Goal: Communication & Community: Connect with others

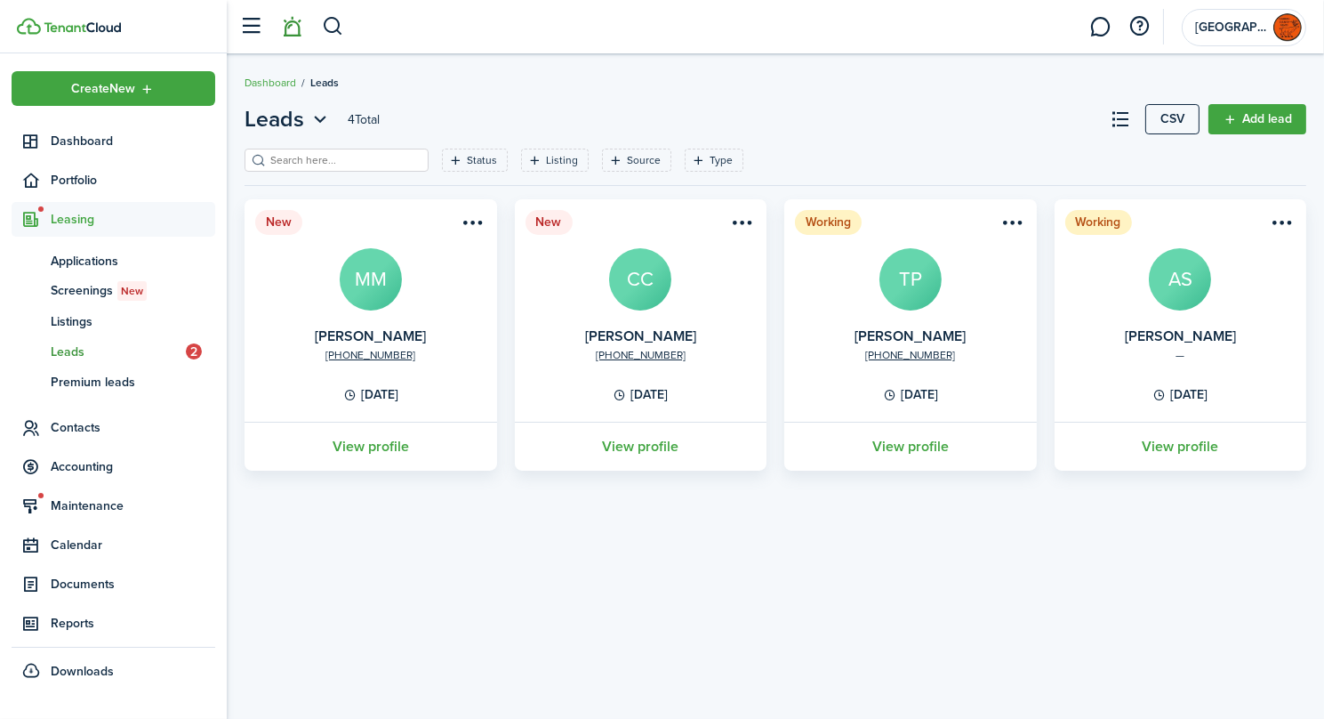
click at [292, 29] on link at bounding box center [293, 26] width 34 height 45
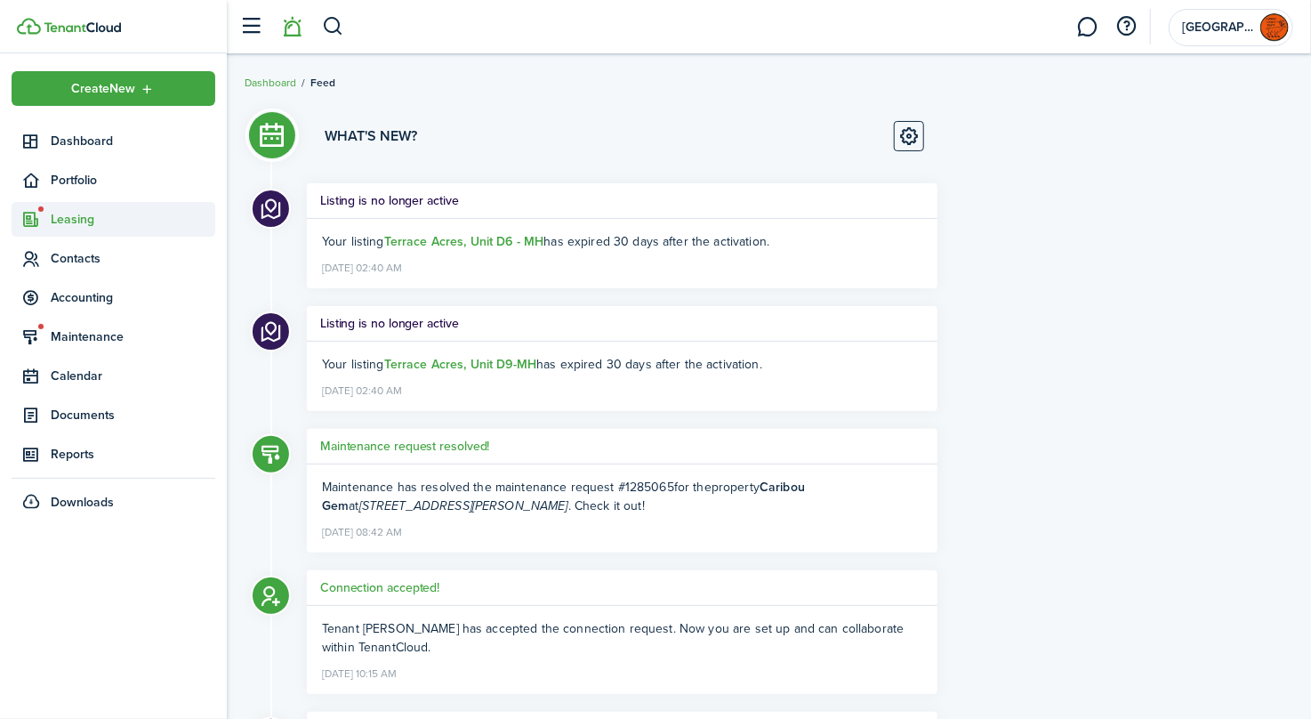
click at [61, 224] on span "Leasing" at bounding box center [133, 219] width 165 height 19
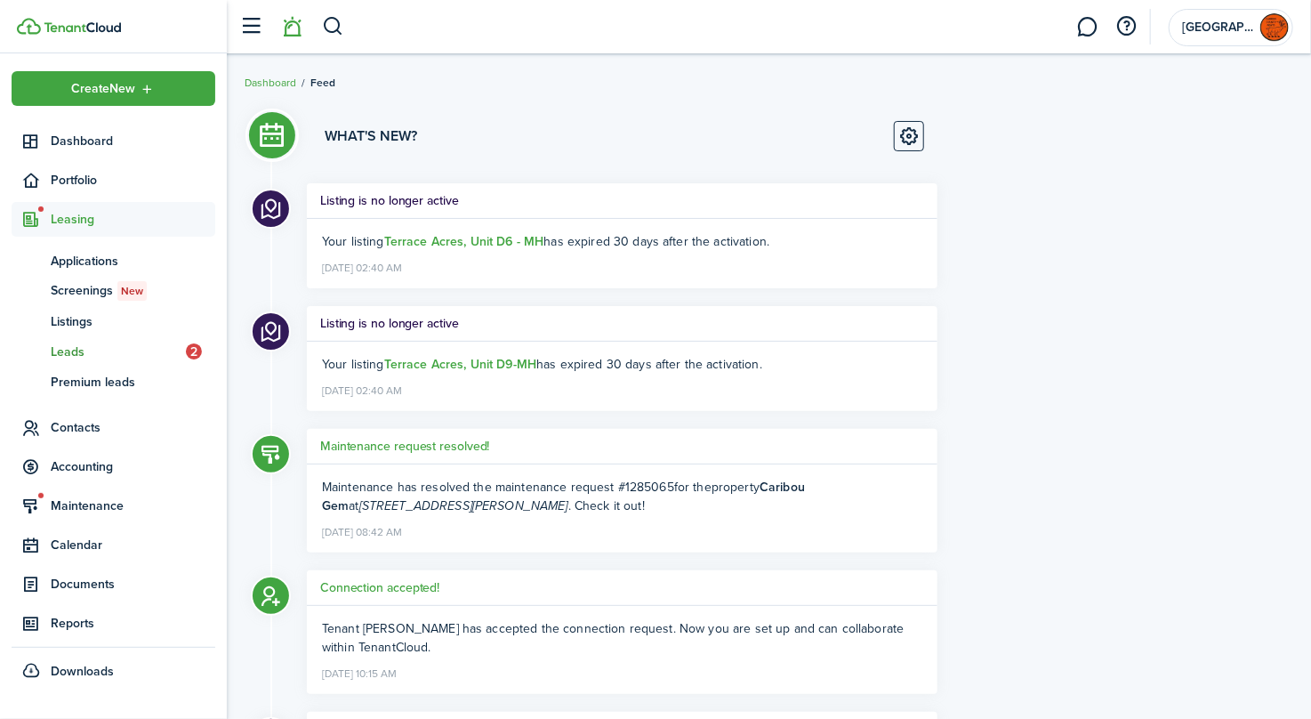
click at [79, 351] on span "Leads" at bounding box center [118, 351] width 135 height 19
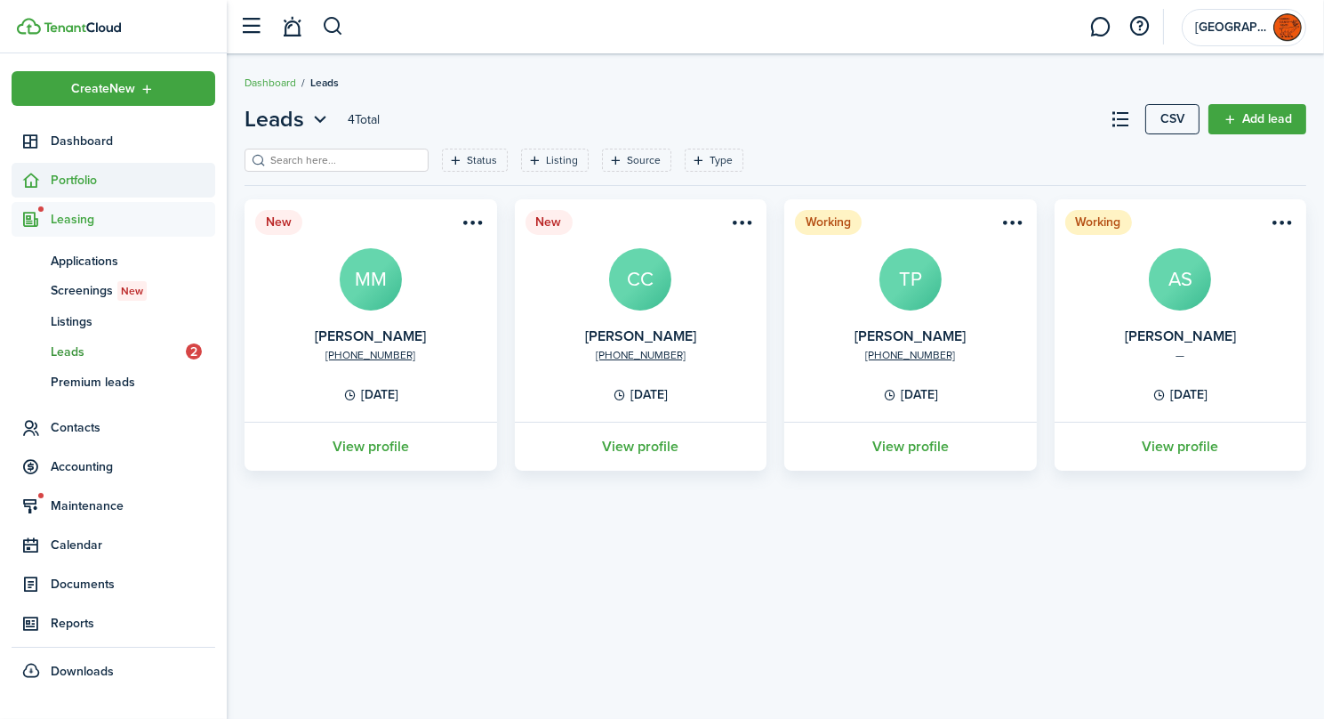
click at [76, 186] on span "Portfolio" at bounding box center [133, 180] width 165 height 19
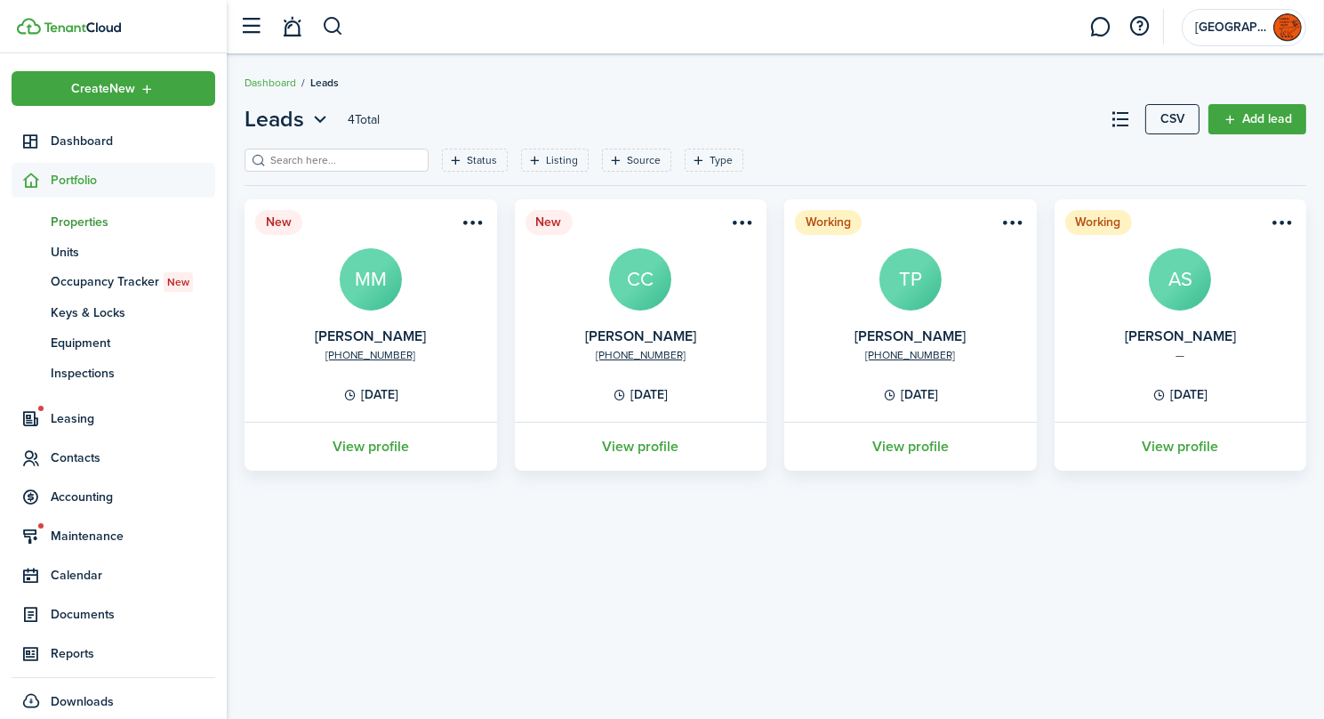
click at [83, 228] on span "Properties" at bounding box center [133, 222] width 165 height 19
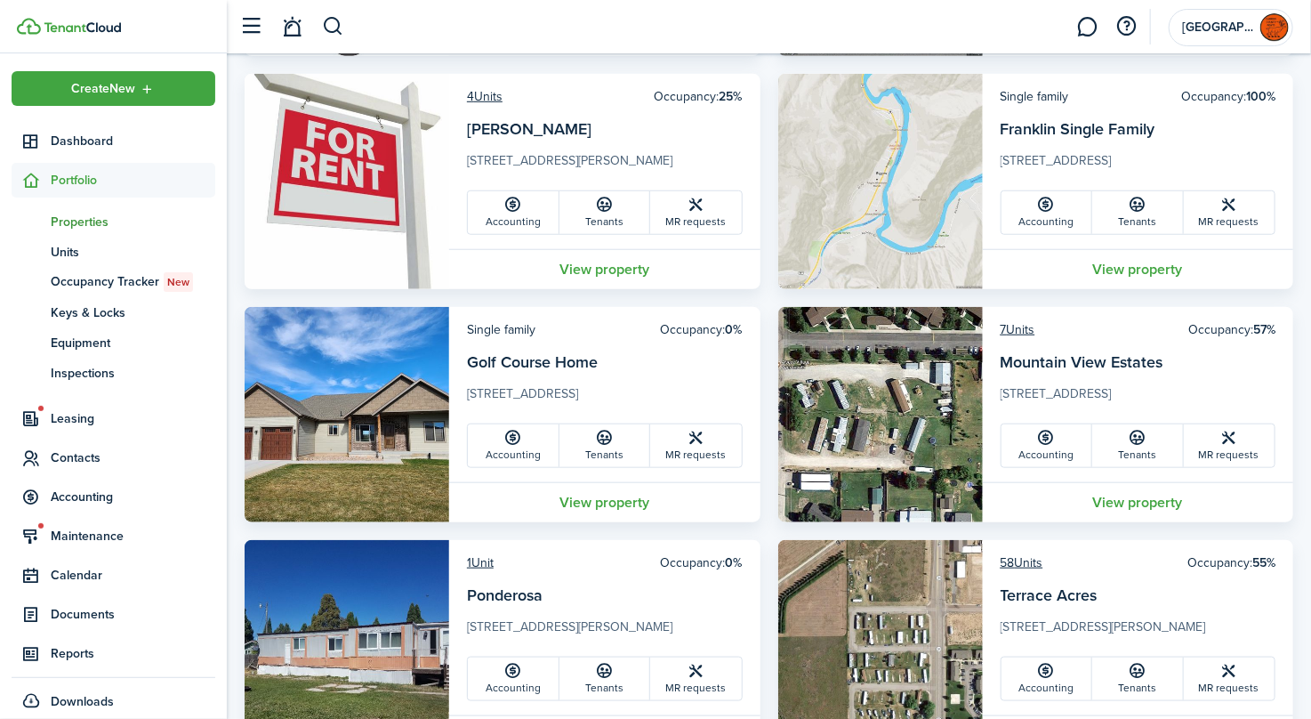
scroll to position [623, 0]
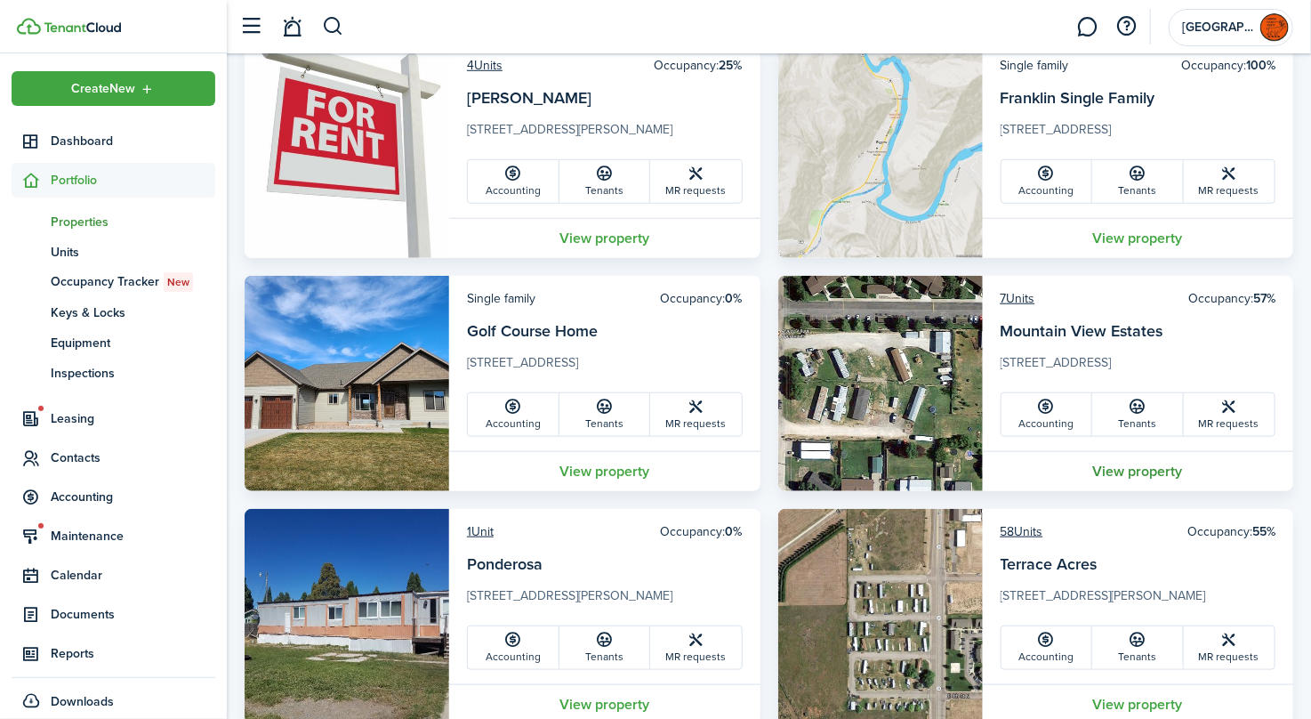
click at [1140, 471] on link "View property" at bounding box center [1138, 471] width 311 height 40
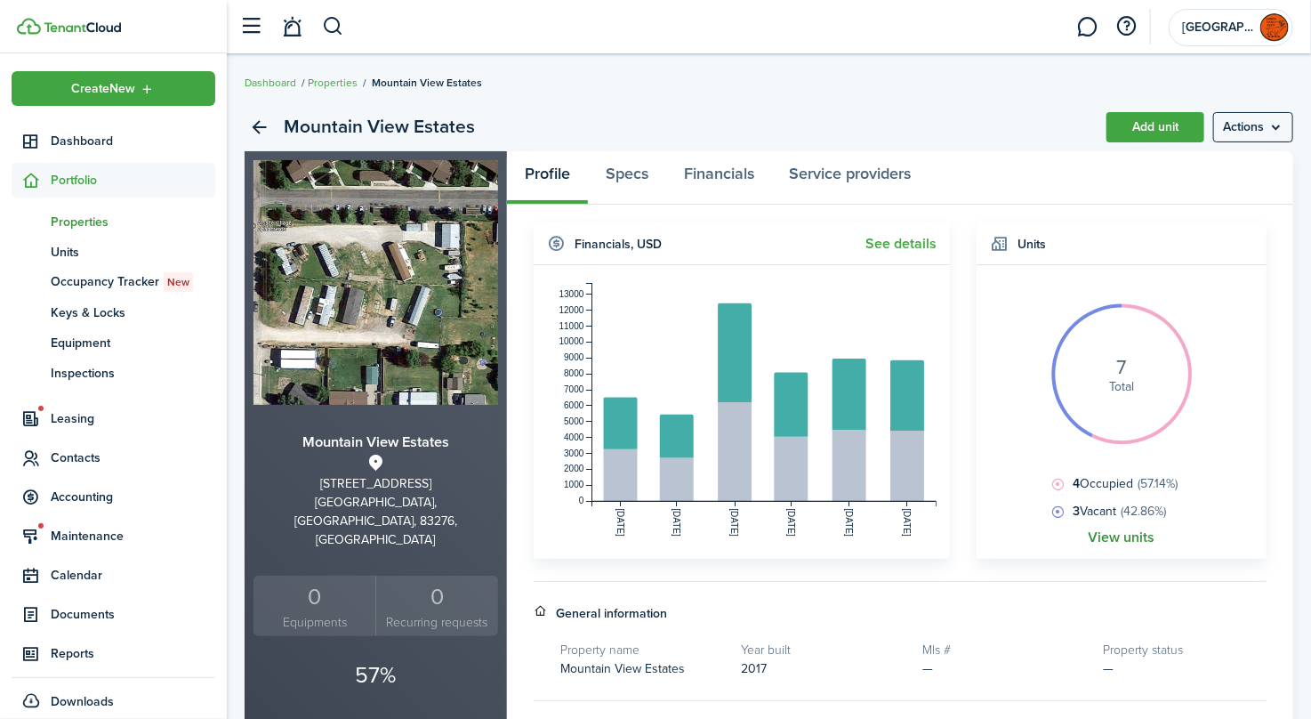
click at [1129, 539] on link "View units" at bounding box center [1122, 537] width 67 height 16
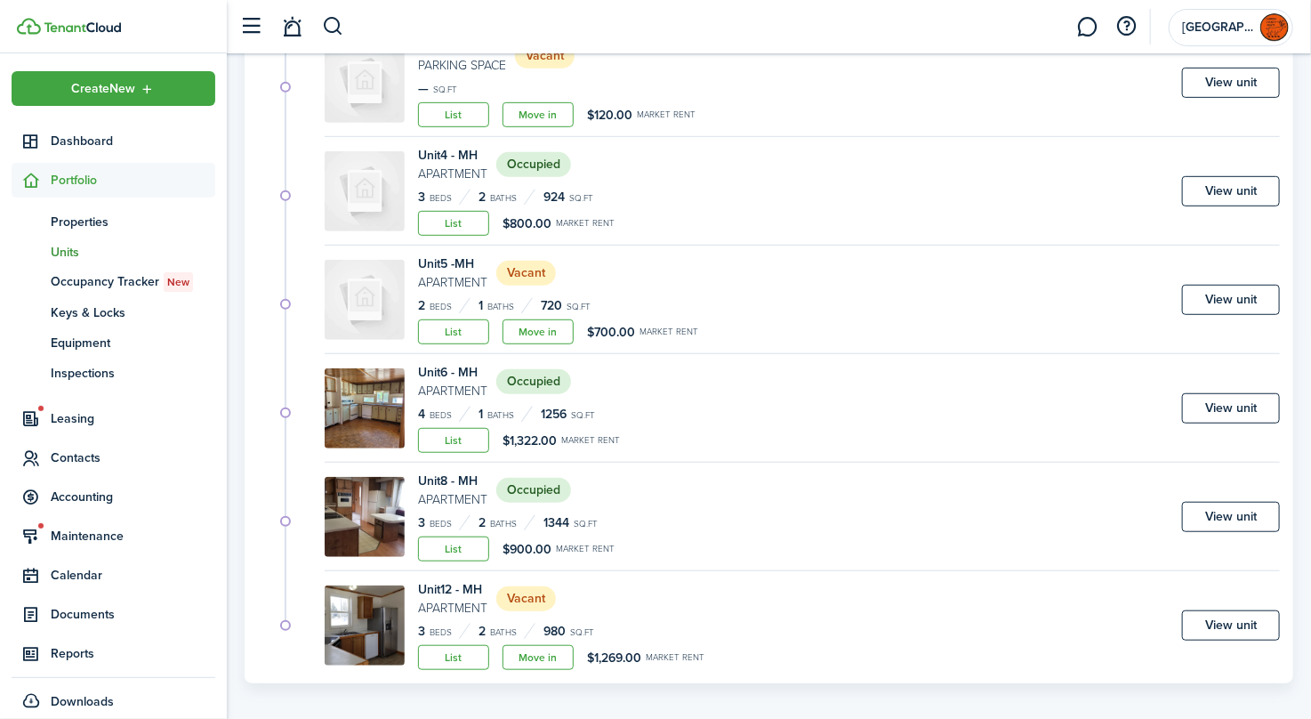
scroll to position [392, 0]
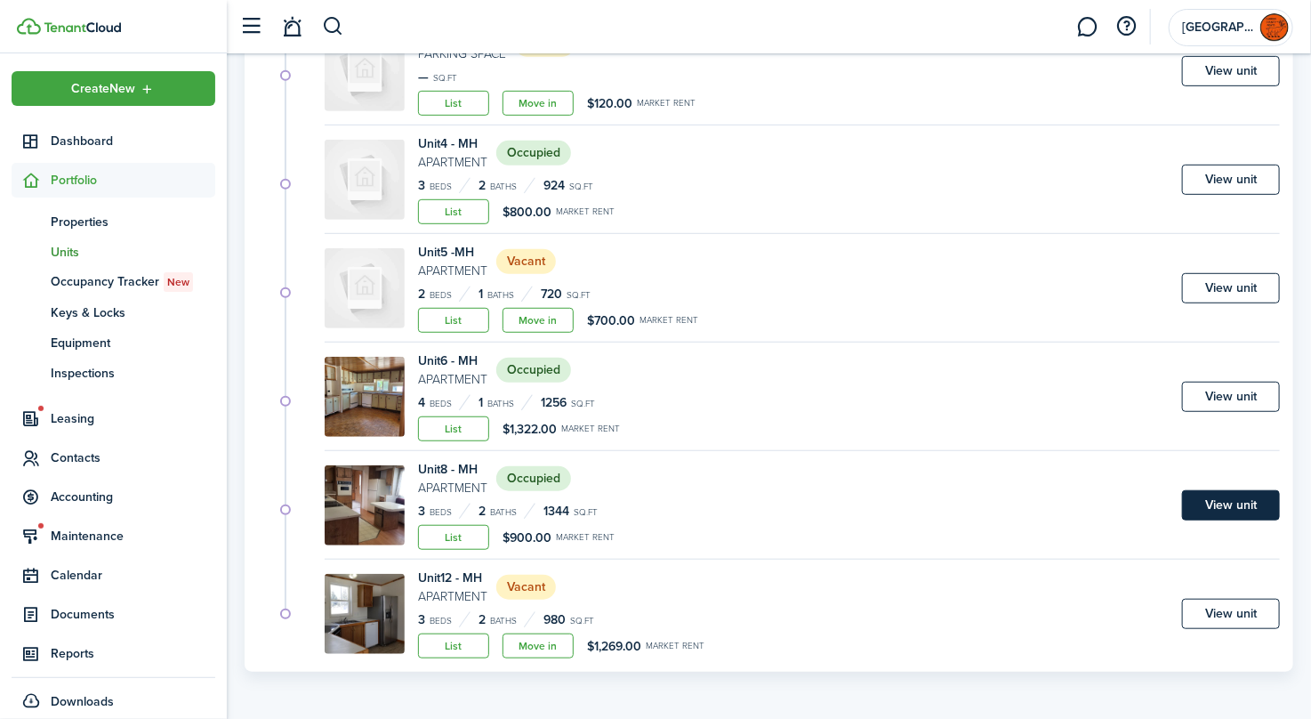
click at [1240, 502] on link "View unit" at bounding box center [1231, 505] width 98 height 30
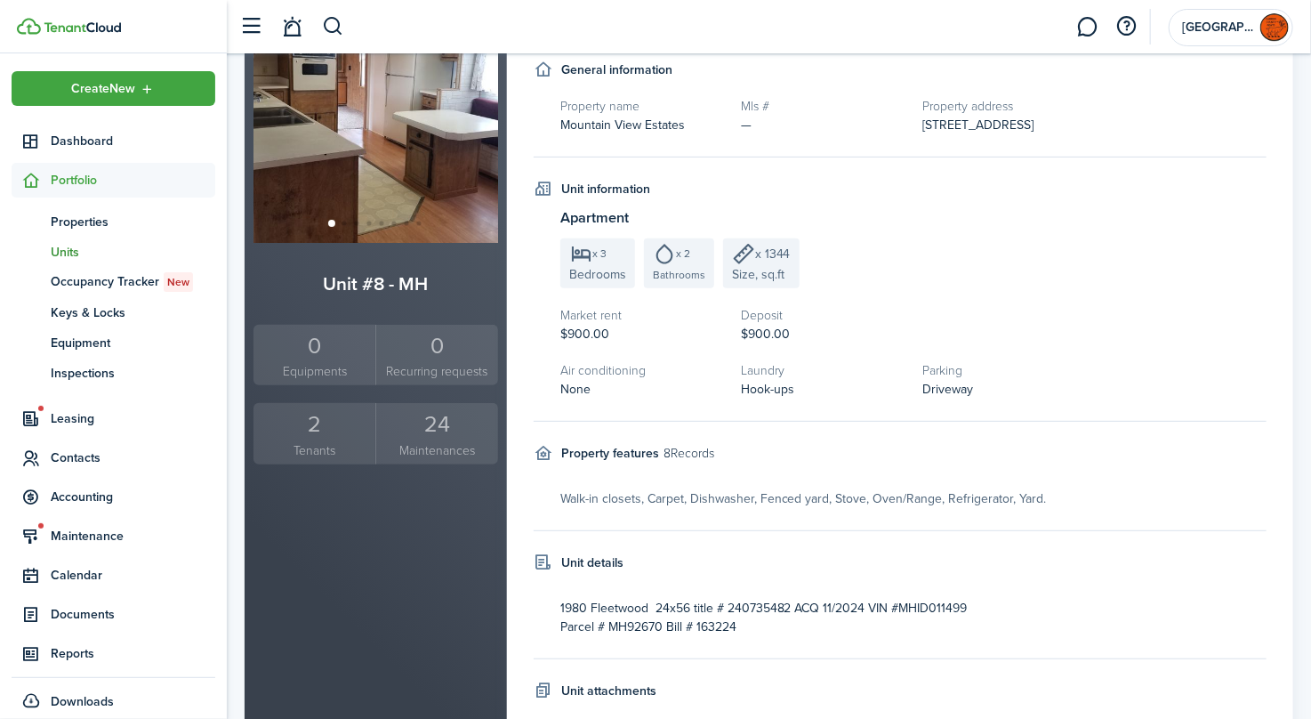
scroll to position [178, 0]
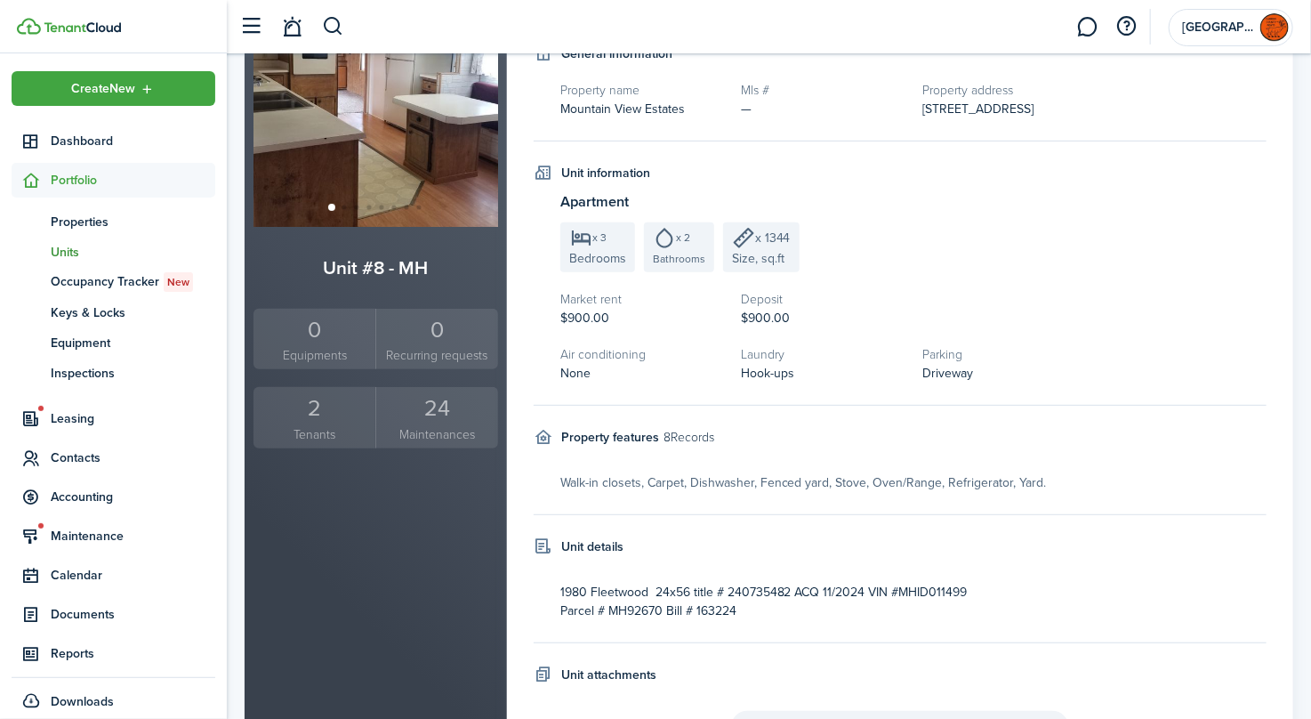
click at [346, 28] on header-wrapper "[GEOGRAPHIC_DATA]" at bounding box center [762, 26] width 1062 height 53
click at [339, 23] on button "button" at bounding box center [333, 27] width 22 height 30
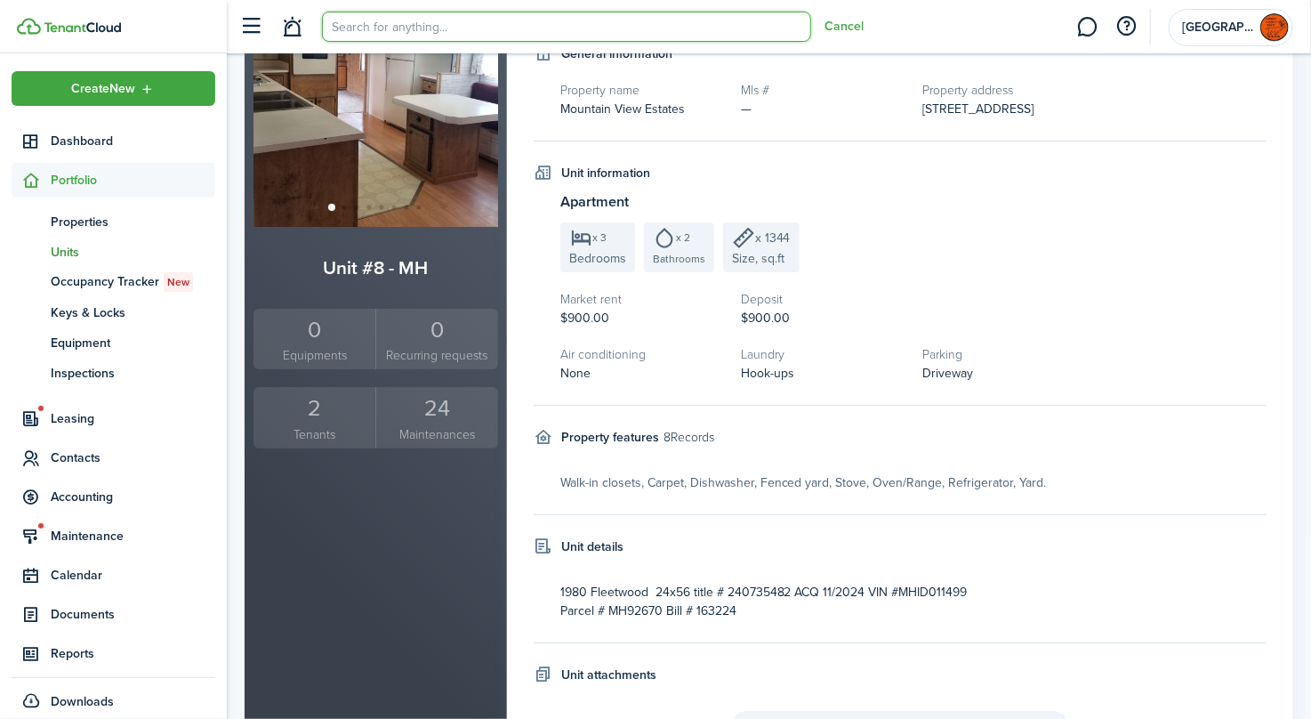
scroll to position [0, 0]
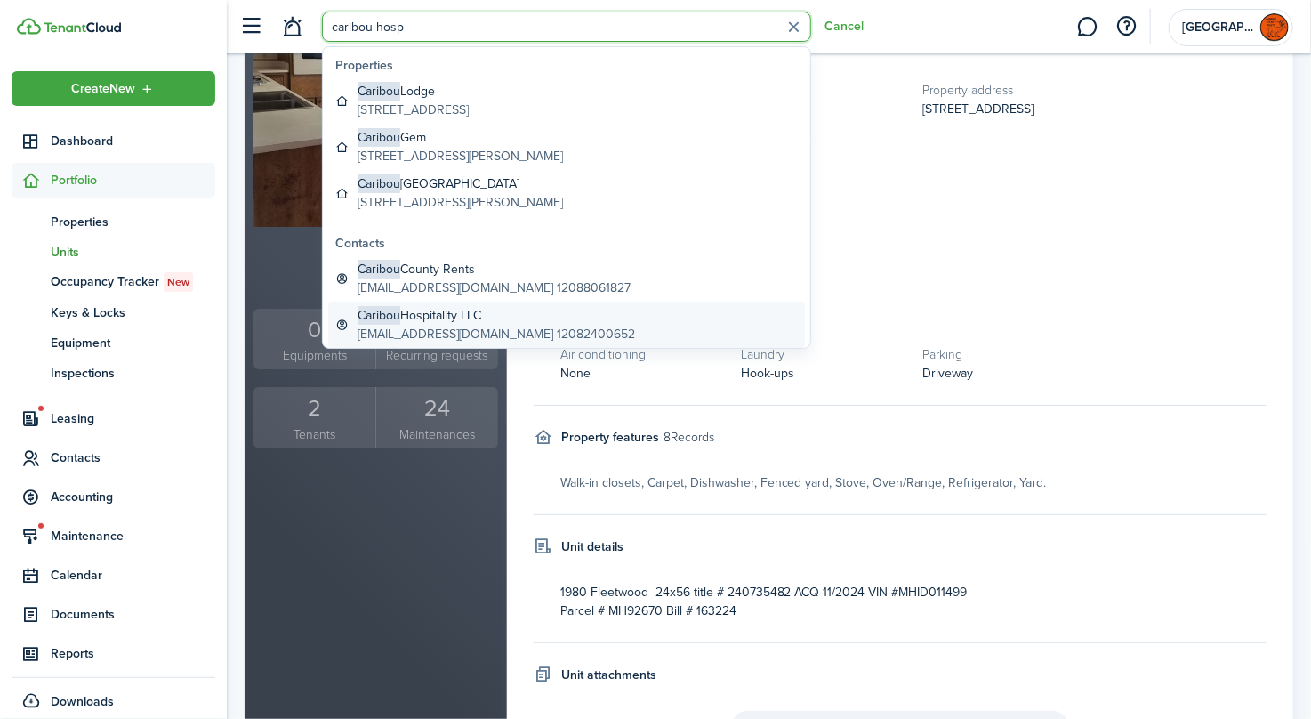
type input "caribou hosp"
click at [416, 327] on global-search-item-description "[EMAIL_ADDRESS][DOMAIN_NAME] 12082400652" at bounding box center [496, 334] width 277 height 19
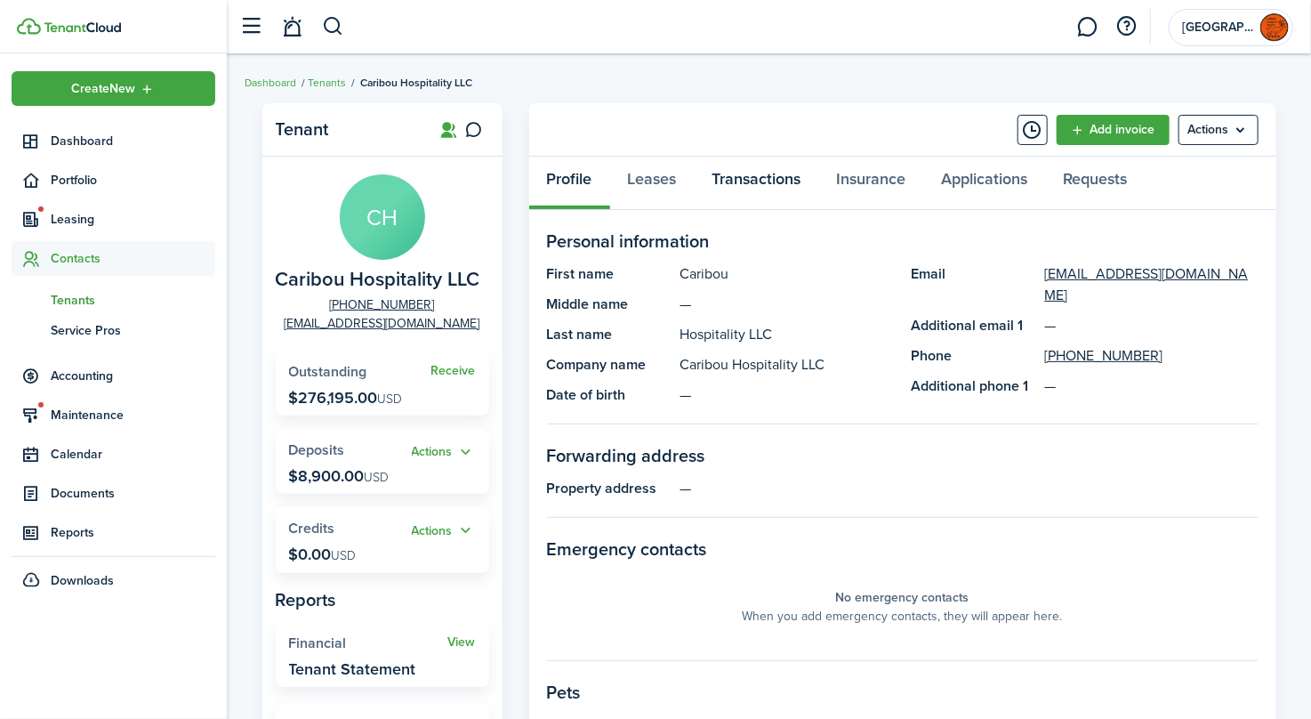
click at [778, 186] on link "Transactions" at bounding box center [757, 183] width 125 height 53
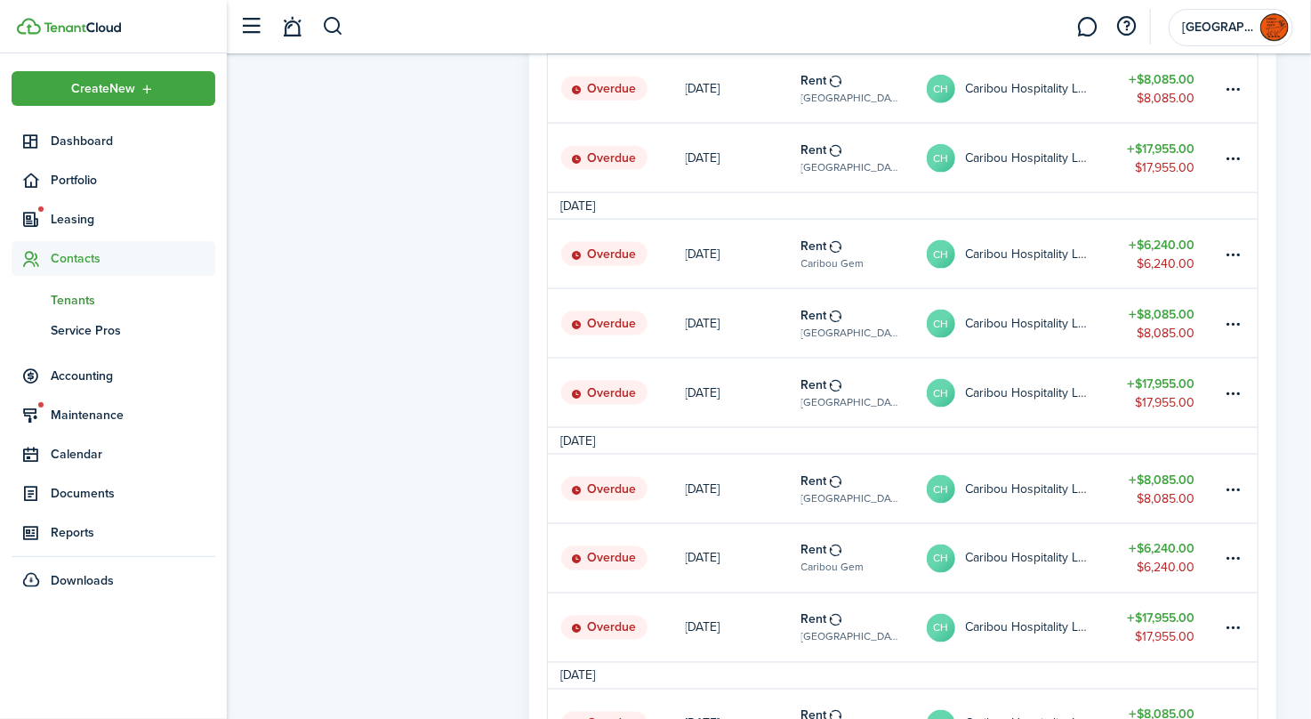
scroll to position [1245, 0]
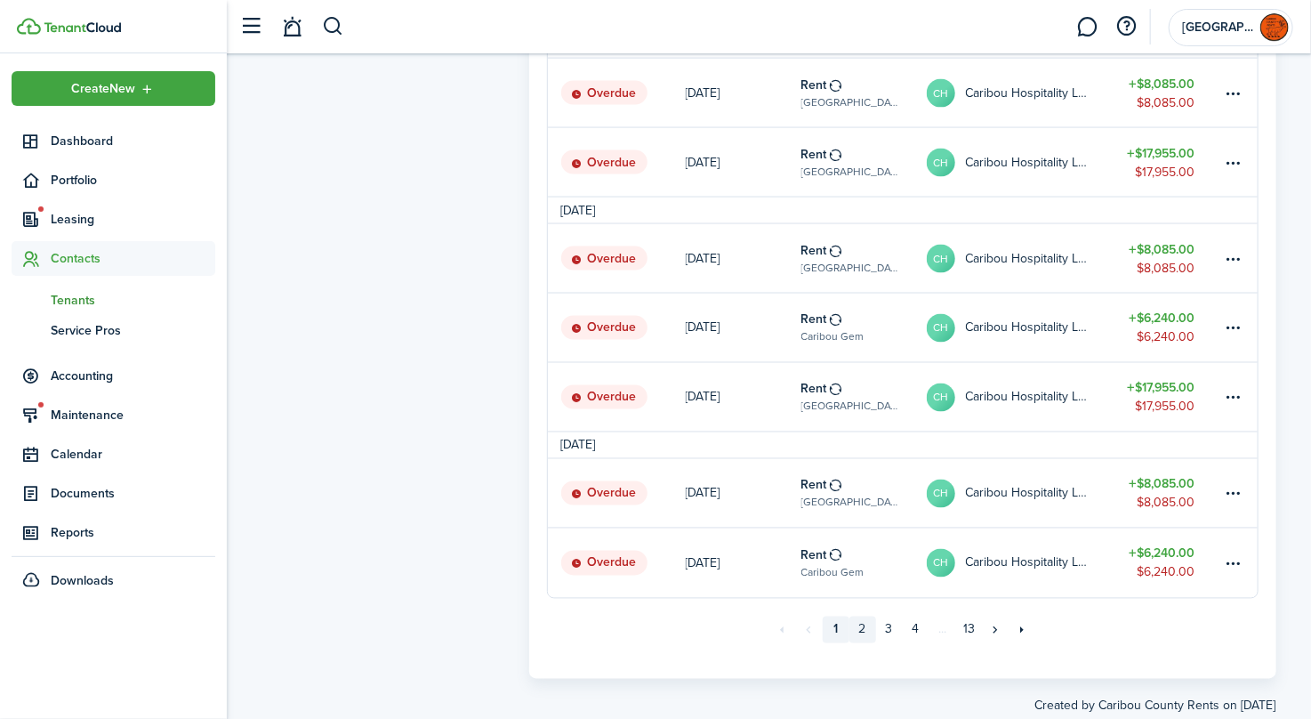
click at [865, 629] on link "2" at bounding box center [862, 629] width 27 height 27
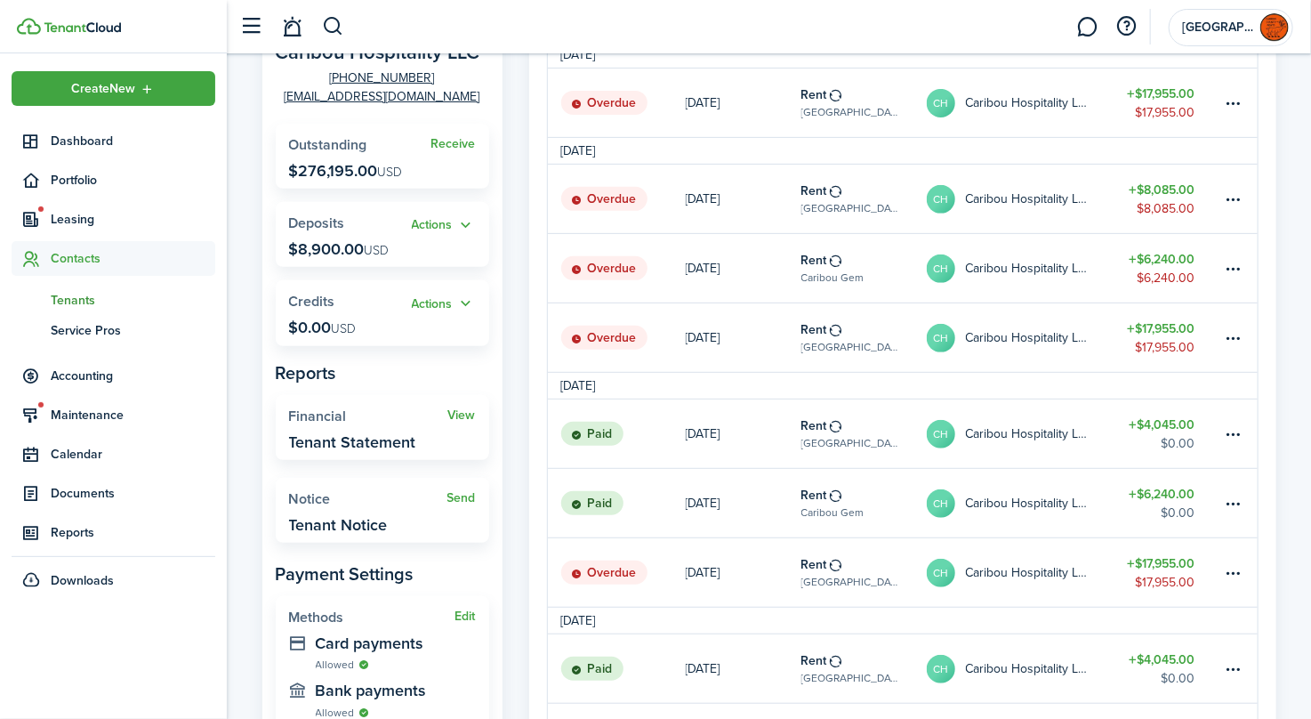
scroll to position [267, 0]
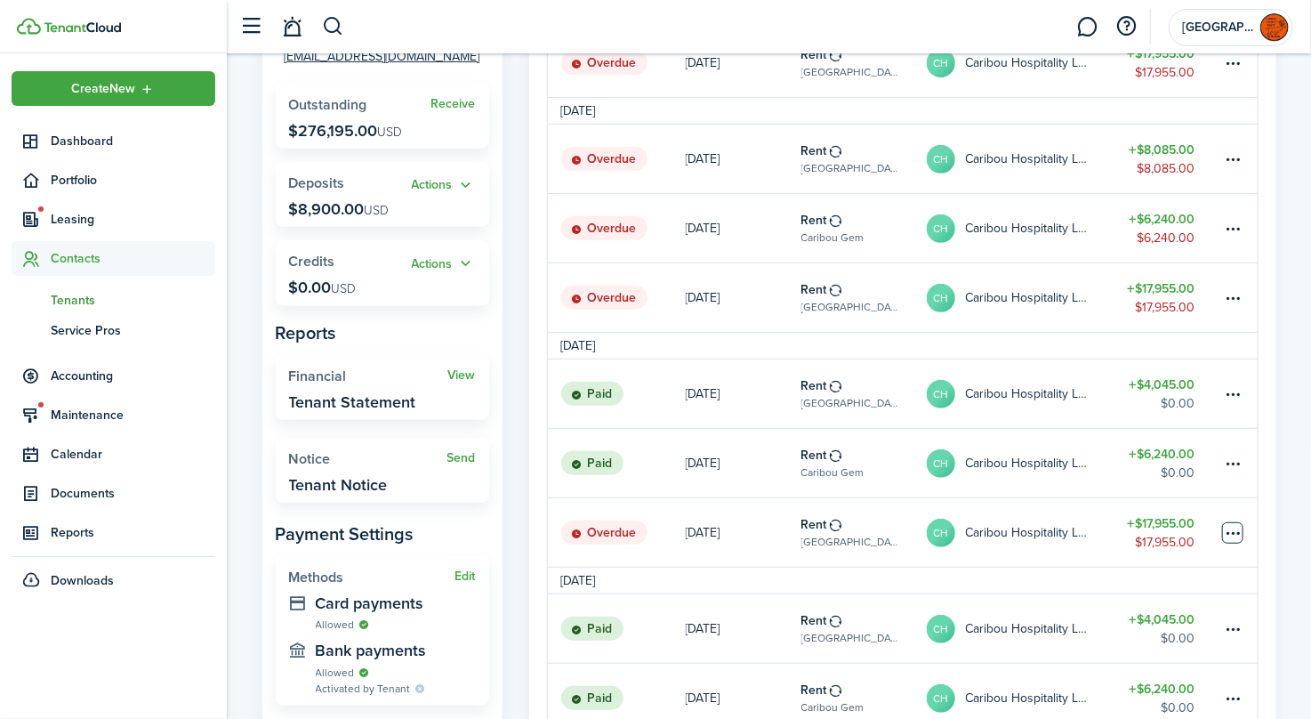
click at [1230, 534] on table-menu-btn-icon at bounding box center [1232, 532] width 21 height 21
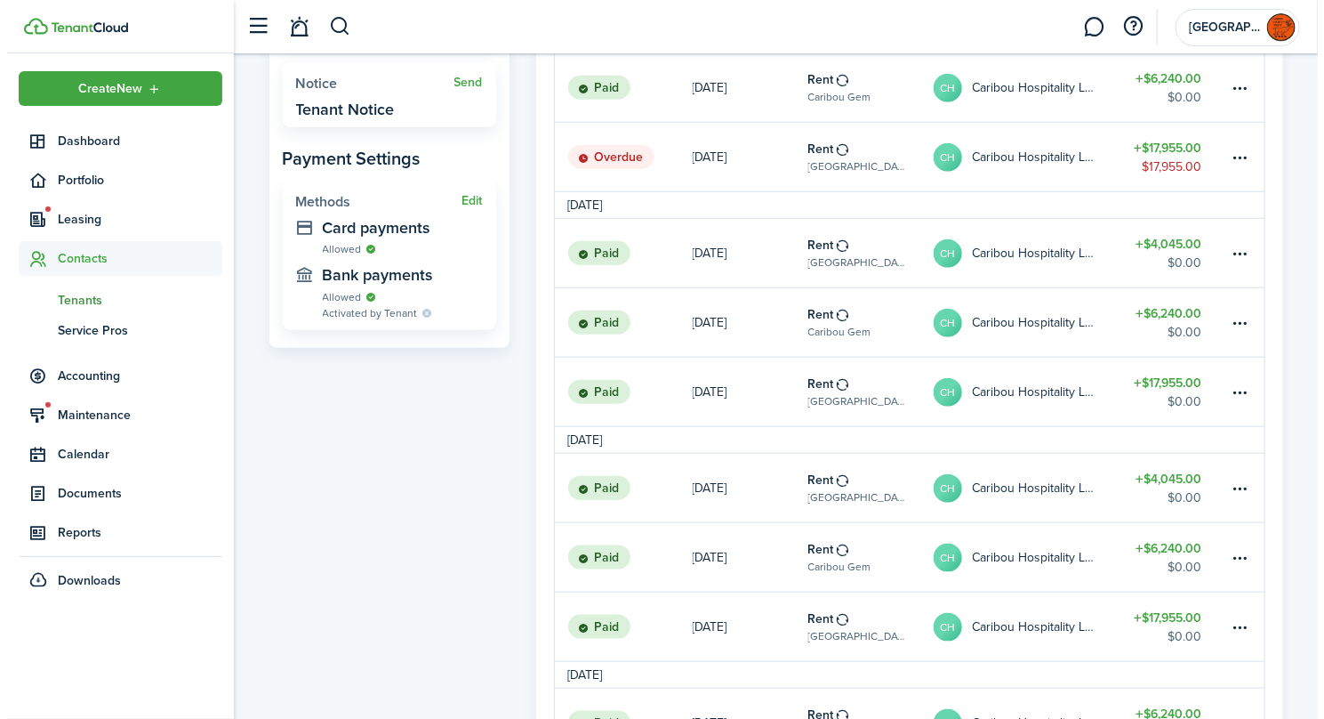
scroll to position [539, 0]
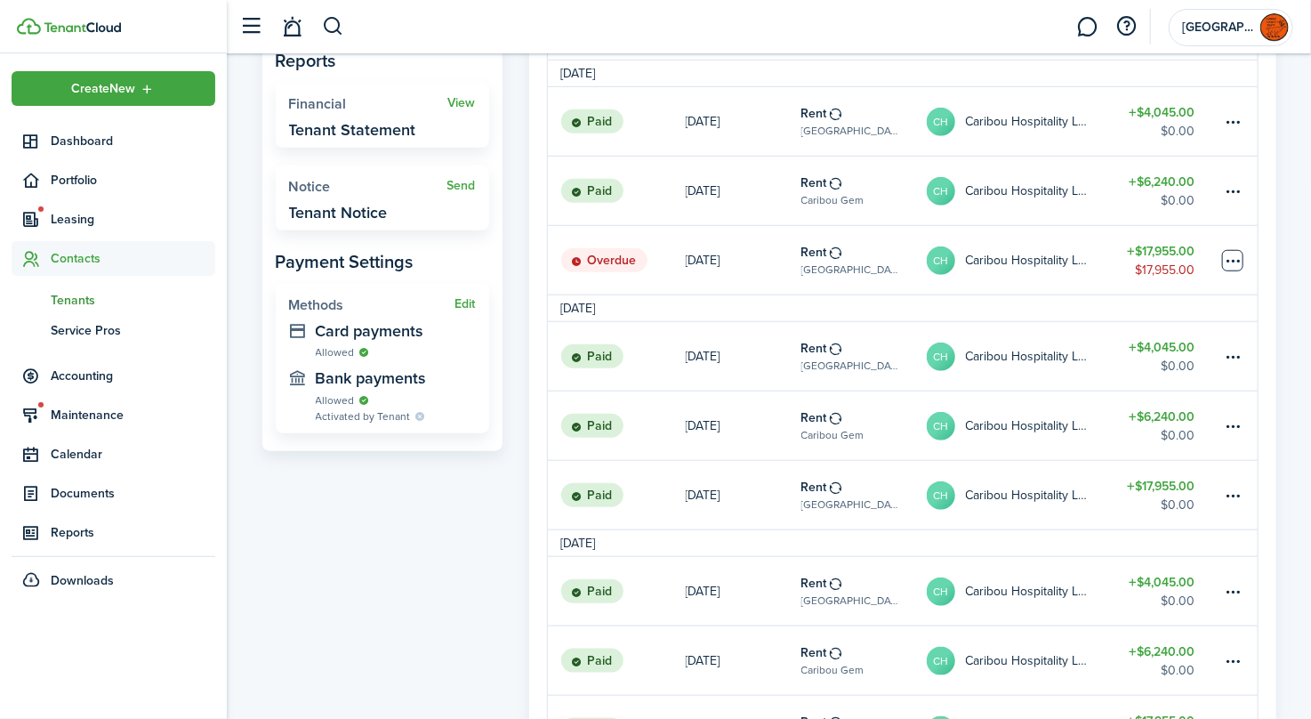
click at [1228, 261] on table-menu-btn-icon "Open menu" at bounding box center [1232, 260] width 21 height 21
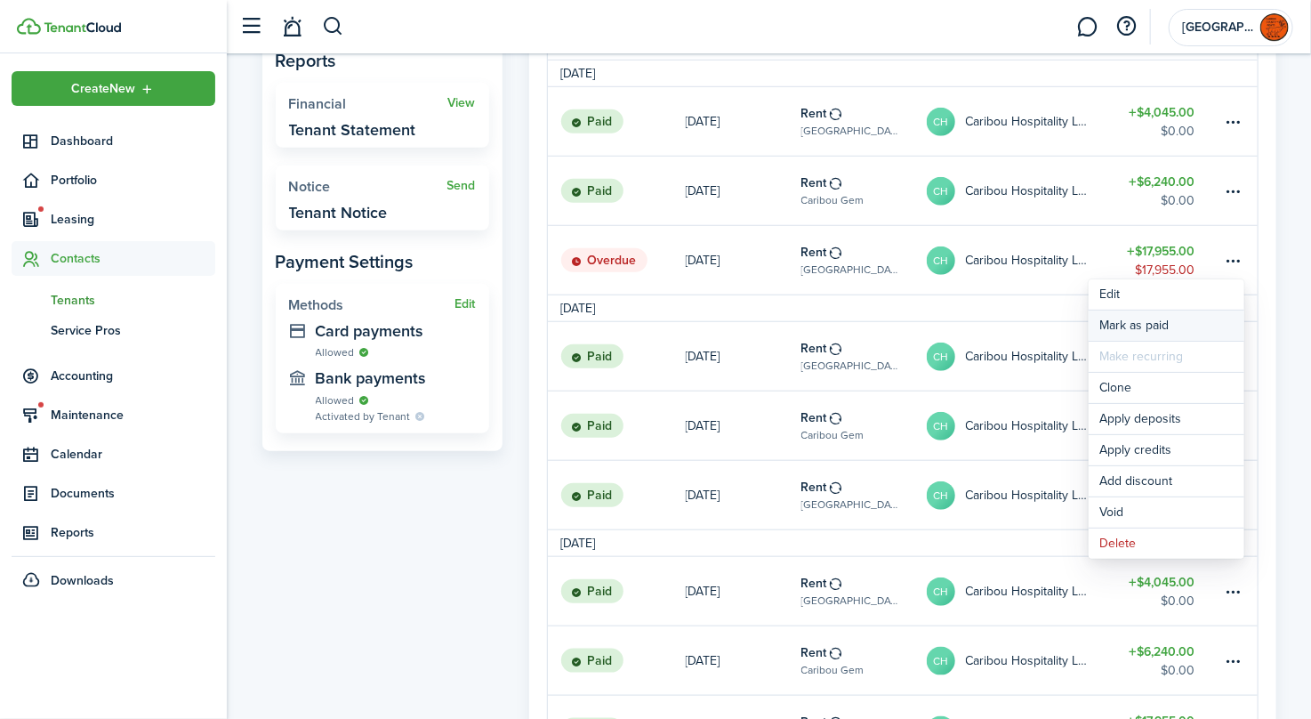
click at [1129, 324] on link "Mark as paid" at bounding box center [1167, 325] width 156 height 30
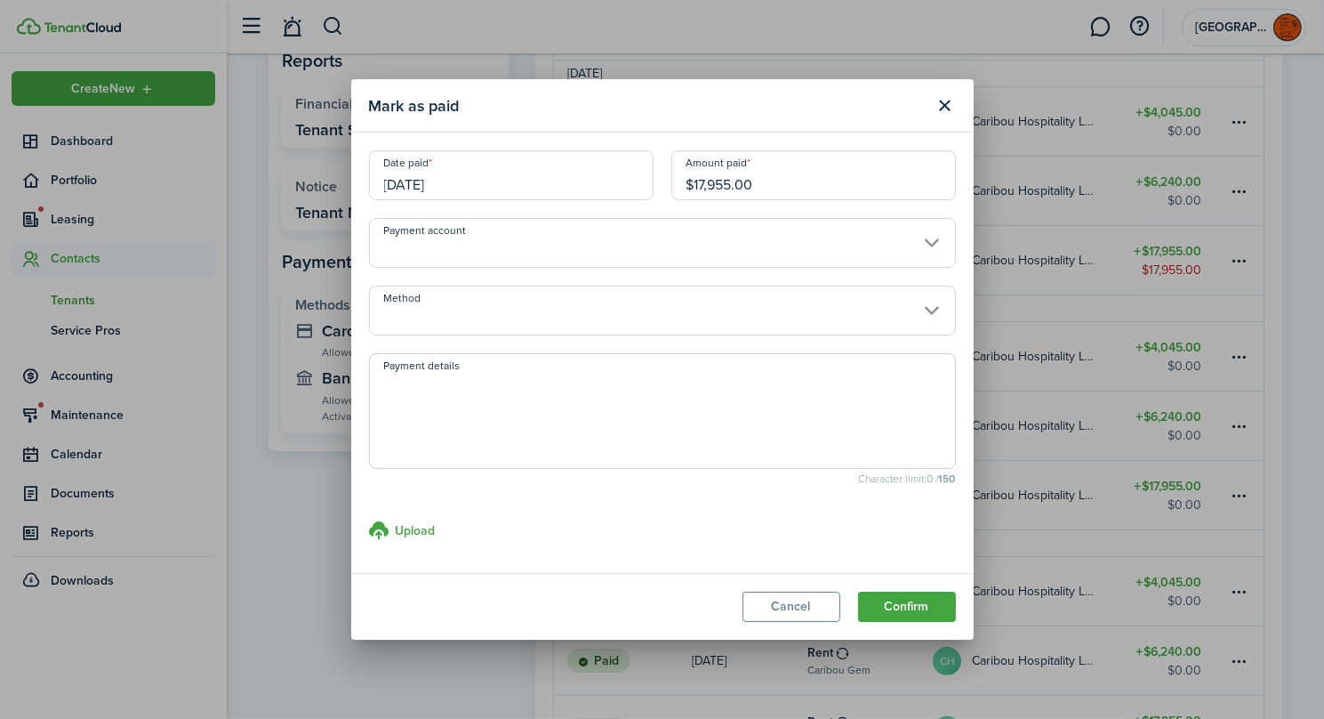
click at [426, 254] on input "Payment account" at bounding box center [662, 243] width 587 height 50
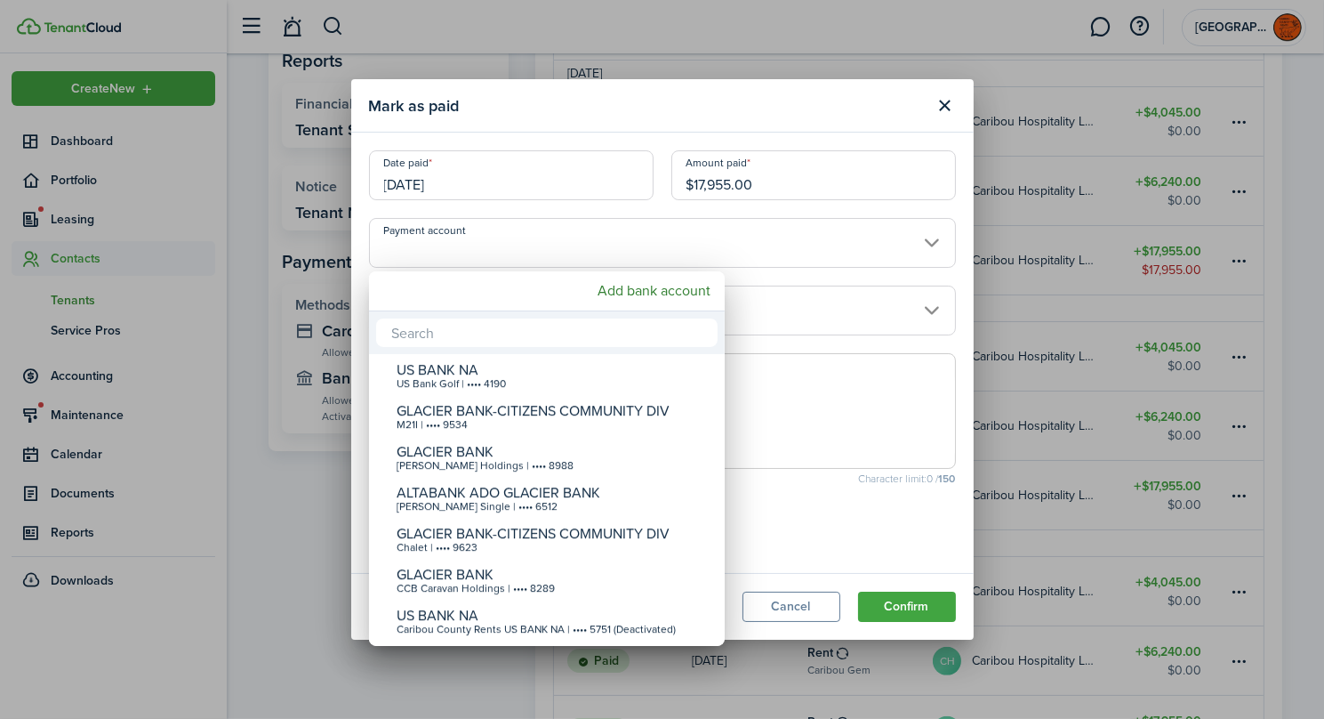
click at [426, 254] on div at bounding box center [662, 359] width 1609 height 1003
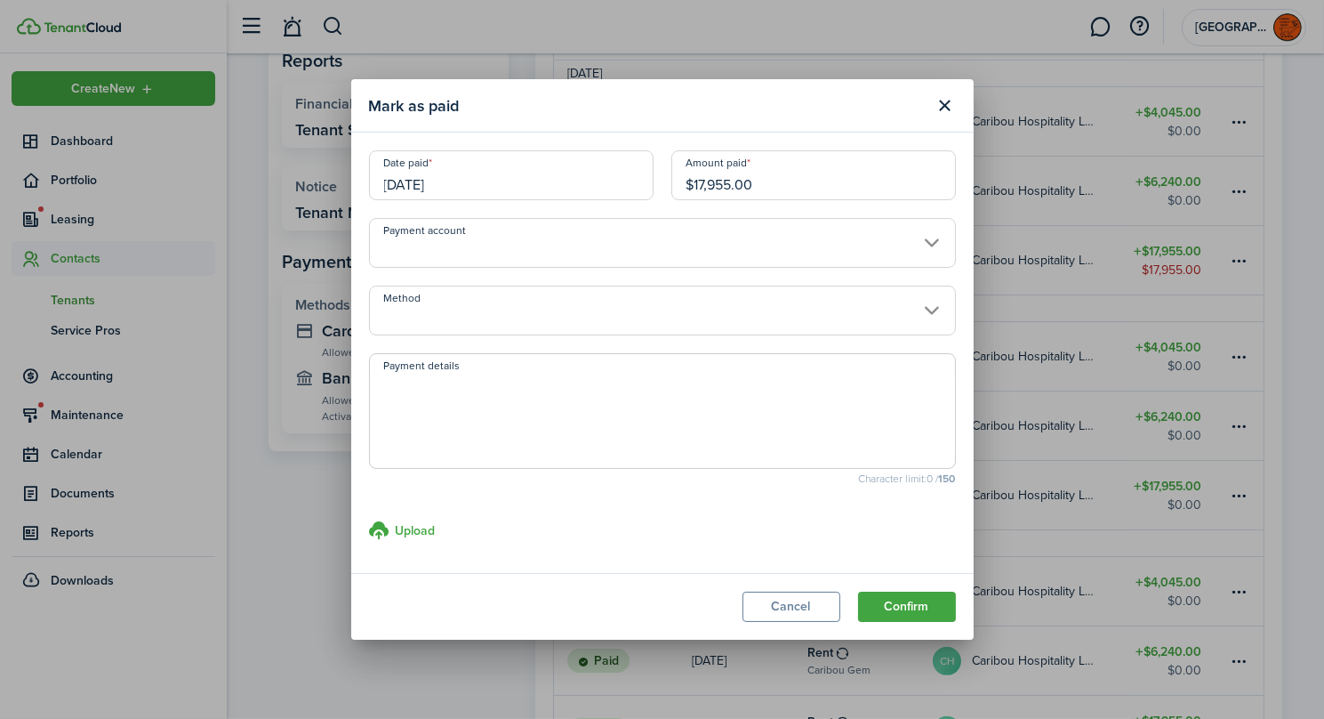
click at [455, 312] on input "Method" at bounding box center [662, 310] width 587 height 50
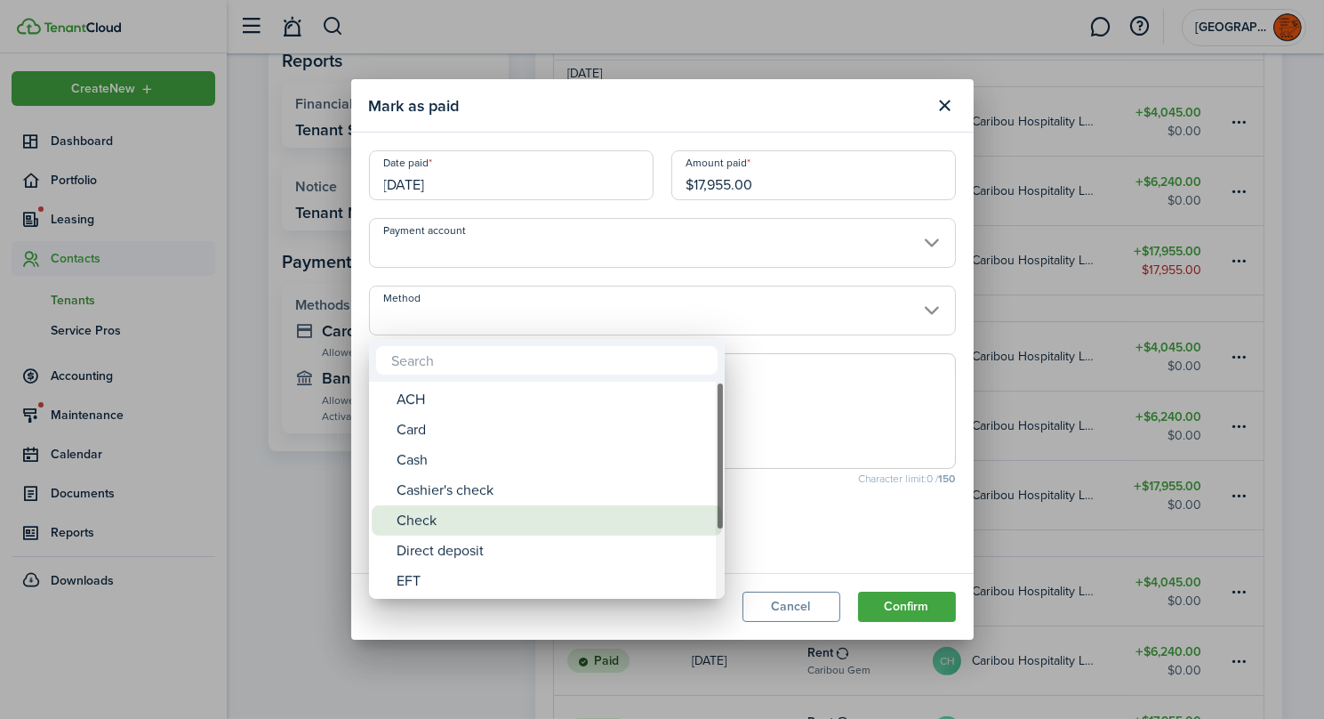
click at [424, 511] on div "Check" at bounding box center [554, 520] width 315 height 30
type input "Check"
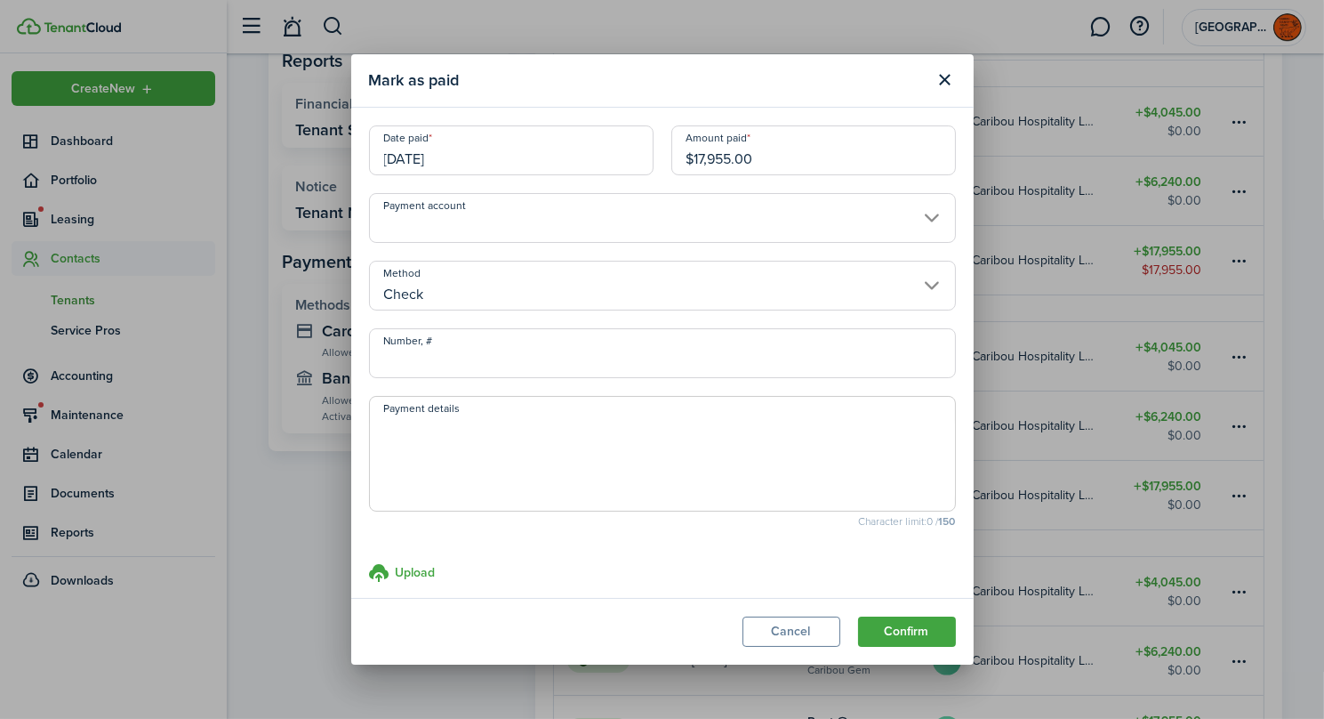
click at [426, 362] on input "Number, #" at bounding box center [662, 353] width 587 height 50
type input "0213"
type textarea "CH CCB check # 213.00 17955.00 [DATE]"
click at [896, 637] on button "Confirm" at bounding box center [907, 631] width 98 height 30
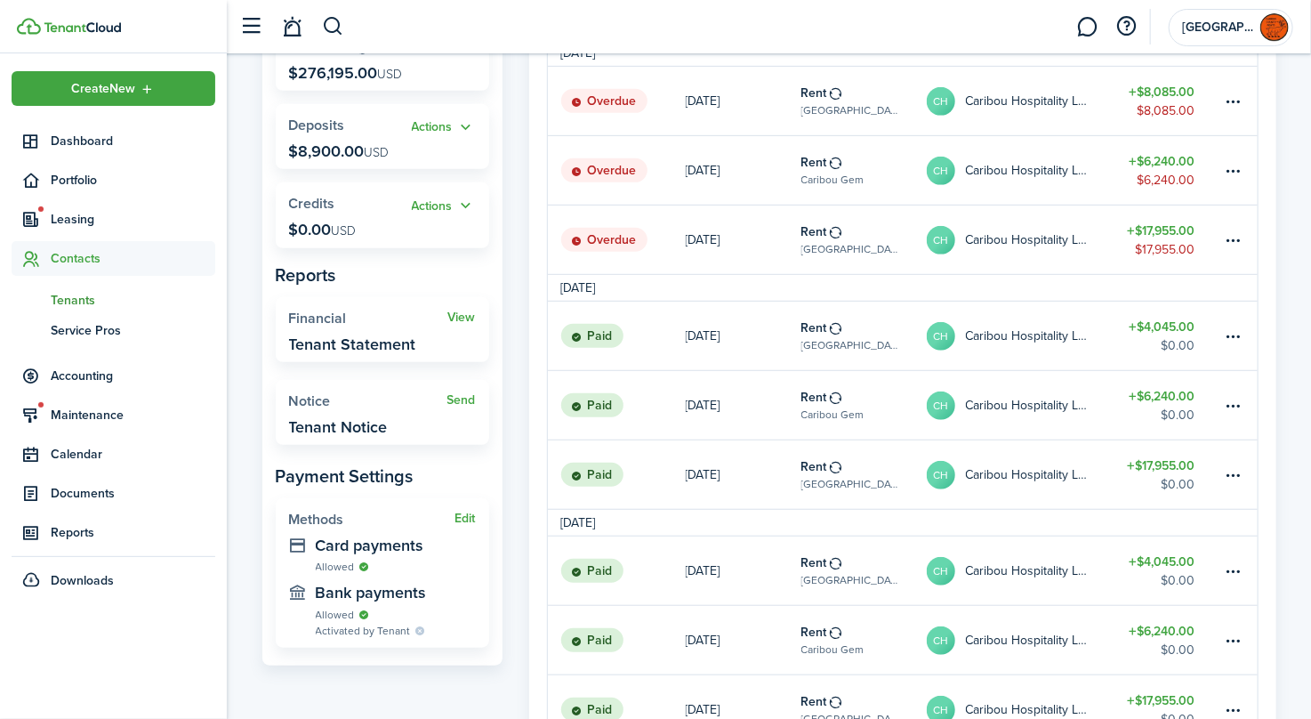
scroll to position [272, 0]
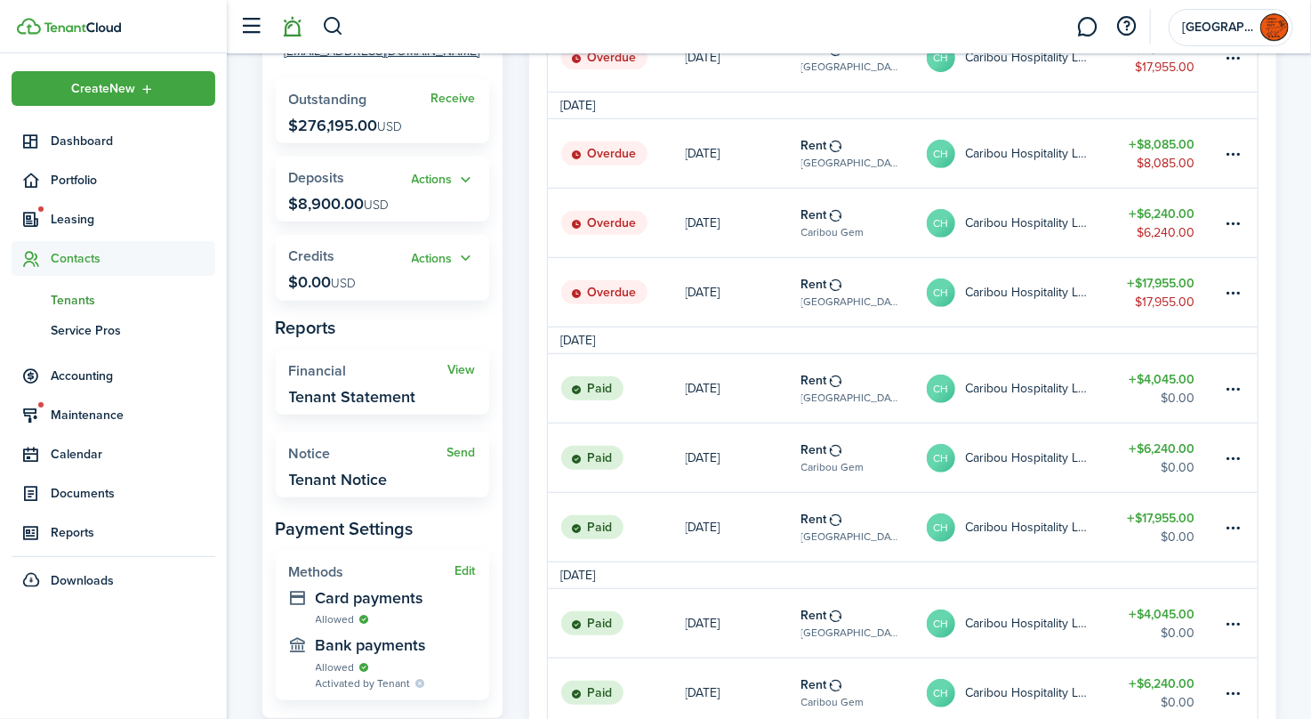
click at [299, 32] on link at bounding box center [293, 26] width 34 height 45
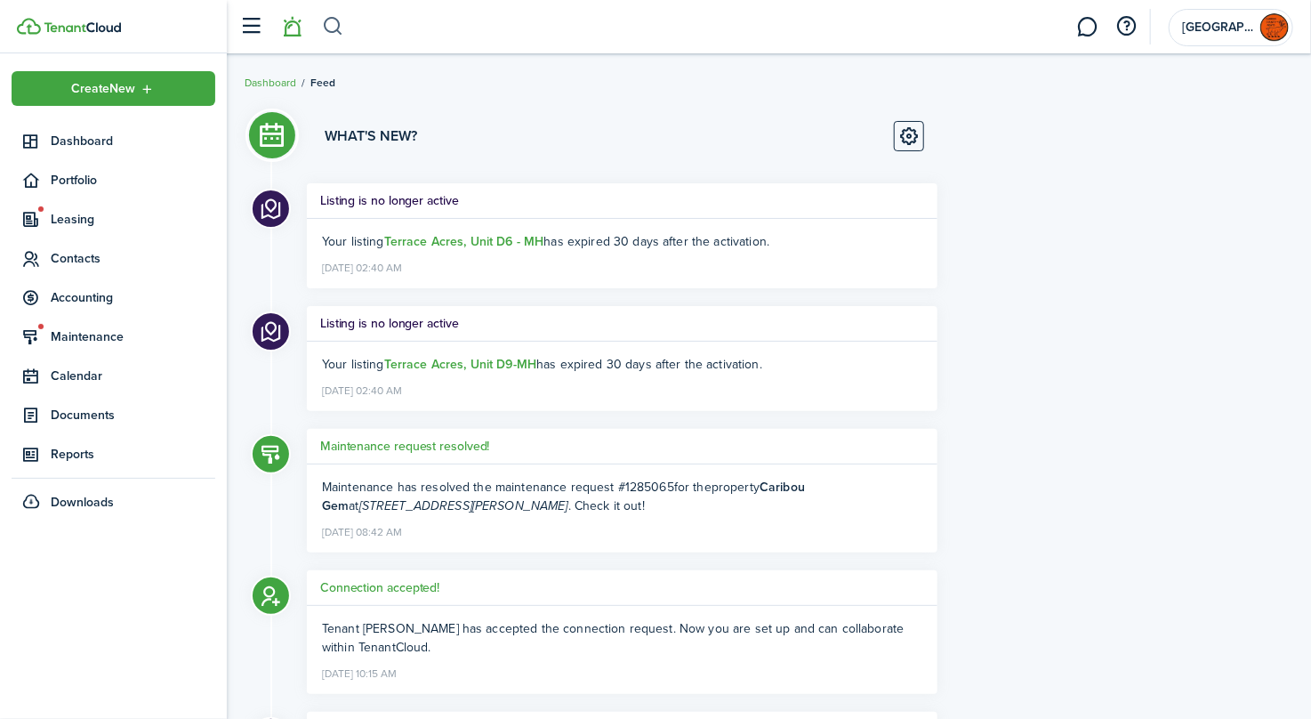
click at [331, 23] on button "button" at bounding box center [333, 27] width 22 height 30
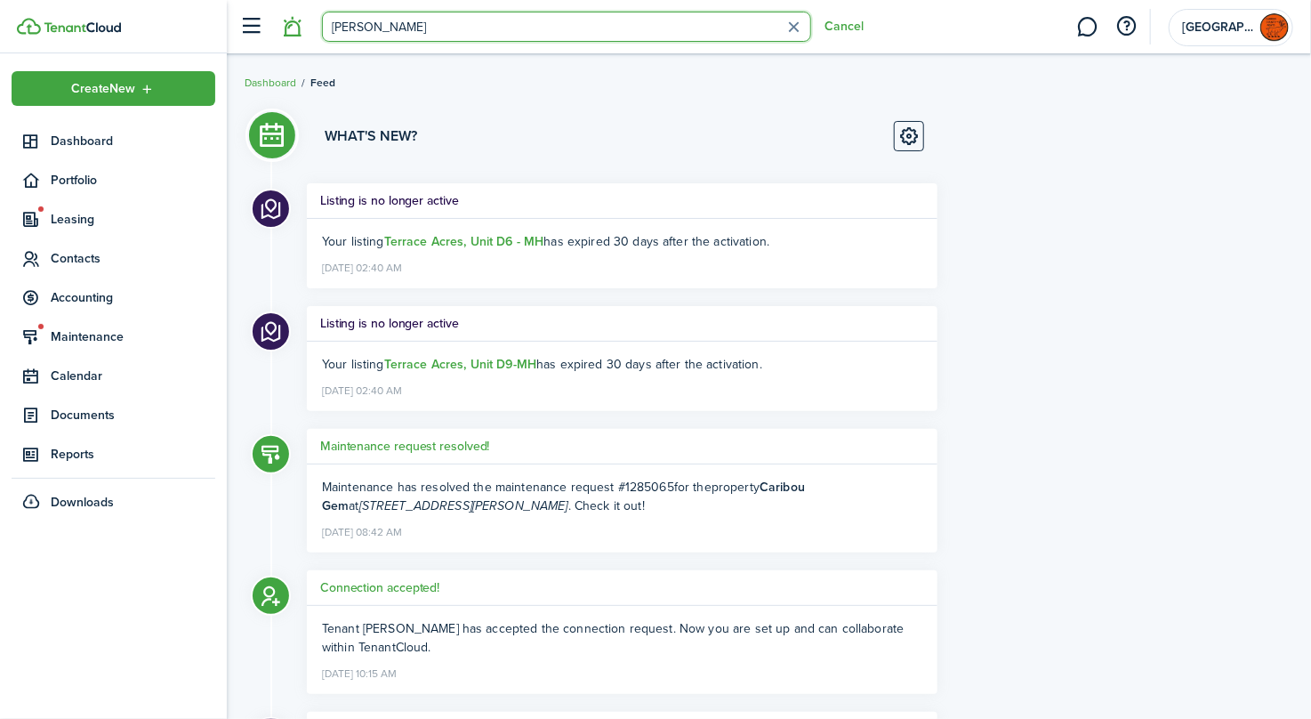
type input "[PERSON_NAME]"
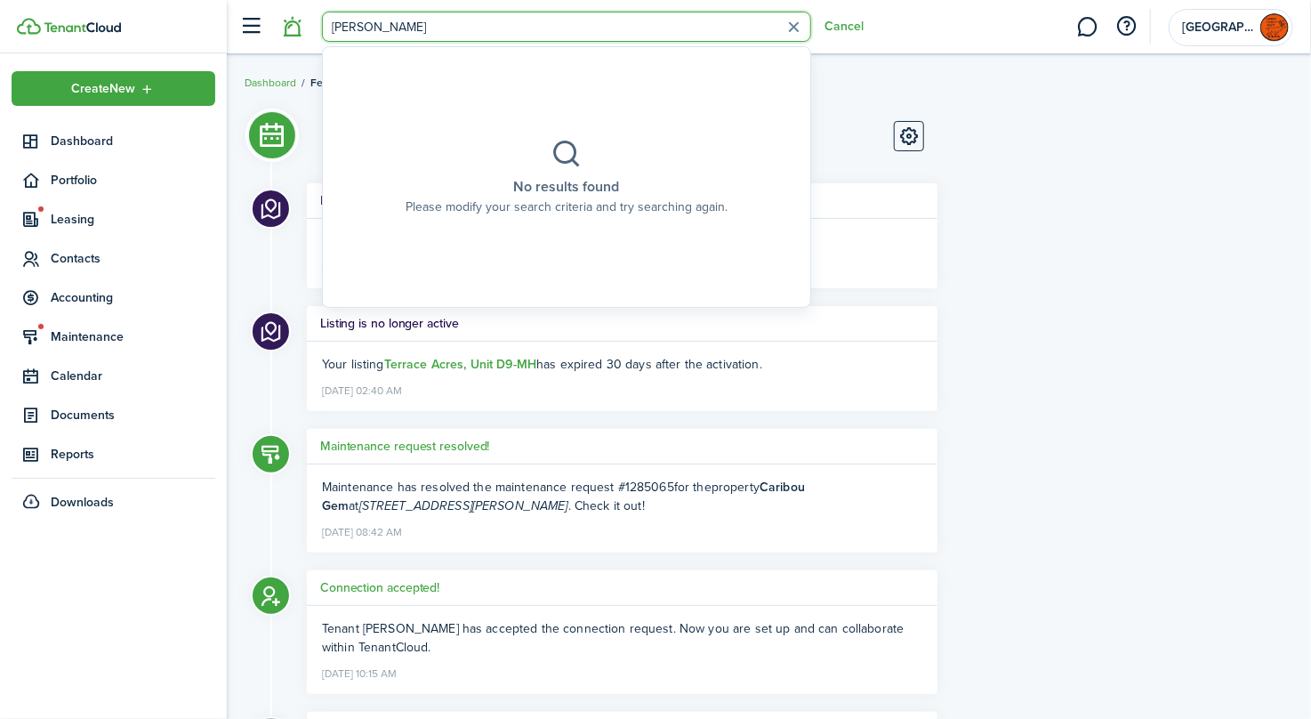
drag, startPoint x: 374, startPoint y: 33, endPoint x: 276, endPoint y: 39, distance: 98.9
click at [282, 41] on header-control-items "[PERSON_NAME] Cancel" at bounding box center [547, 26] width 632 height 45
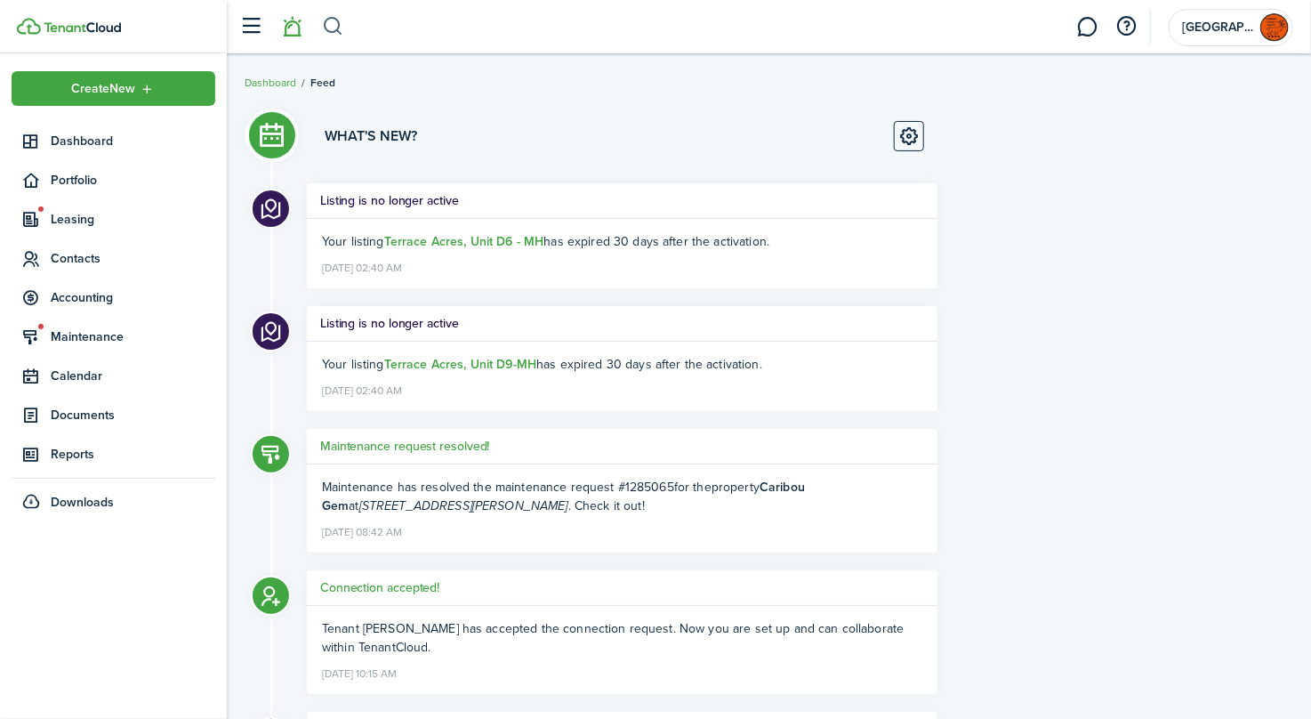
click at [327, 21] on button "button" at bounding box center [333, 27] width 22 height 30
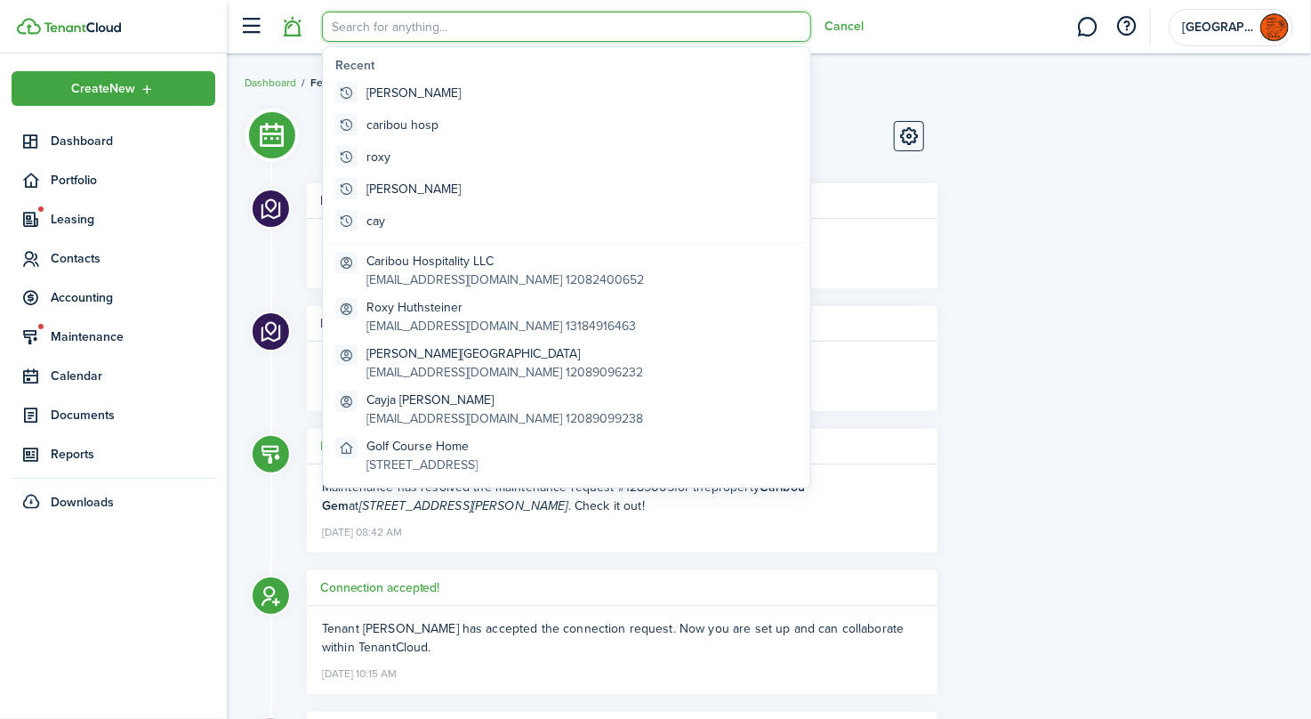
click at [400, 28] on input "search" at bounding box center [566, 27] width 489 height 30
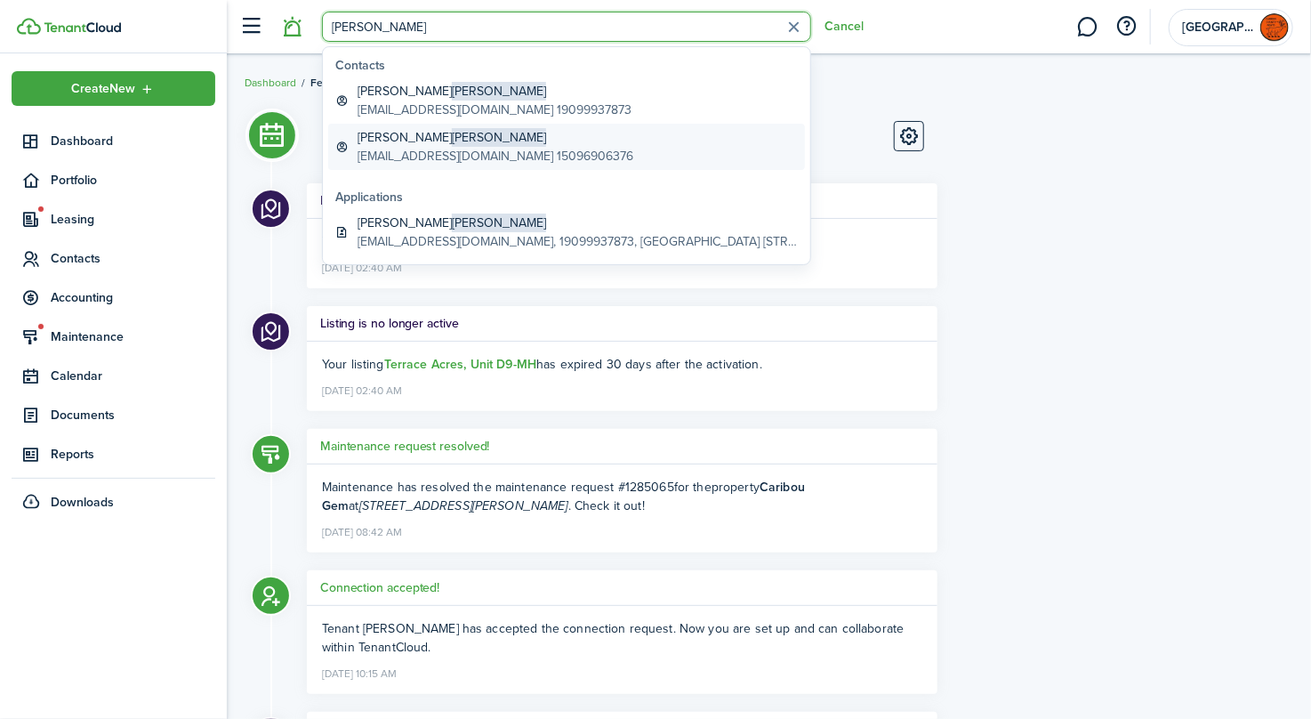
type input "[PERSON_NAME]"
click at [427, 152] on global-search-item-description "[EMAIL_ADDRESS][DOMAIN_NAME] 15096906376" at bounding box center [496, 156] width 276 height 19
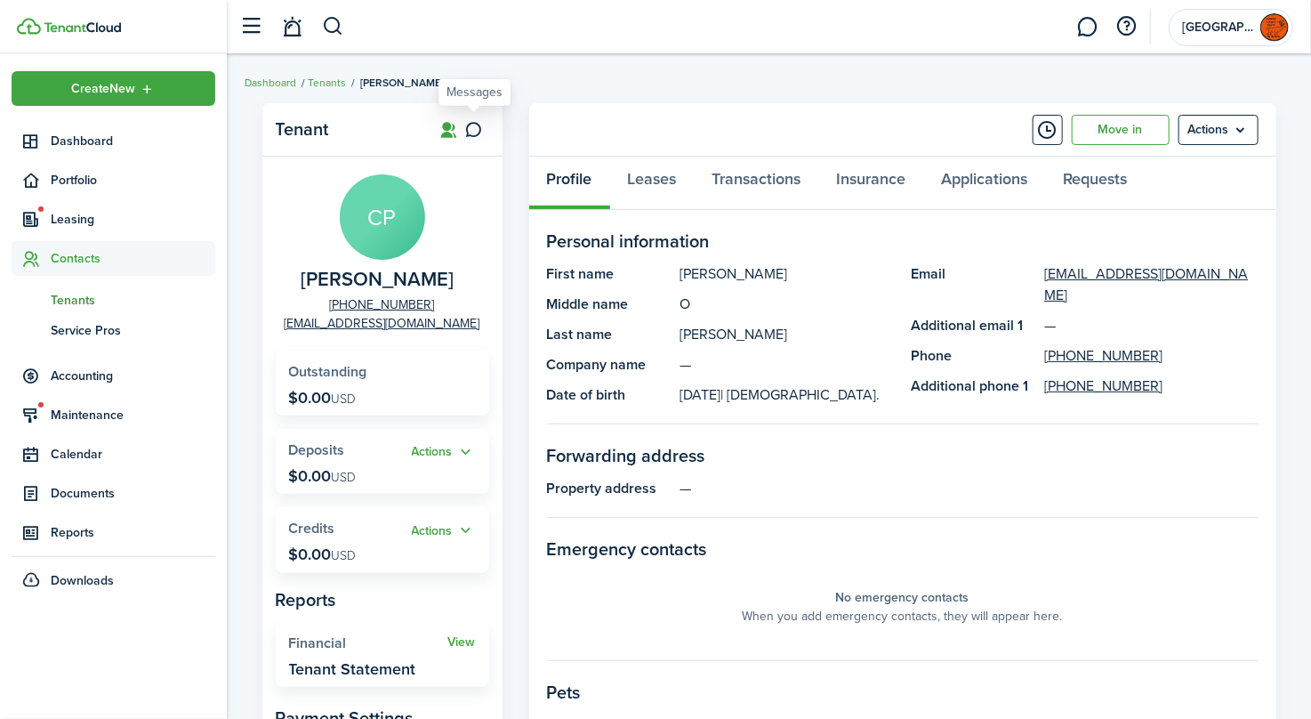
click at [478, 128] on icon at bounding box center [473, 130] width 19 height 18
click at [1239, 132] on menu-btn "Actions" at bounding box center [1218, 130] width 80 height 30
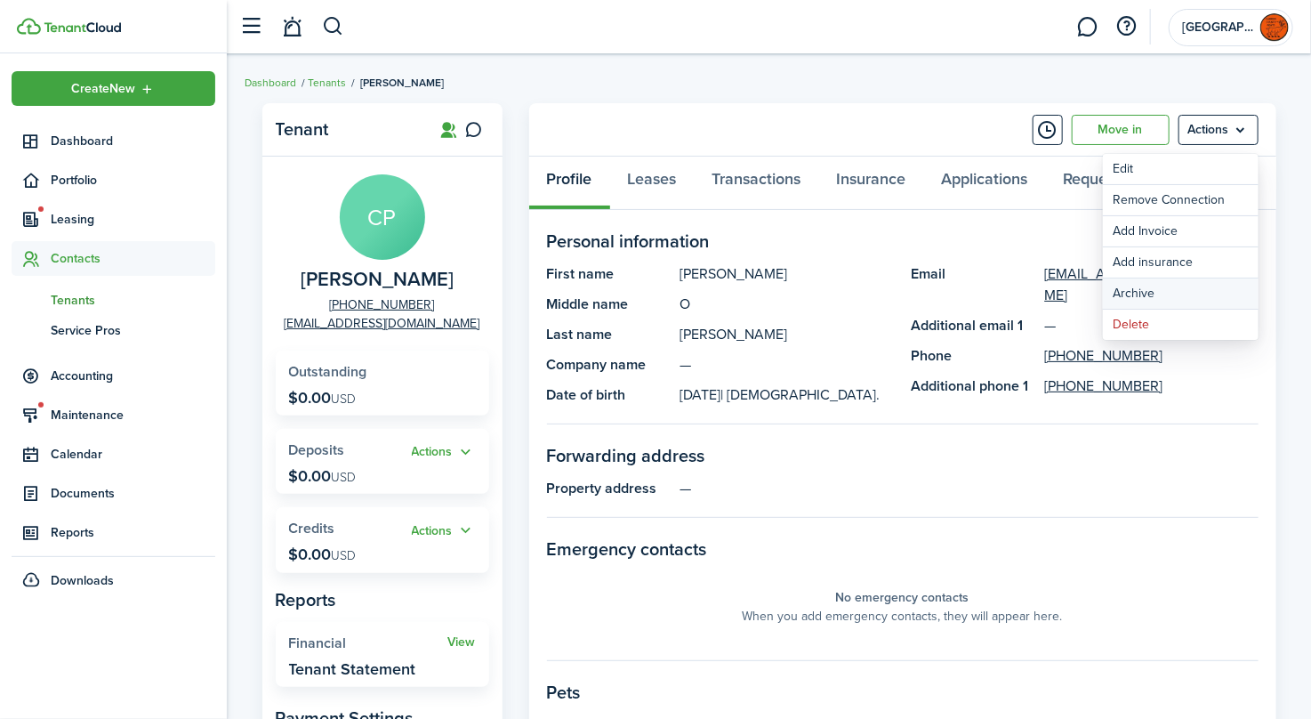
click at [1182, 288] on button "Archive" at bounding box center [1181, 293] width 156 height 30
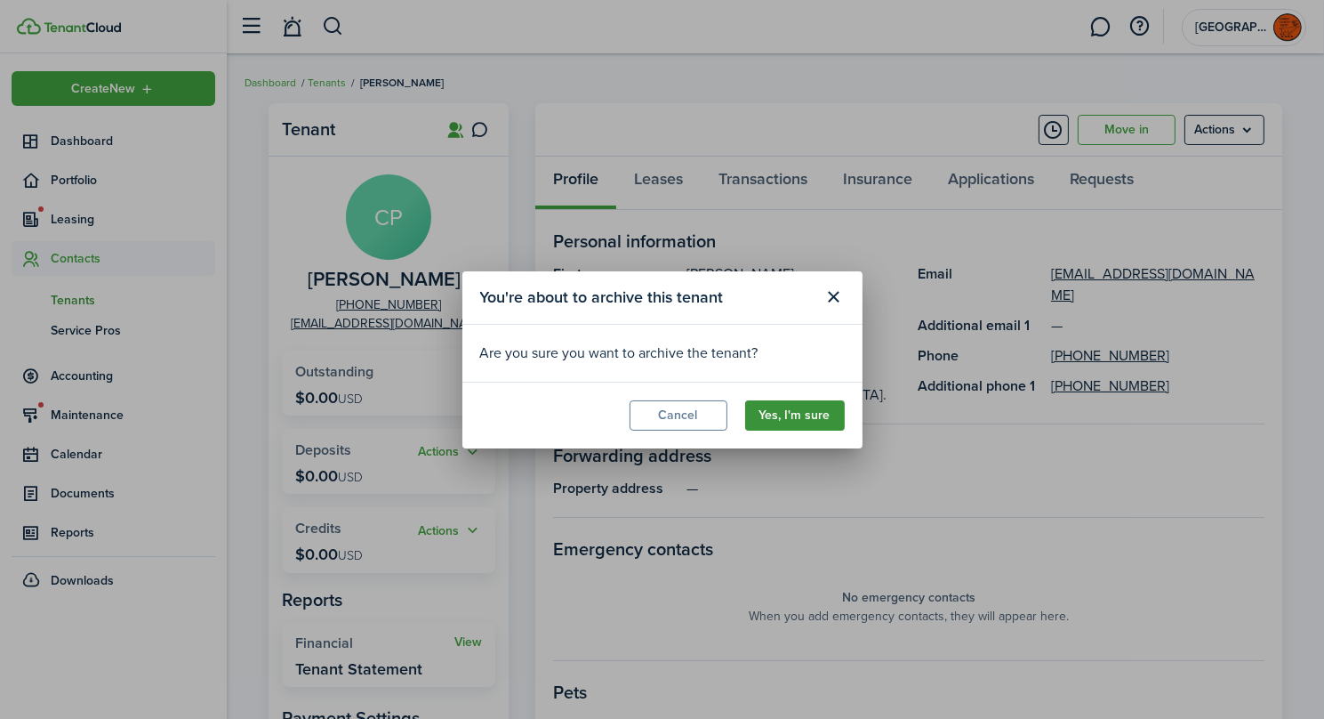
click at [799, 413] on button "Yes, I'm sure" at bounding box center [795, 415] width 100 height 30
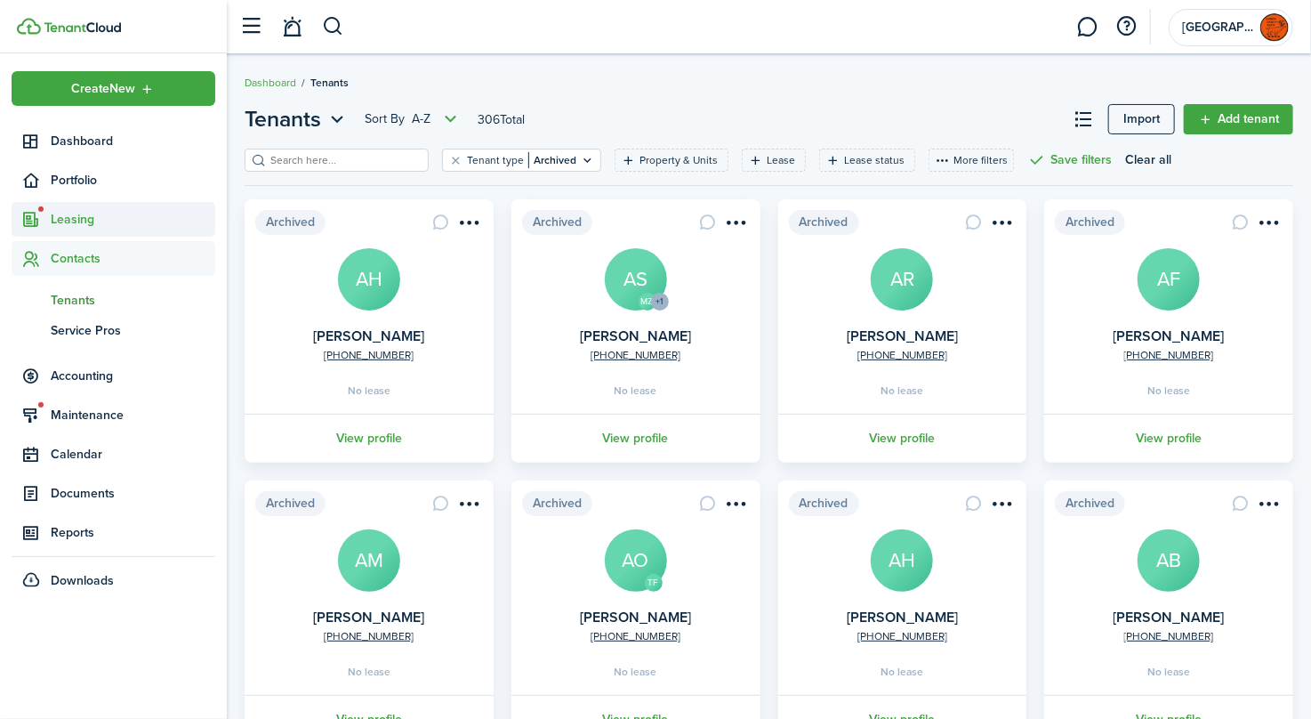
click at [98, 220] on span "Leasing" at bounding box center [133, 219] width 165 height 19
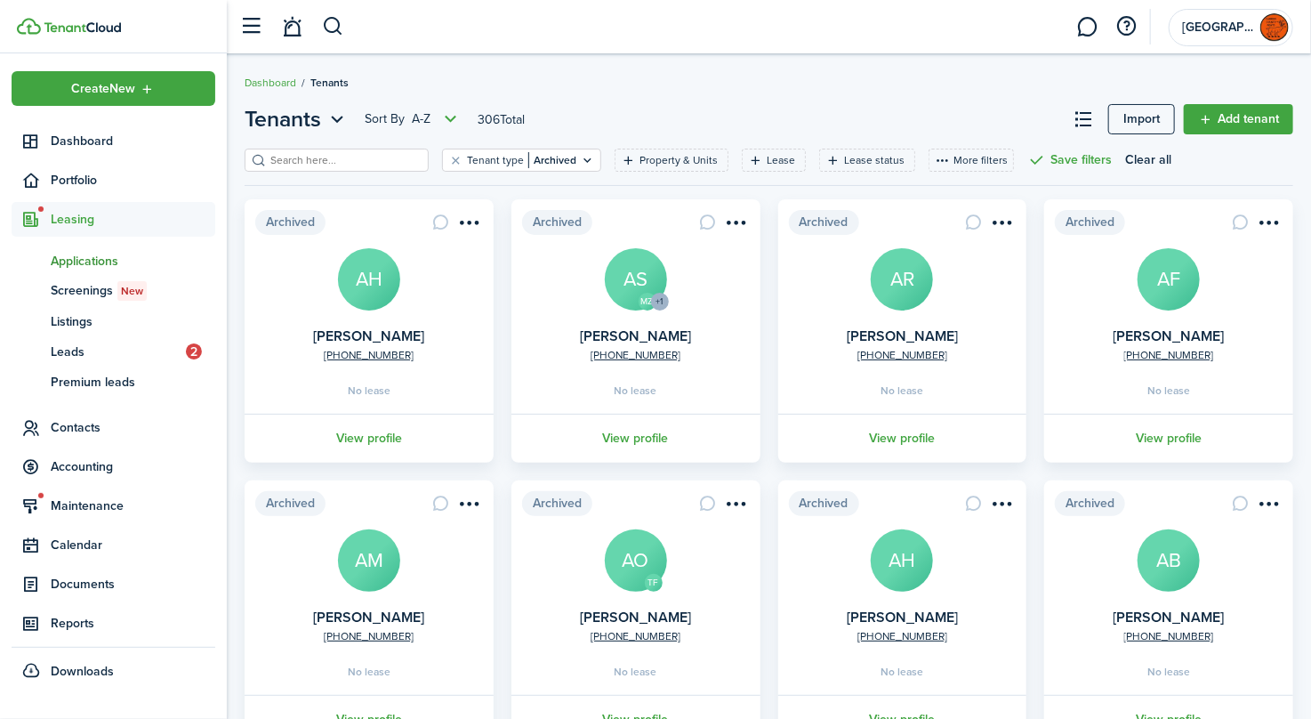
click at [92, 253] on span "Applications" at bounding box center [133, 261] width 165 height 19
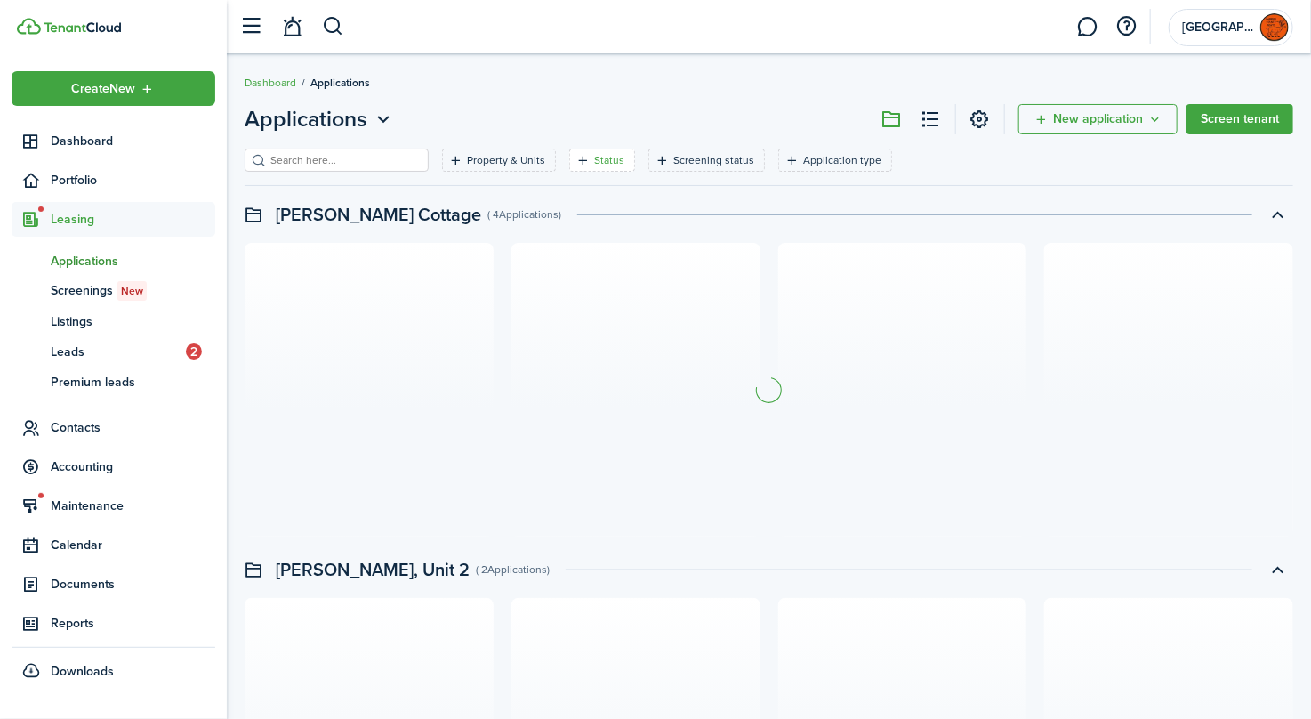
click at [594, 159] on filter-tag-label "Status" at bounding box center [609, 160] width 30 height 16
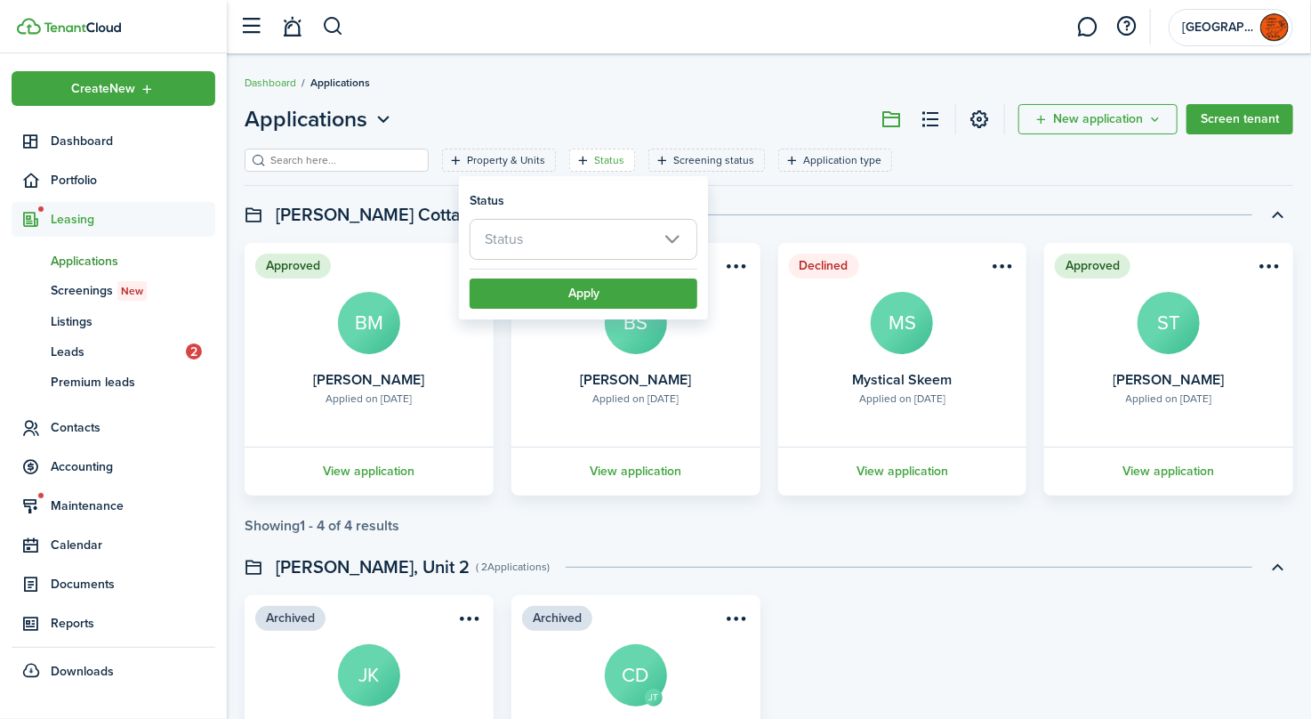
click at [574, 245] on span "Status" at bounding box center [583, 239] width 226 height 39
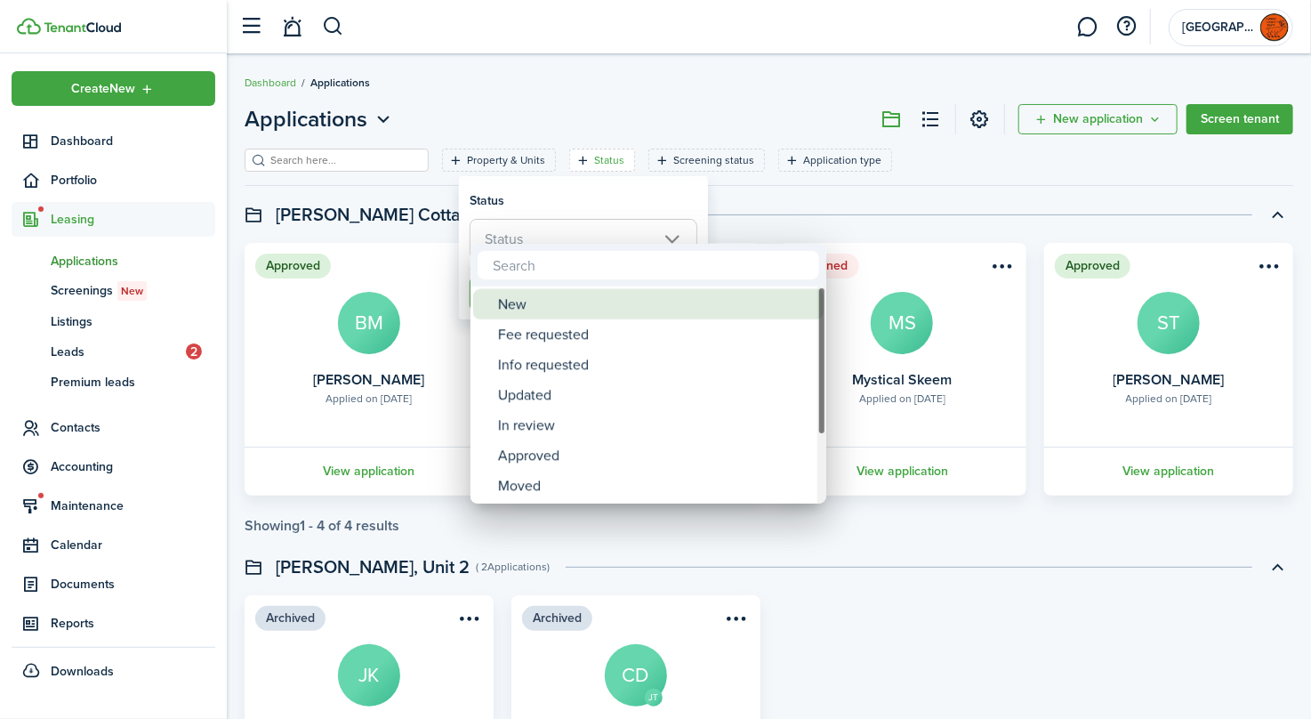
click at [549, 310] on div "New" at bounding box center [655, 304] width 315 height 30
type input "New"
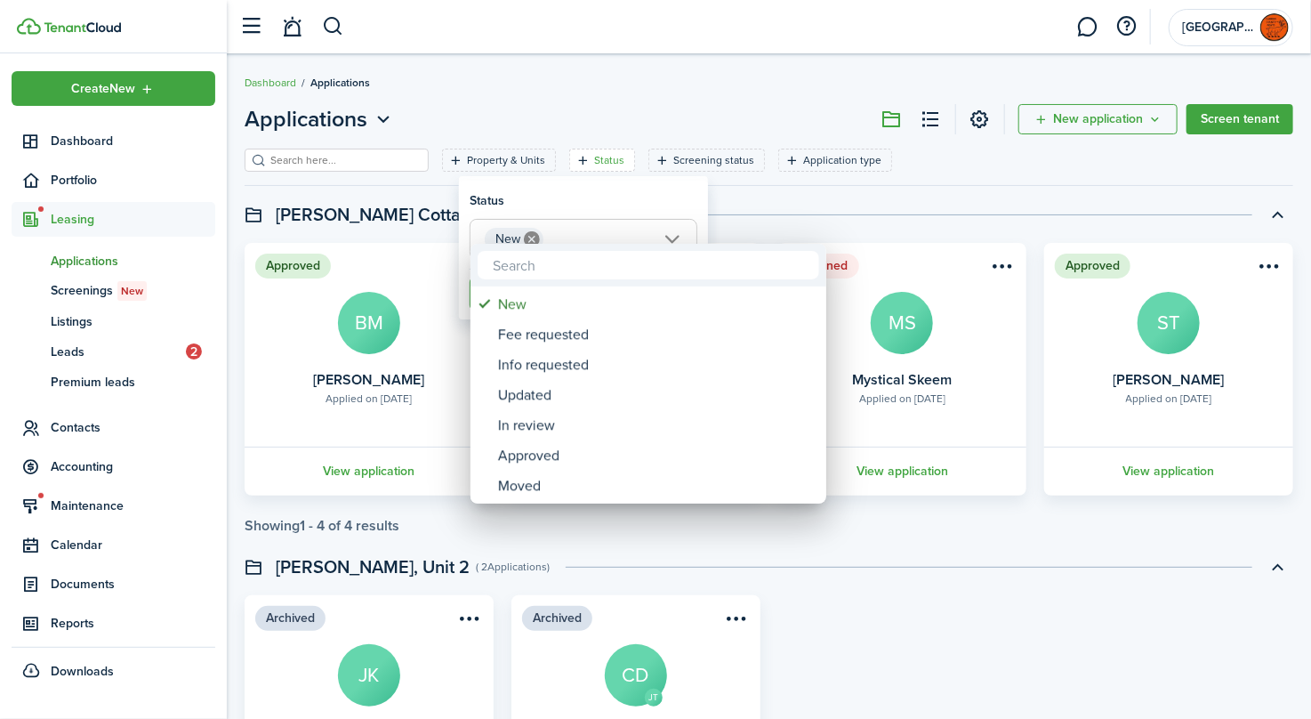
click at [819, 197] on div at bounding box center [656, 359] width 1596 height 1003
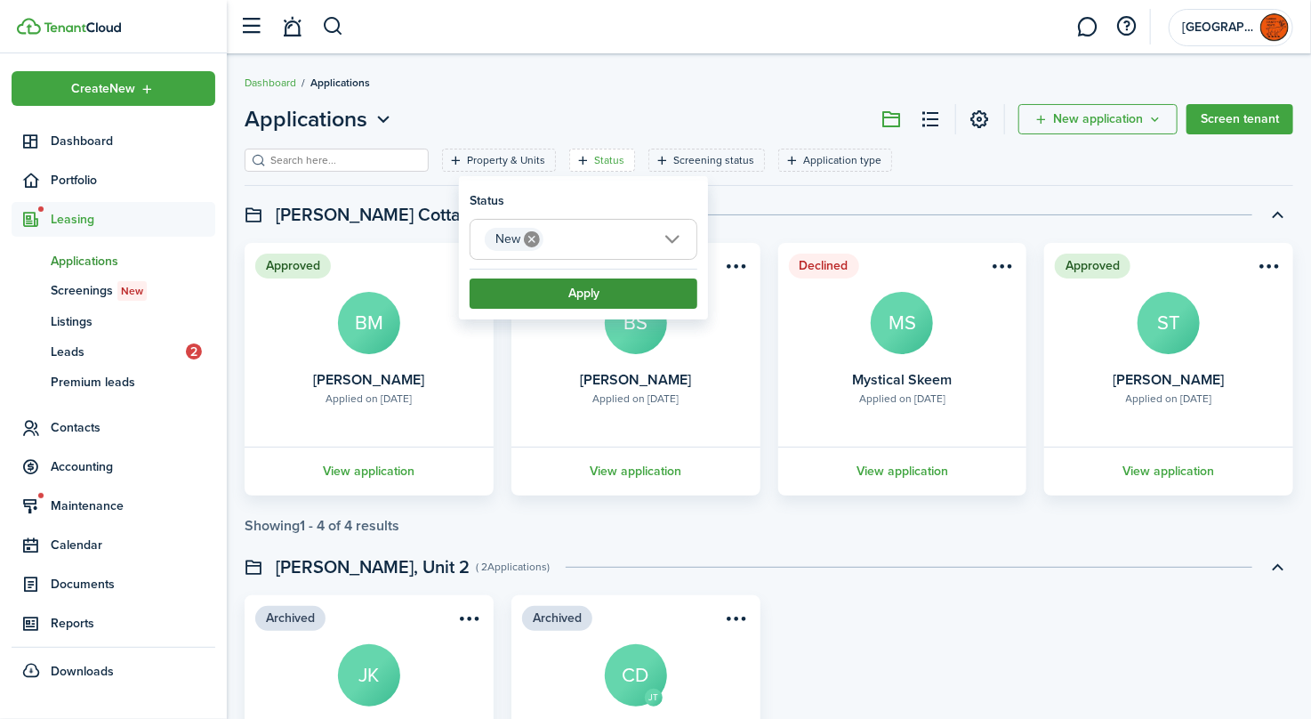
click at [585, 289] on button "Apply" at bounding box center [584, 293] width 228 height 30
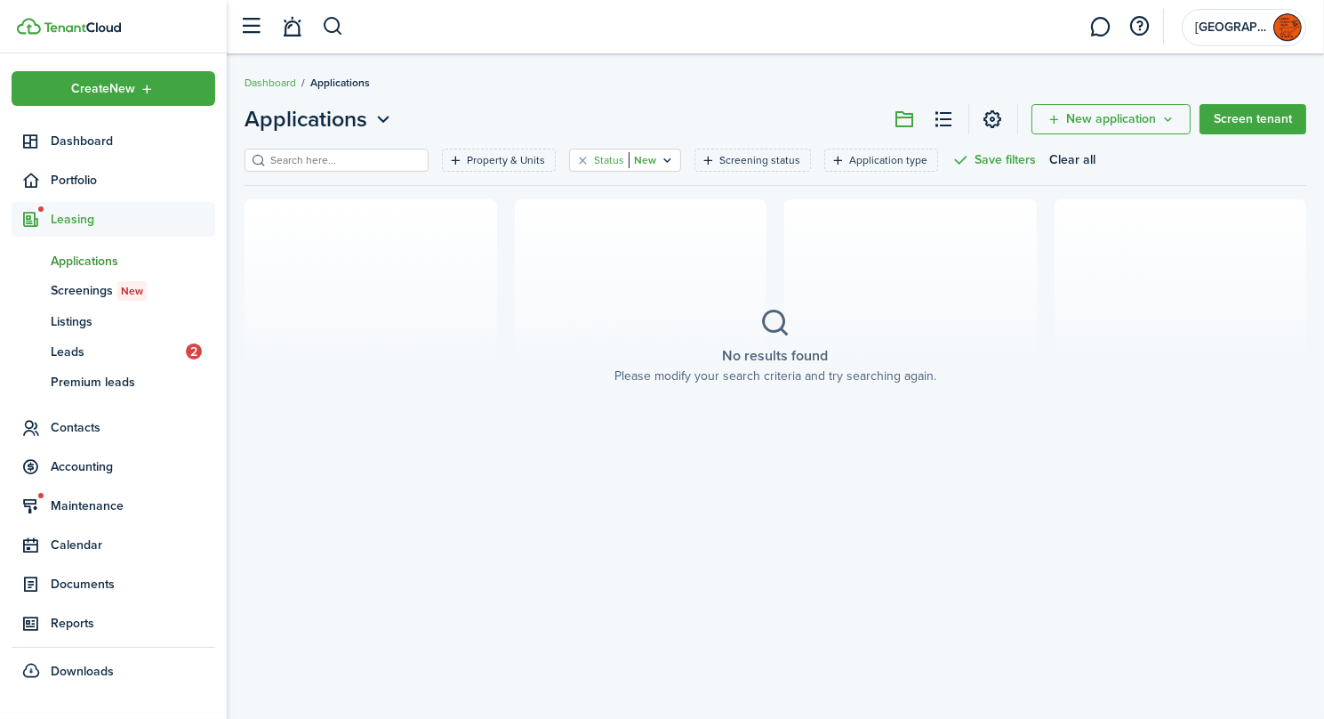
click at [631, 161] on filter-tag-value "New" at bounding box center [643, 160] width 28 height 16
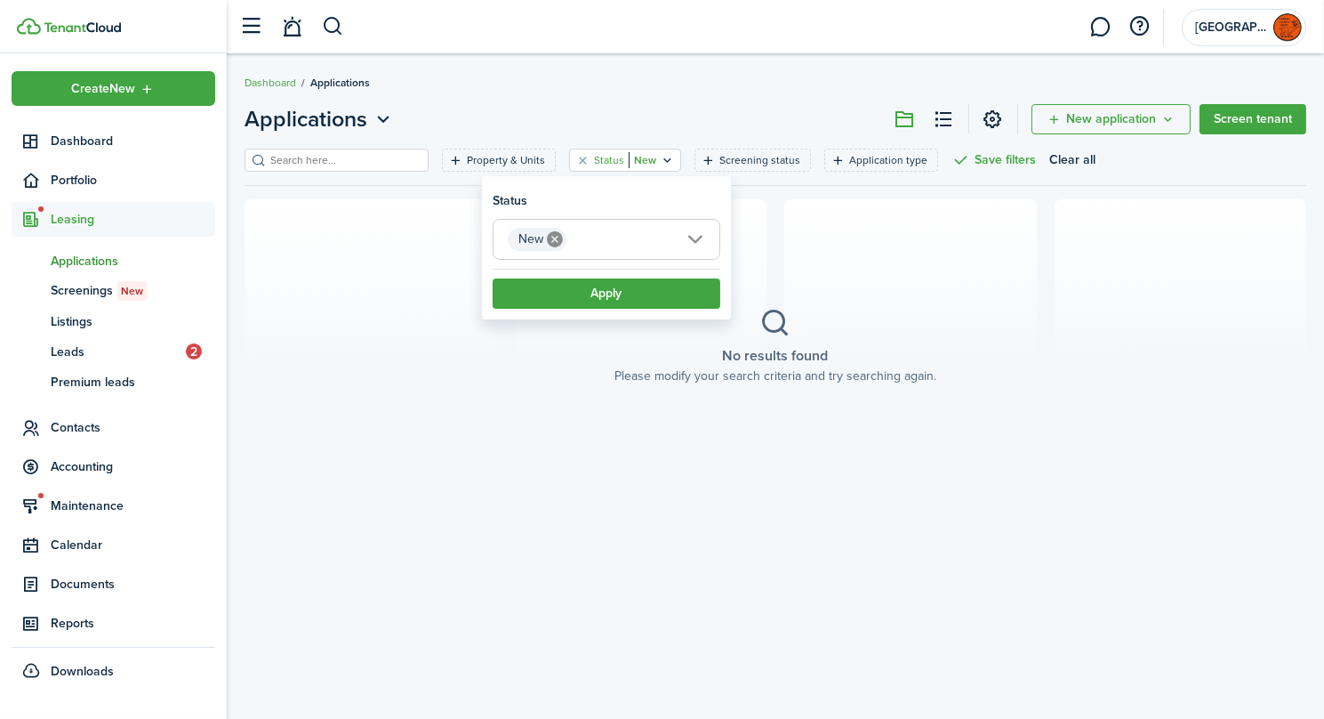
click at [601, 235] on span "New" at bounding box center [607, 239] width 226 height 39
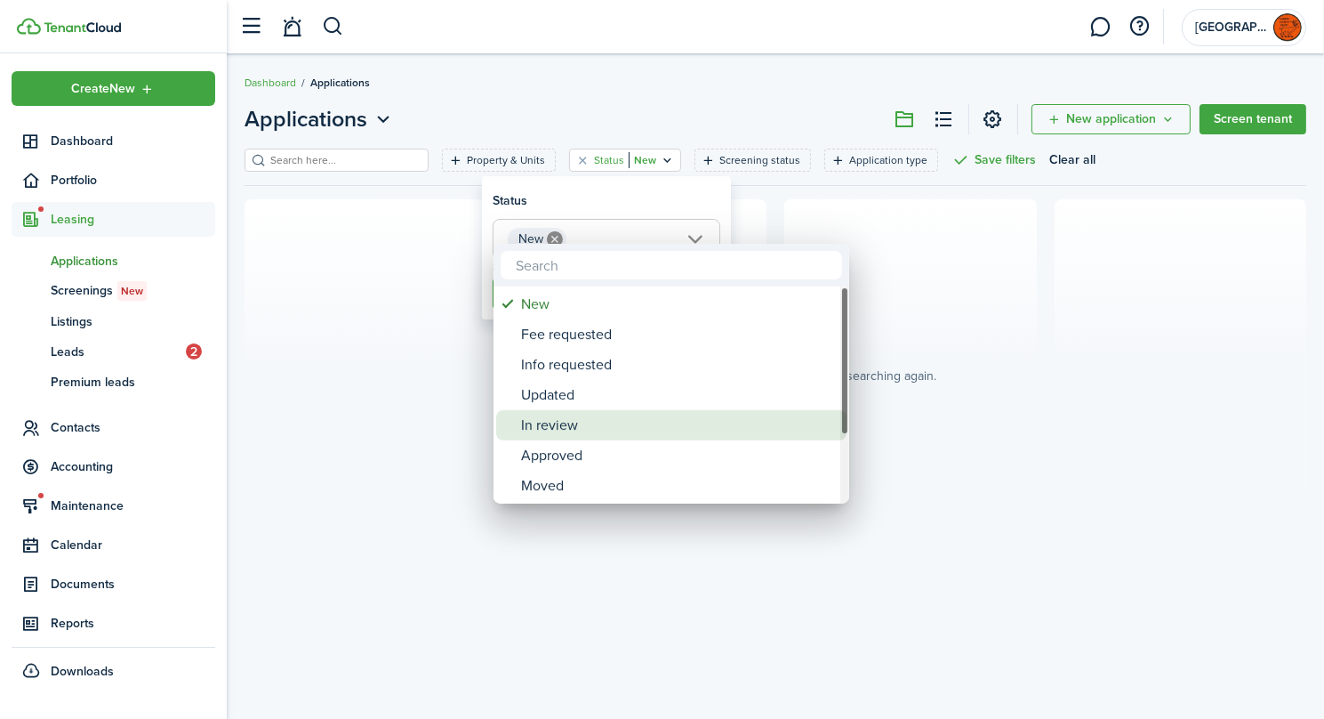
click at [571, 425] on div "In review" at bounding box center [678, 425] width 315 height 30
type input "New, In review"
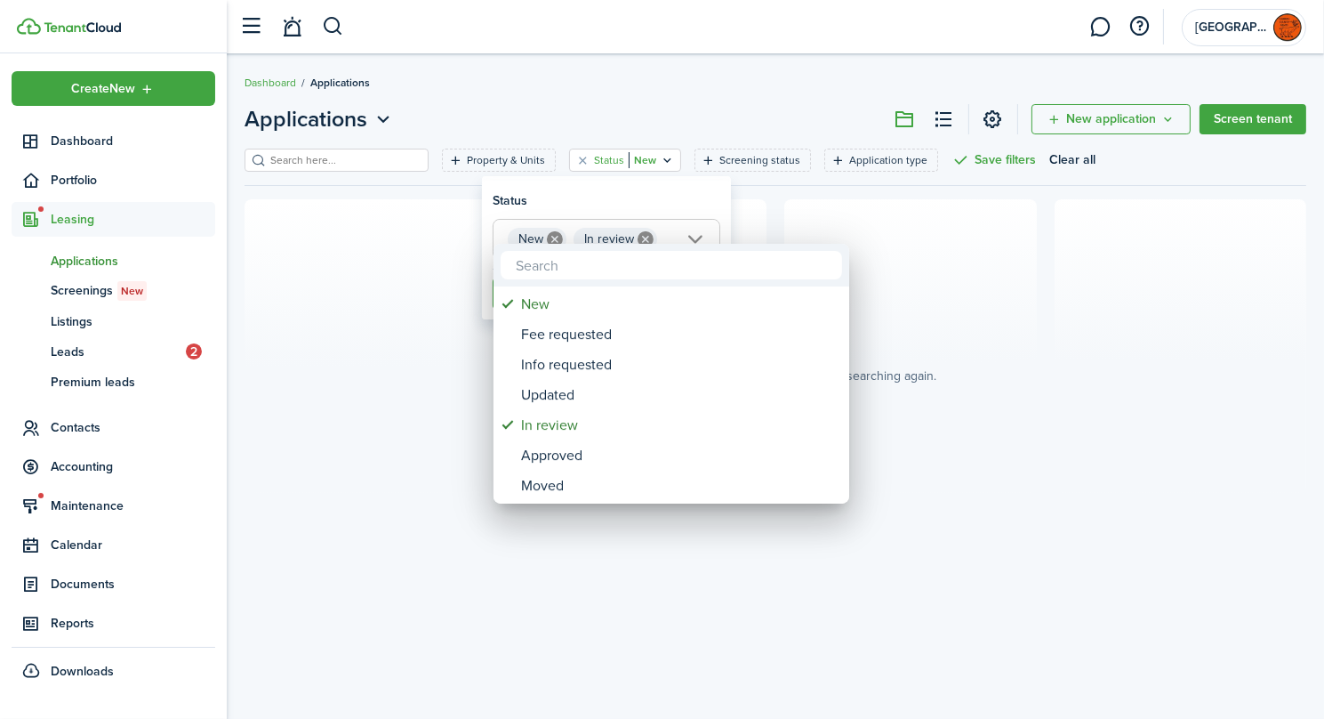
click at [1043, 298] on div at bounding box center [662, 359] width 1609 height 1003
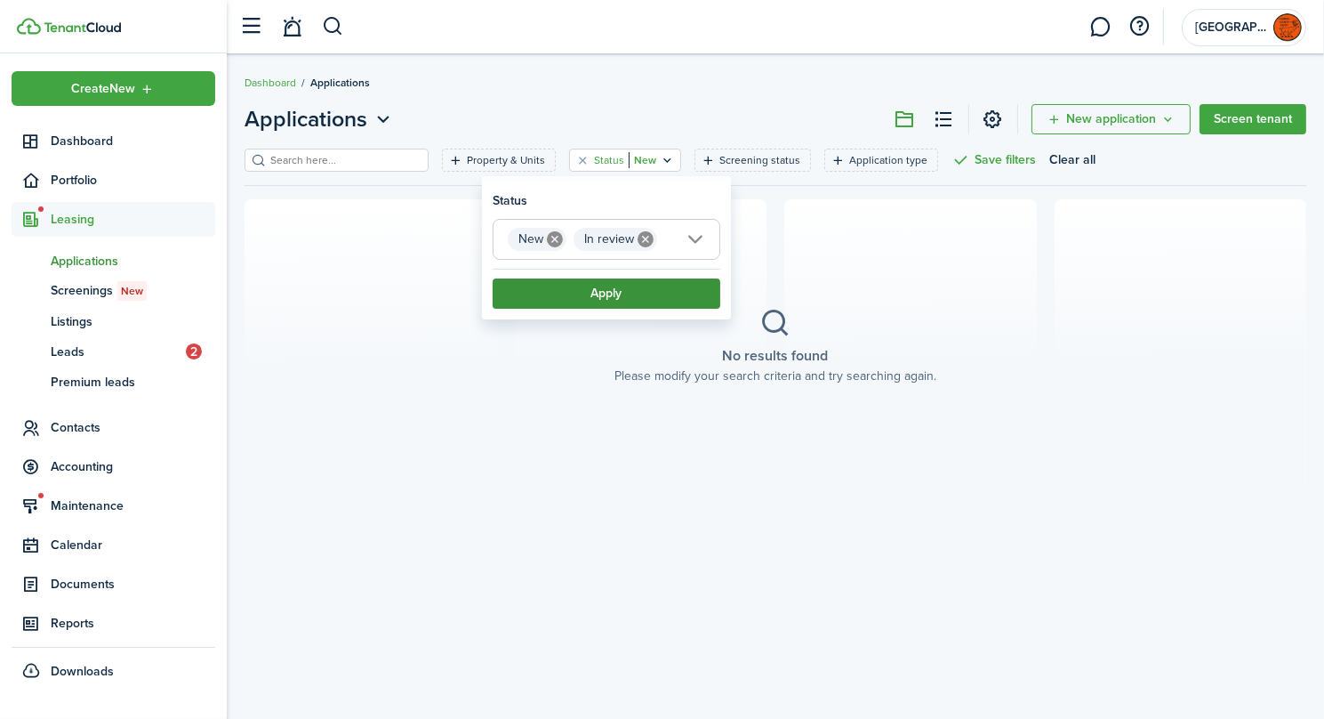
click at [593, 302] on button "Apply" at bounding box center [607, 293] width 228 height 30
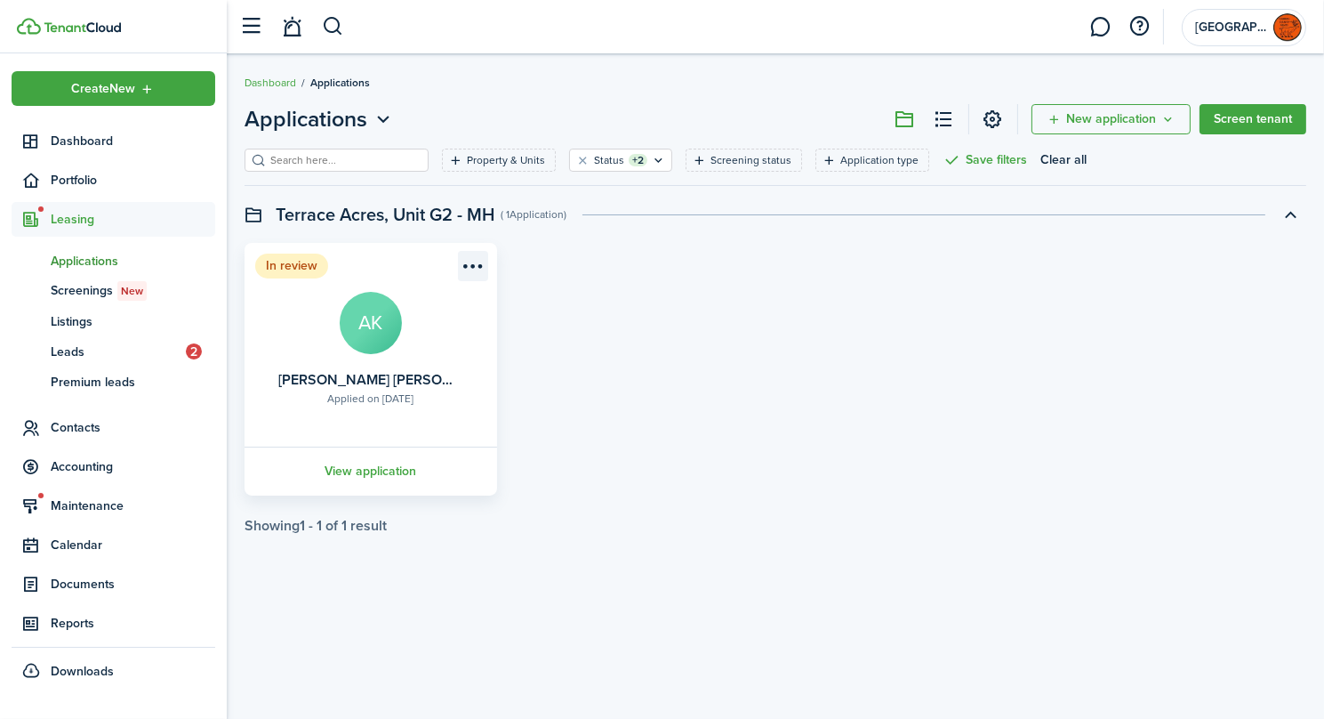
click at [479, 261] on menu-btn-icon "Open menu" at bounding box center [473, 266] width 30 height 30
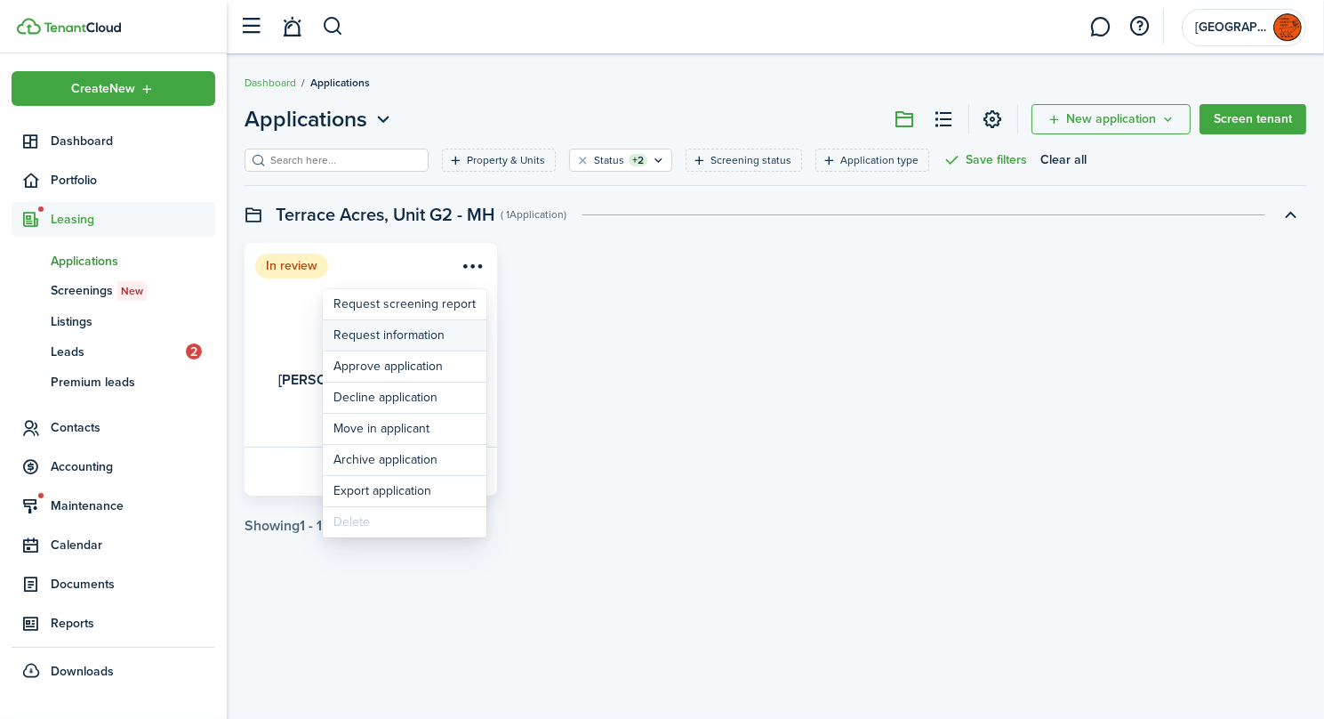
click at [445, 330] on button "Request information" at bounding box center [405, 335] width 164 height 30
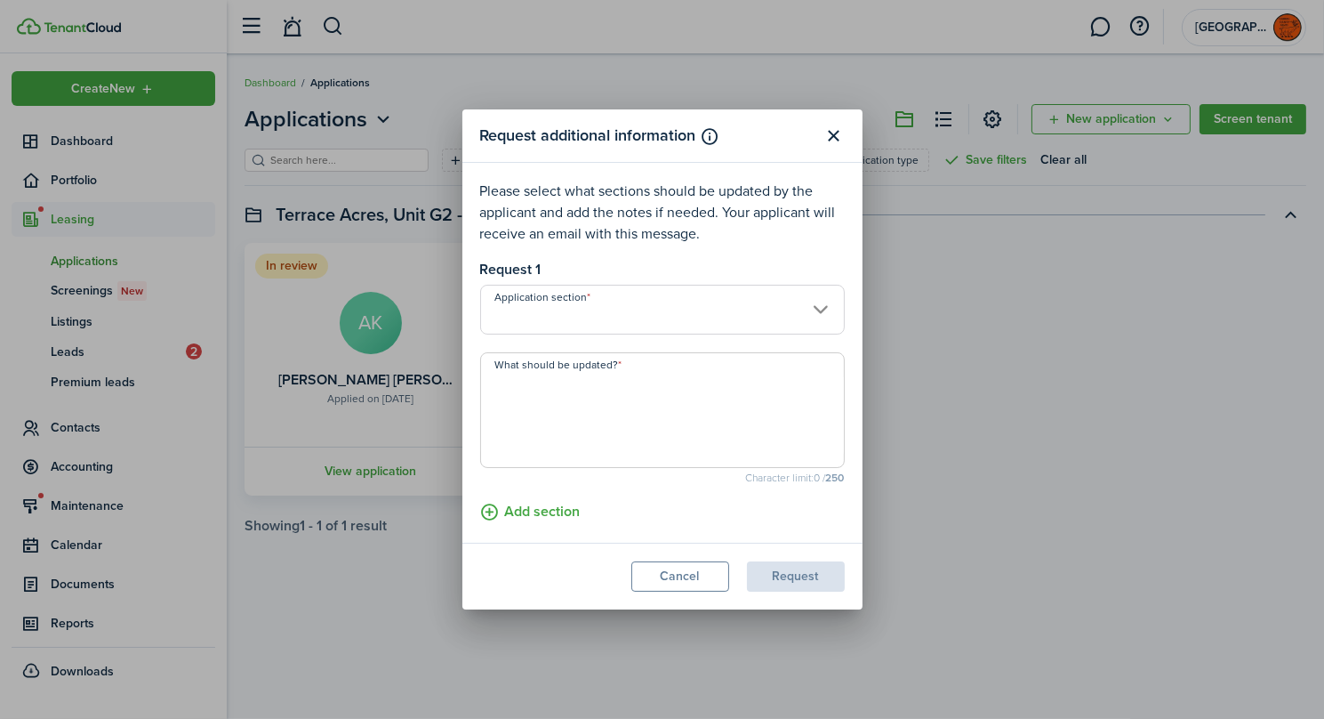
click at [818, 308] on input "Application section" at bounding box center [662, 310] width 365 height 50
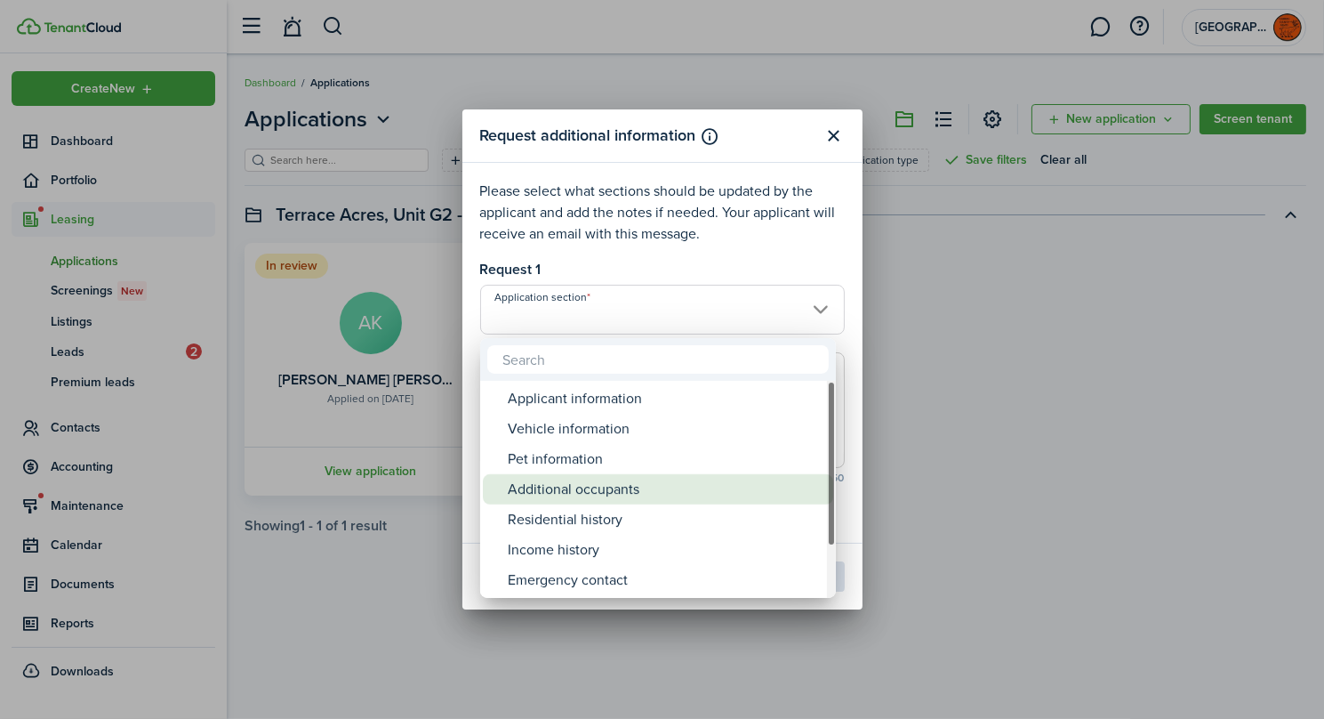
click at [654, 492] on div "Additional occupants" at bounding box center [665, 489] width 315 height 30
type input "Additional occupants"
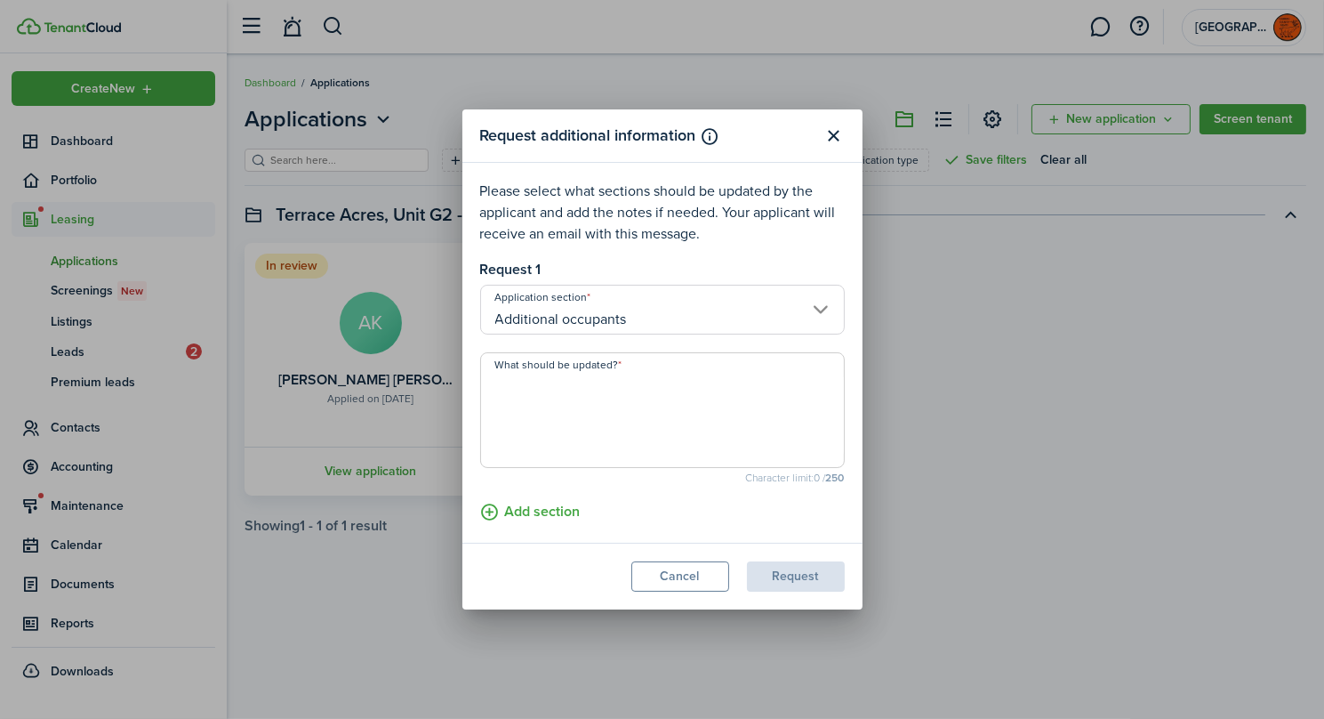
click at [602, 391] on textarea "What should be updated?" at bounding box center [662, 415] width 363 height 85
type textarea "Needed application from [PERSON_NAME]"
click at [813, 575] on button "Request" at bounding box center [796, 576] width 98 height 30
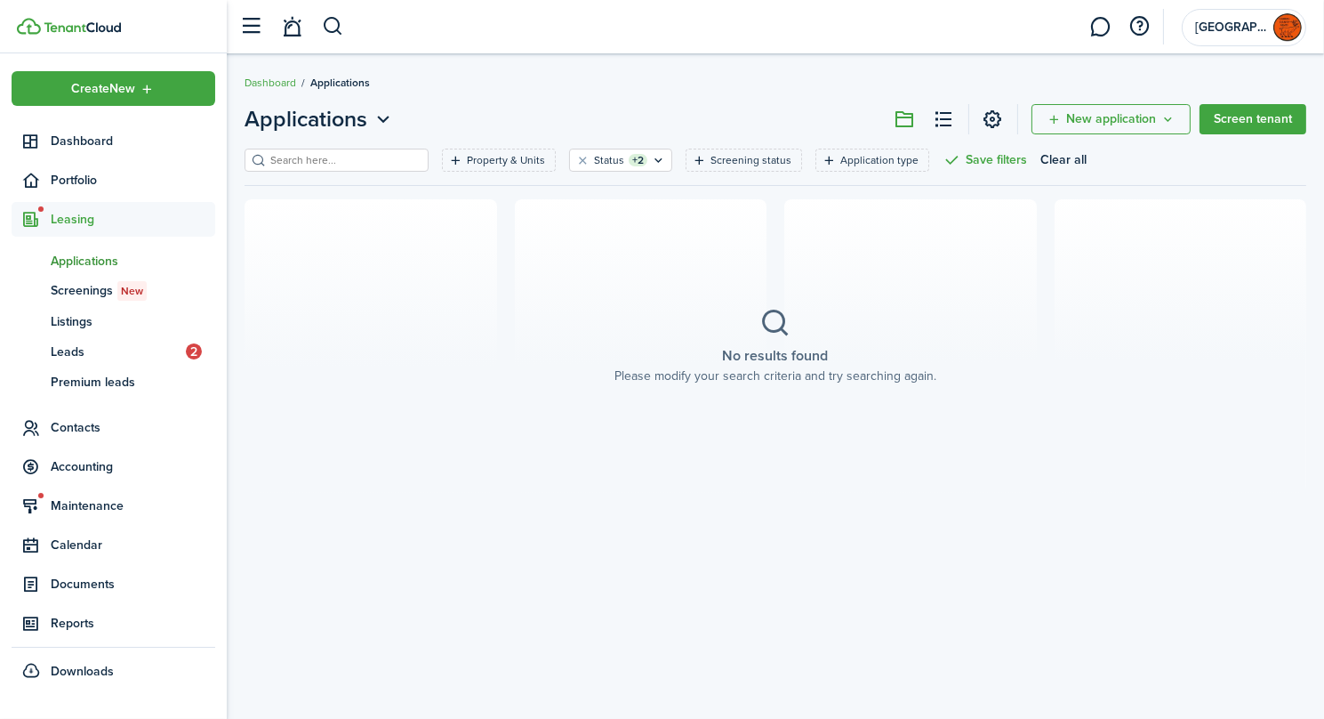
click at [75, 214] on span "Leasing" at bounding box center [133, 219] width 165 height 19
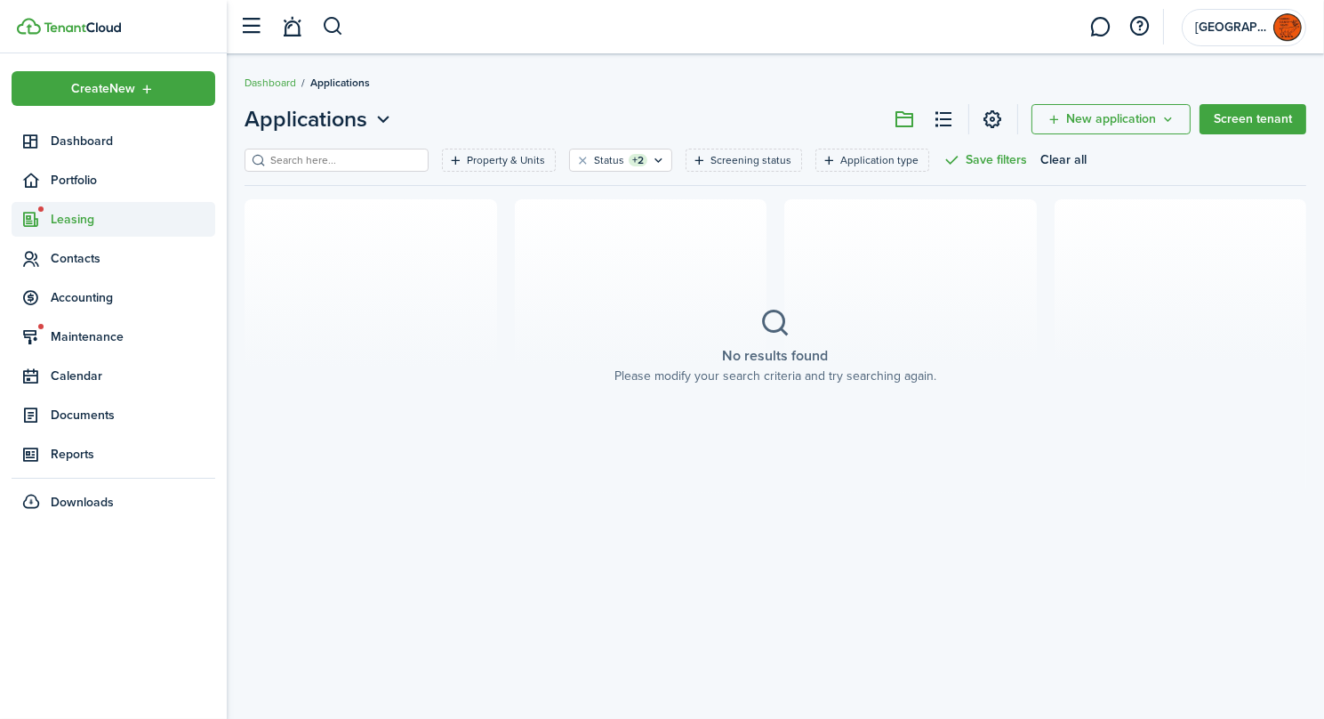
click at [76, 221] on span "Leasing" at bounding box center [133, 219] width 165 height 19
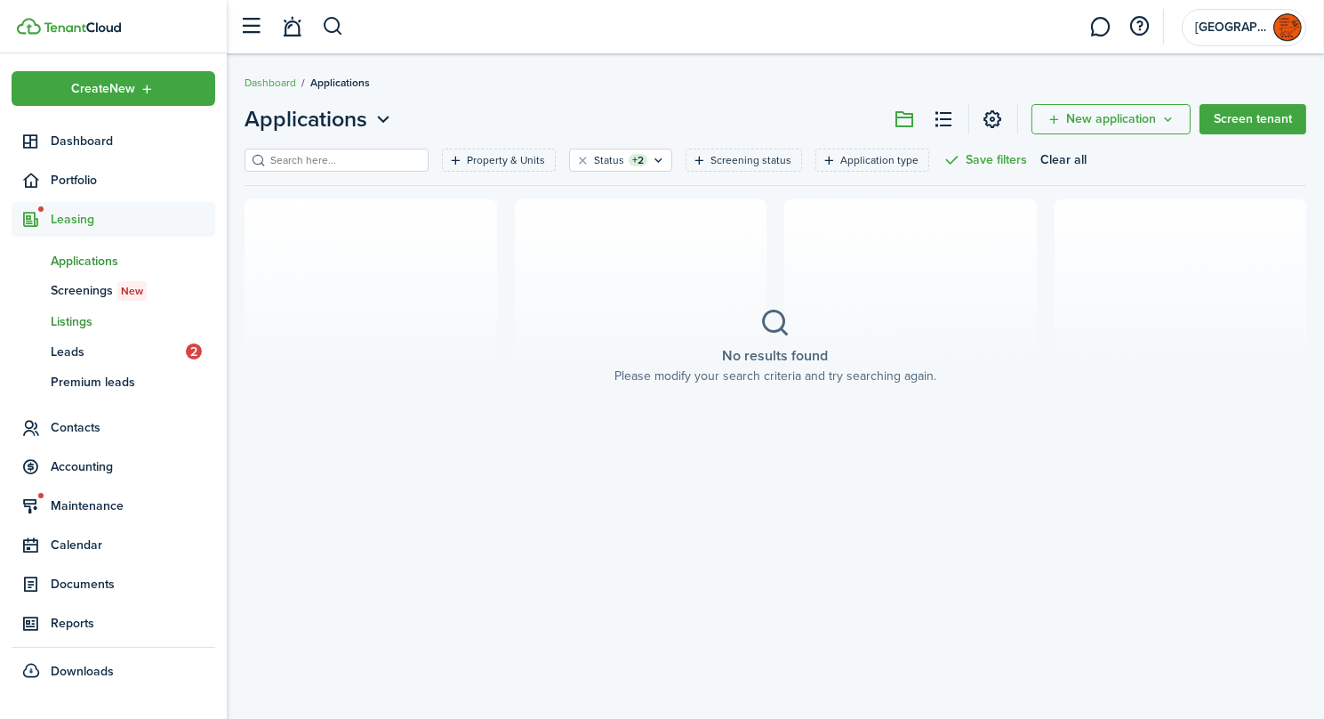
click at [79, 321] on span "Listings" at bounding box center [133, 321] width 165 height 19
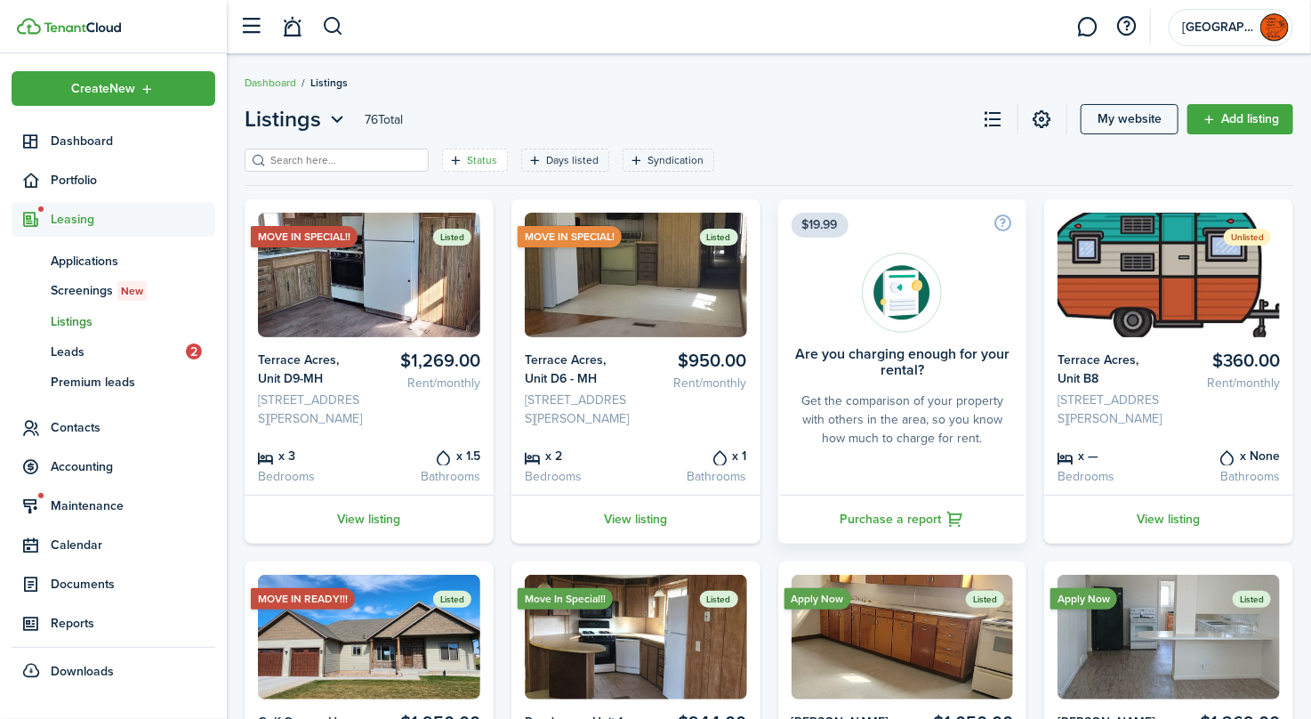
click at [469, 165] on filter-tag-label "Status" at bounding box center [482, 160] width 30 height 16
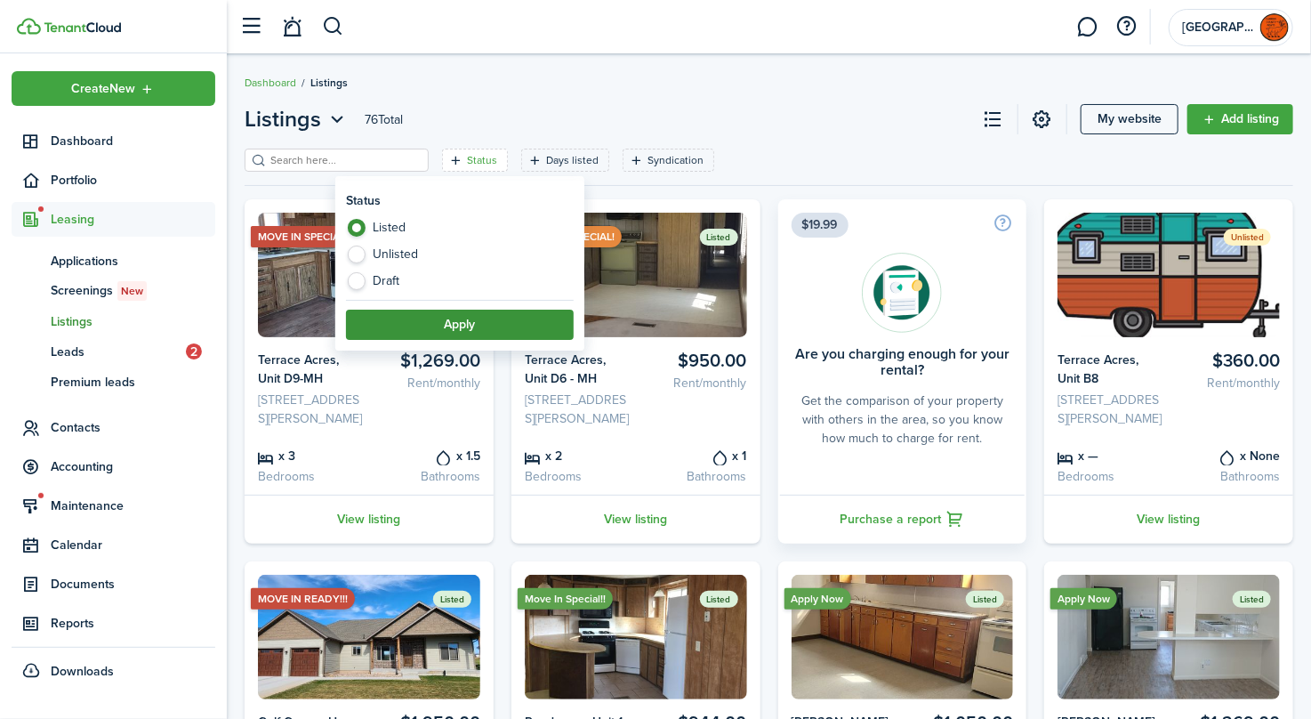
click at [454, 325] on button "Apply" at bounding box center [460, 325] width 228 height 30
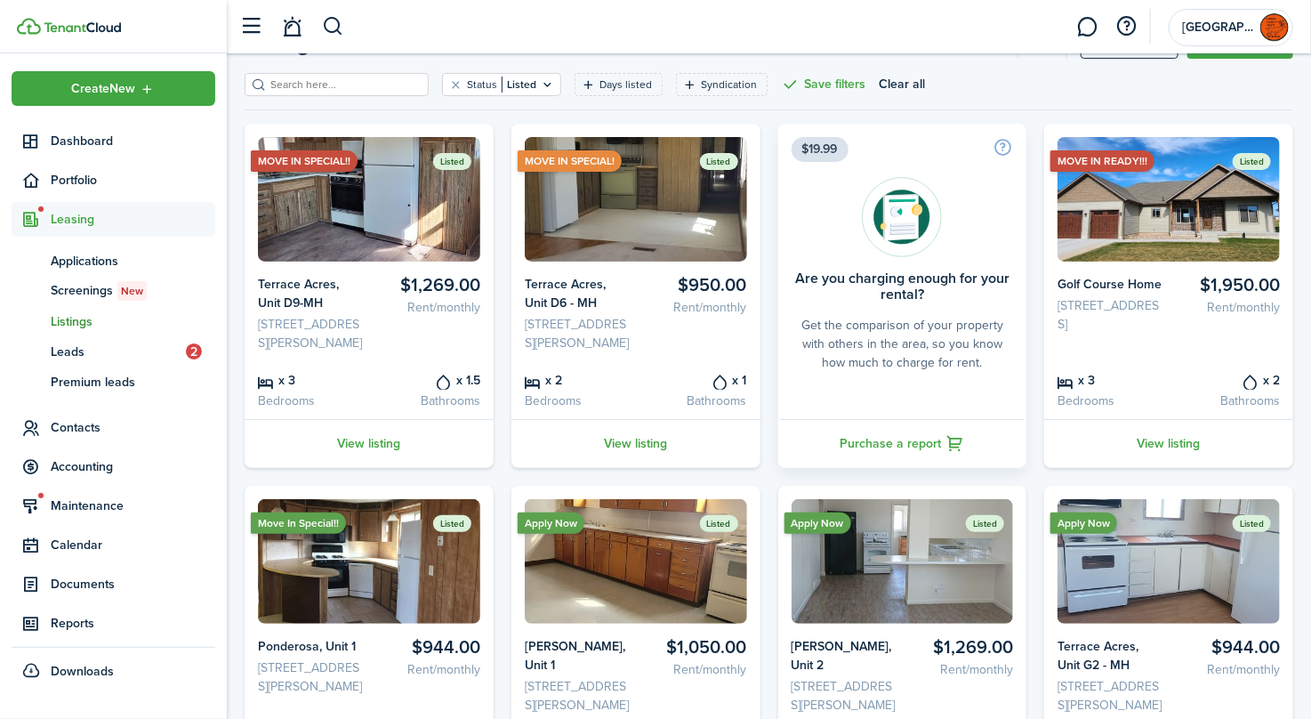
scroll to position [267, 0]
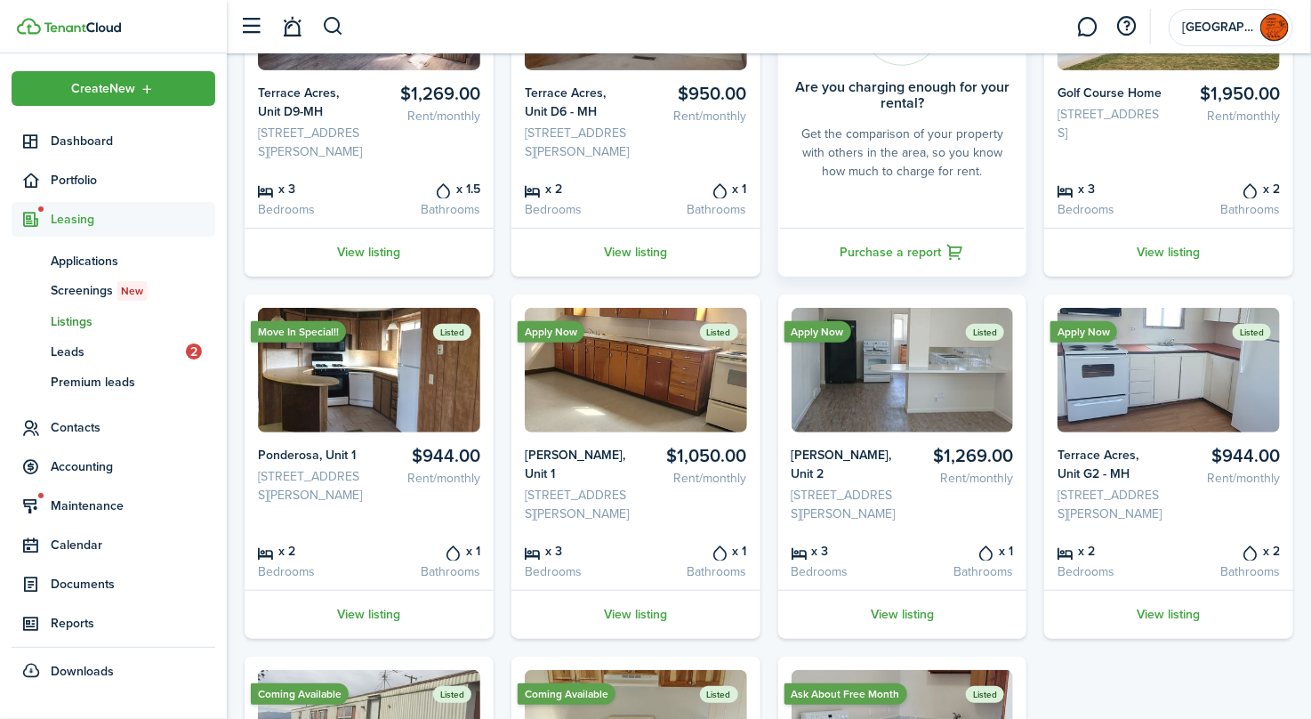
click at [1146, 432] on img at bounding box center [1169, 370] width 222 height 125
click at [1160, 639] on link "View listing" at bounding box center [1168, 614] width 249 height 49
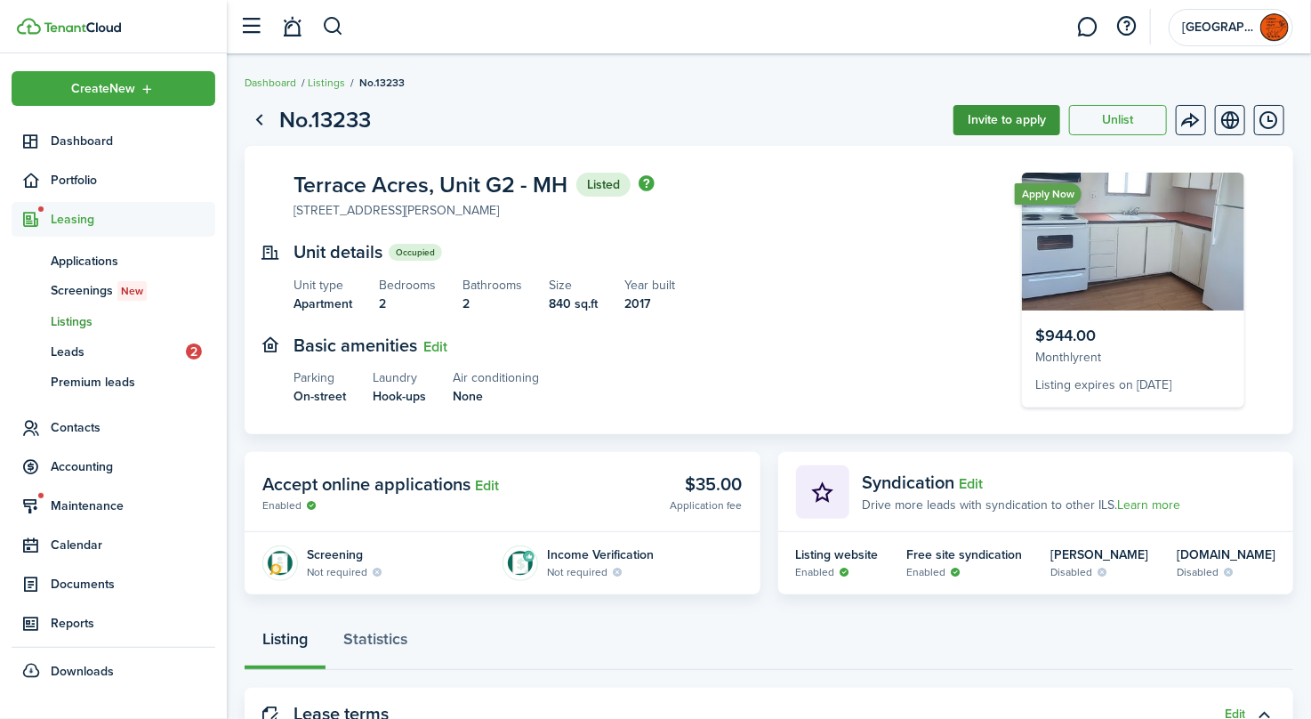
click at [1023, 117] on button "Invite to apply" at bounding box center [1006, 120] width 107 height 30
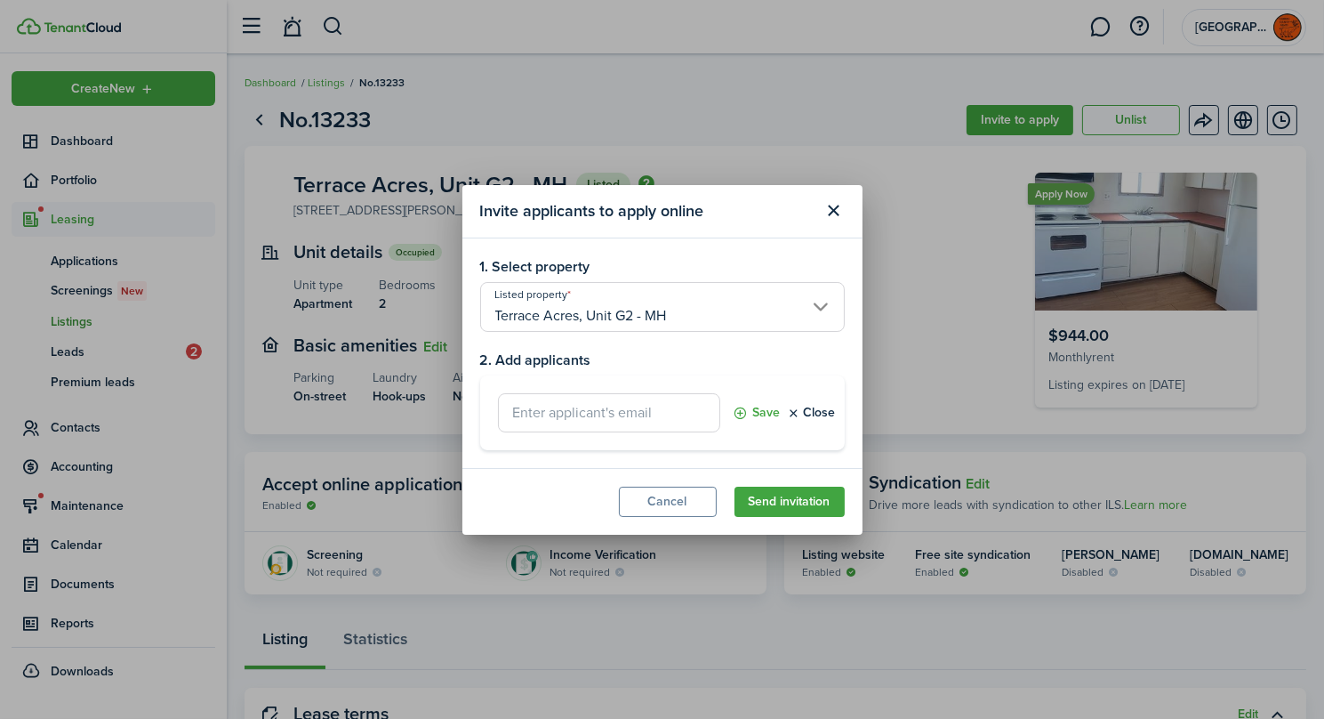
click at [573, 422] on input "text" at bounding box center [609, 412] width 222 height 39
type input "[EMAIL_ADDRESS][DOMAIN_NAME]"
click at [755, 412] on button "Save" at bounding box center [757, 412] width 47 height 39
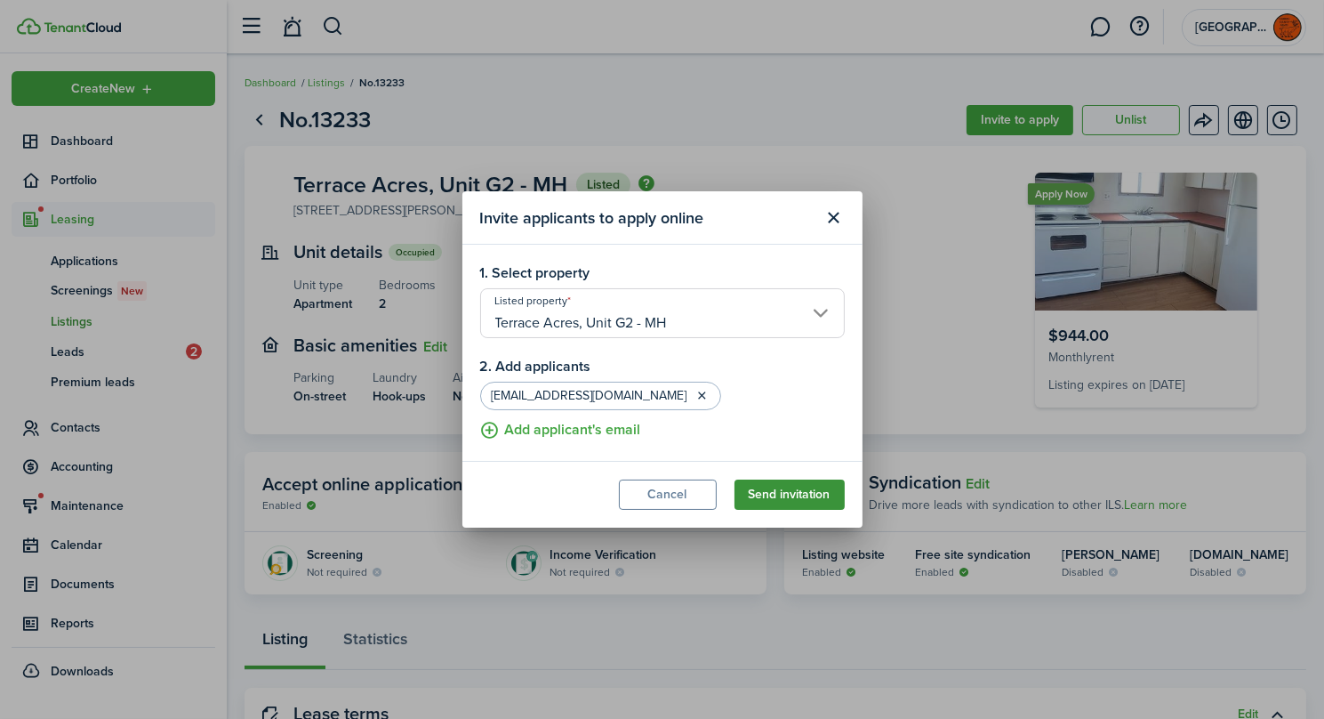
click at [778, 495] on button "Send invitation" at bounding box center [790, 494] width 110 height 30
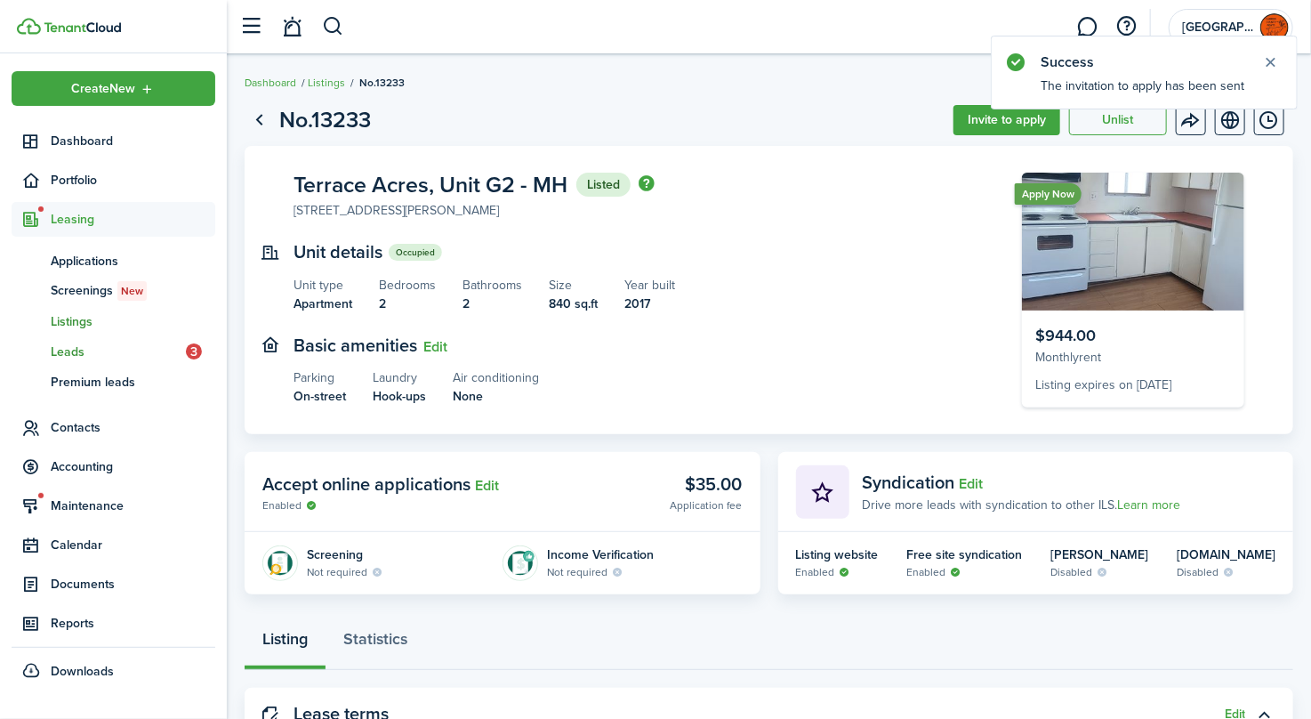
click at [68, 354] on span "Leads" at bounding box center [118, 351] width 135 height 19
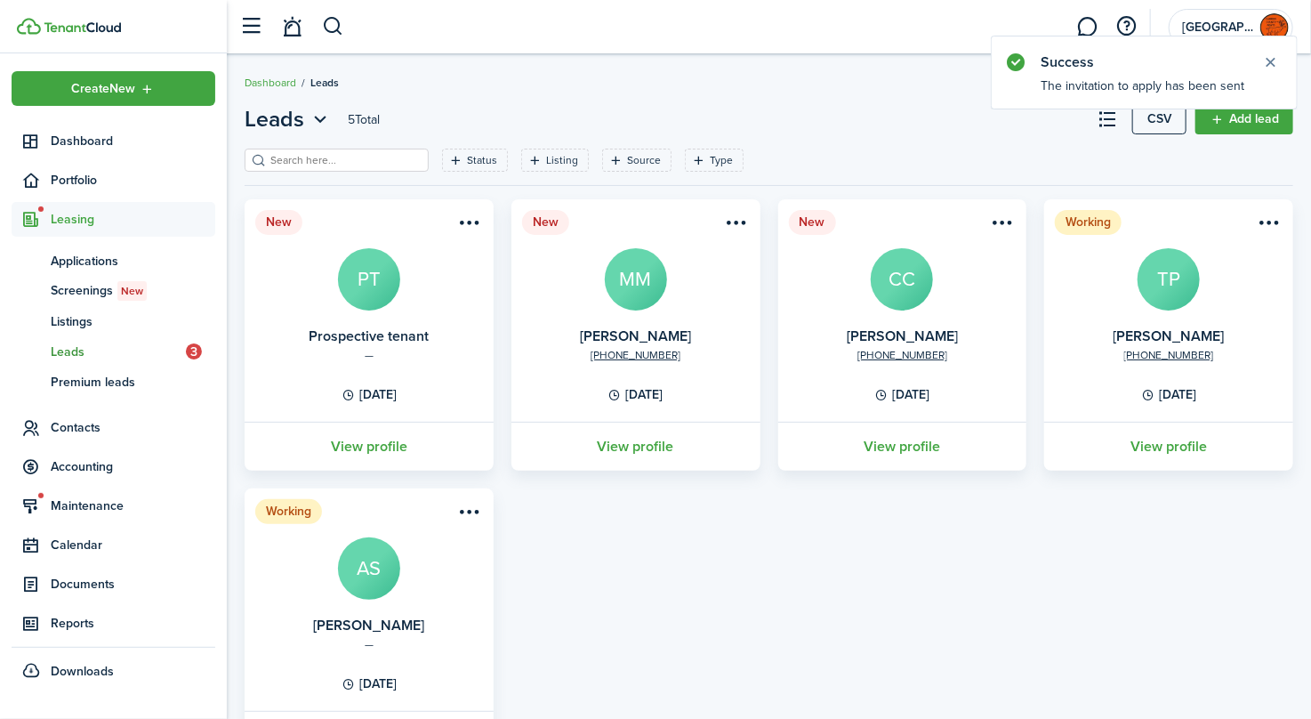
click at [465, 220] on menu-btn-icon "Open menu" at bounding box center [469, 222] width 30 height 30
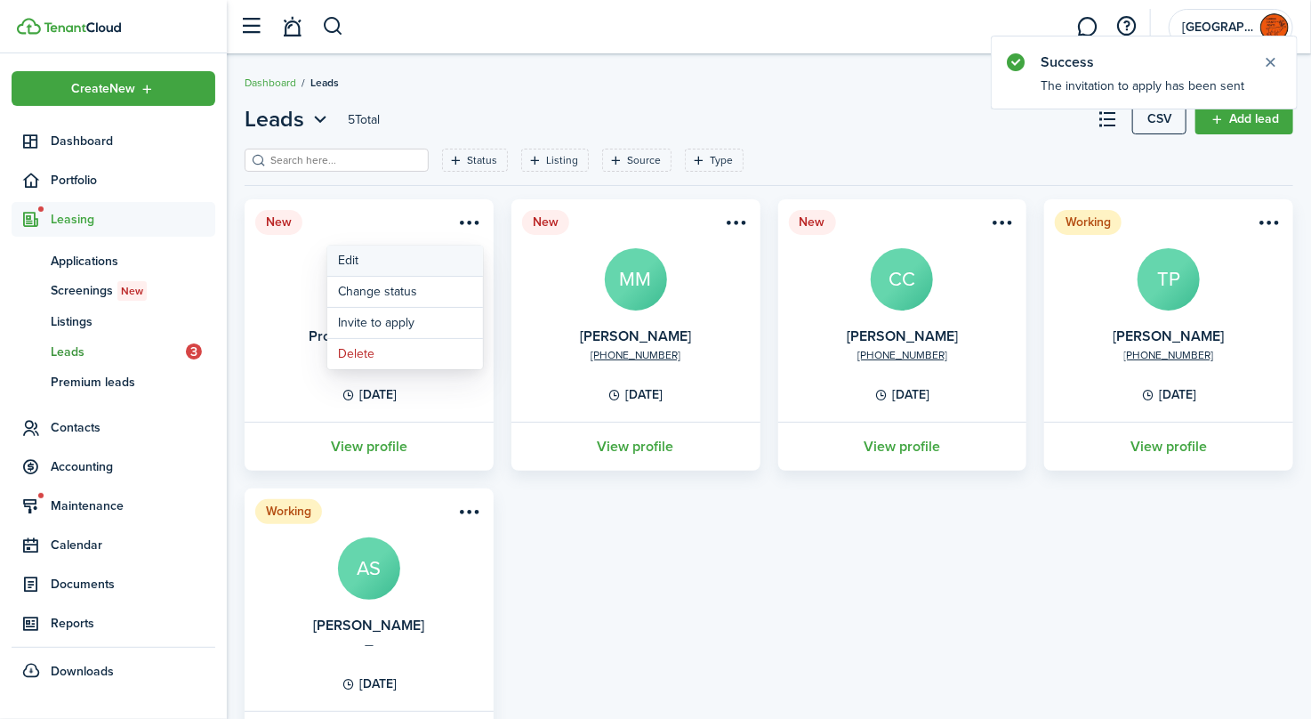
click at [409, 260] on link "Edit" at bounding box center [405, 260] width 156 height 30
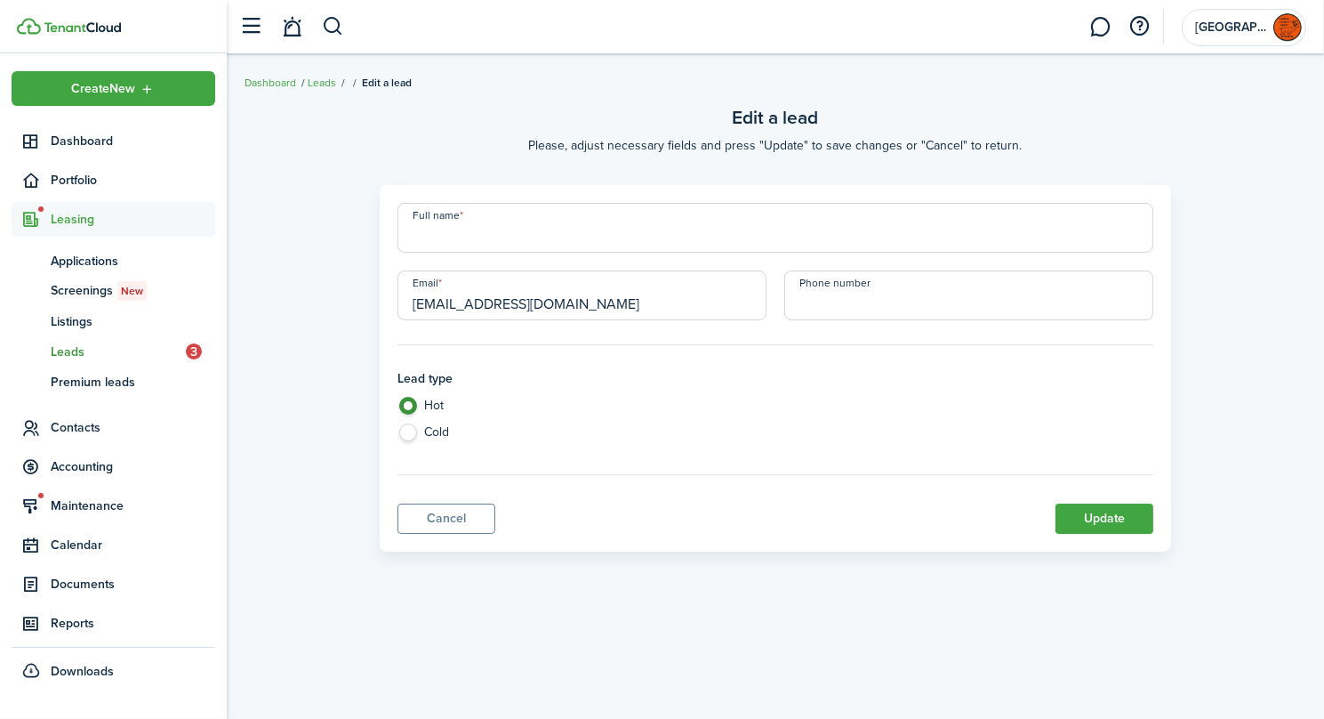
click at [481, 232] on input "Full name" at bounding box center [776, 228] width 757 height 50
type input "[PERSON_NAME]"
click at [855, 296] on input "+1" at bounding box center [968, 295] width 369 height 50
type input "[PHONE_NUMBER]"
click at [1113, 521] on button "Update" at bounding box center [1105, 518] width 98 height 30
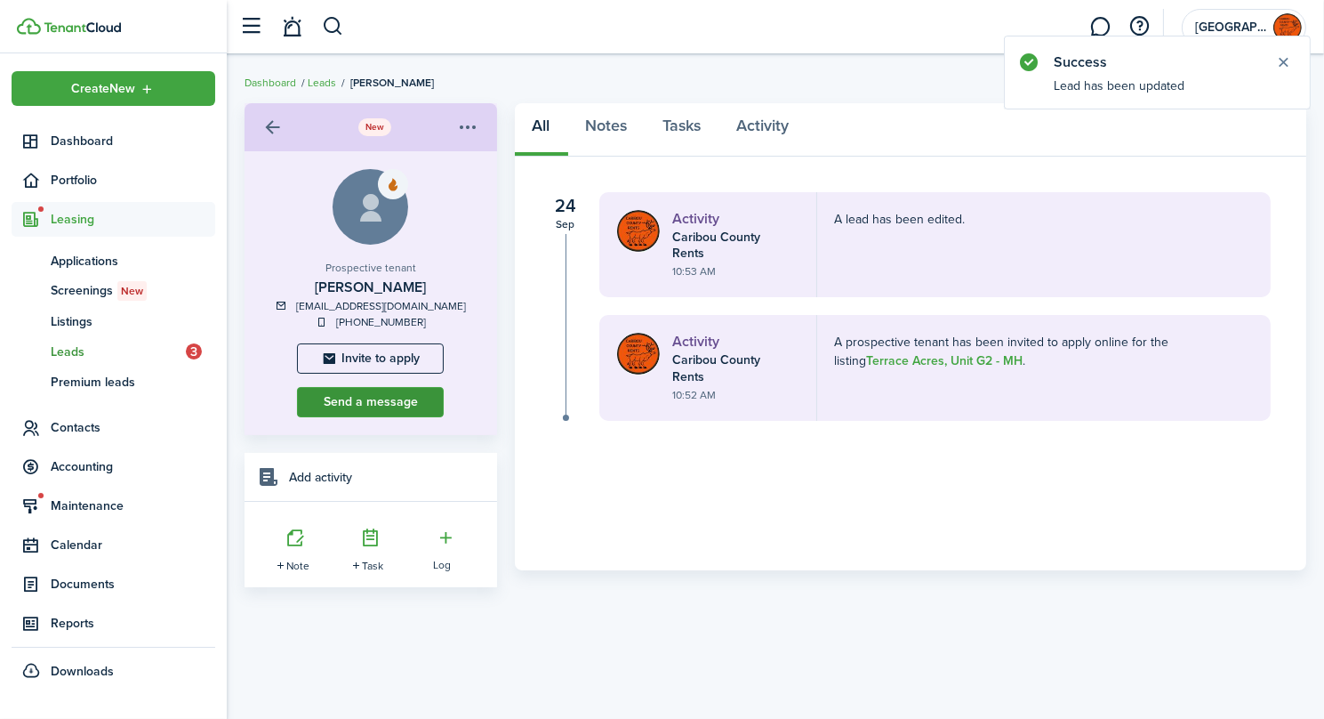
click at [406, 406] on button "Send a message" at bounding box center [370, 402] width 147 height 30
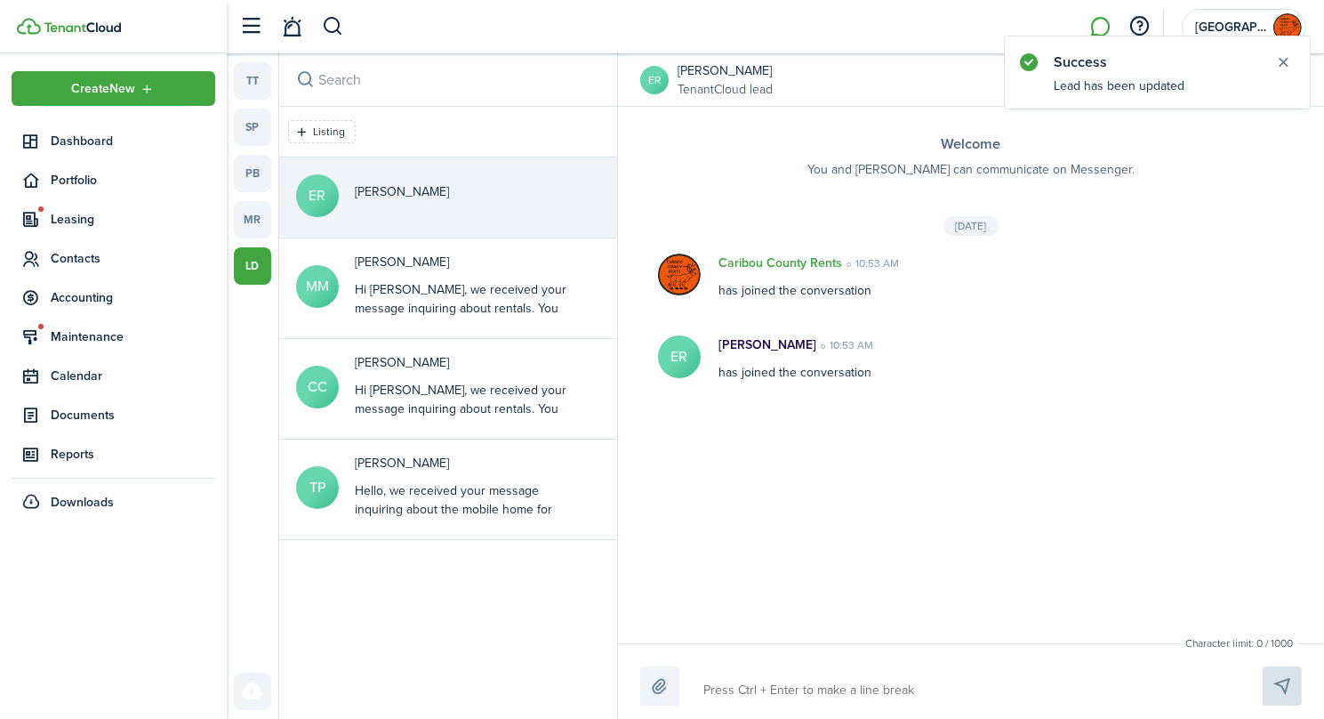
click at [754, 683] on textarea at bounding box center [962, 690] width 530 height 30
type textarea "H"
type textarea "He"
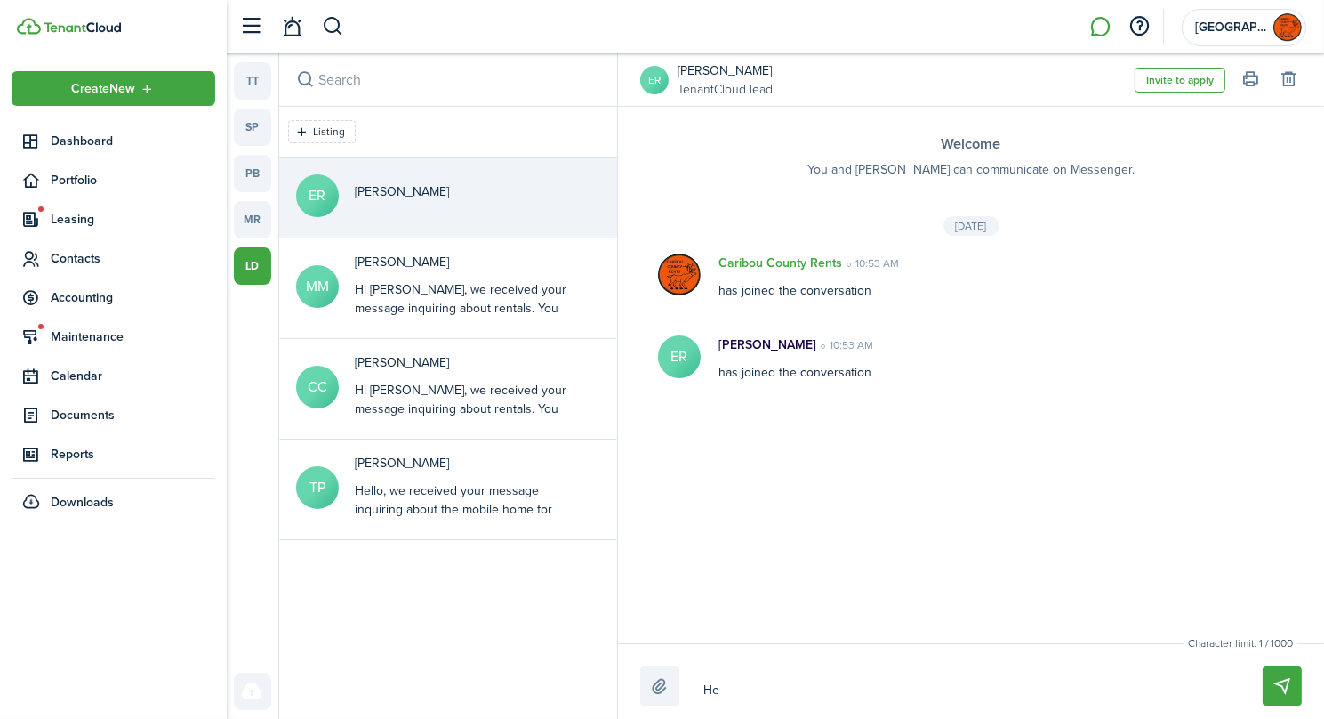
type textarea "Hel"
type textarea "Hell"
type textarea "Hello"
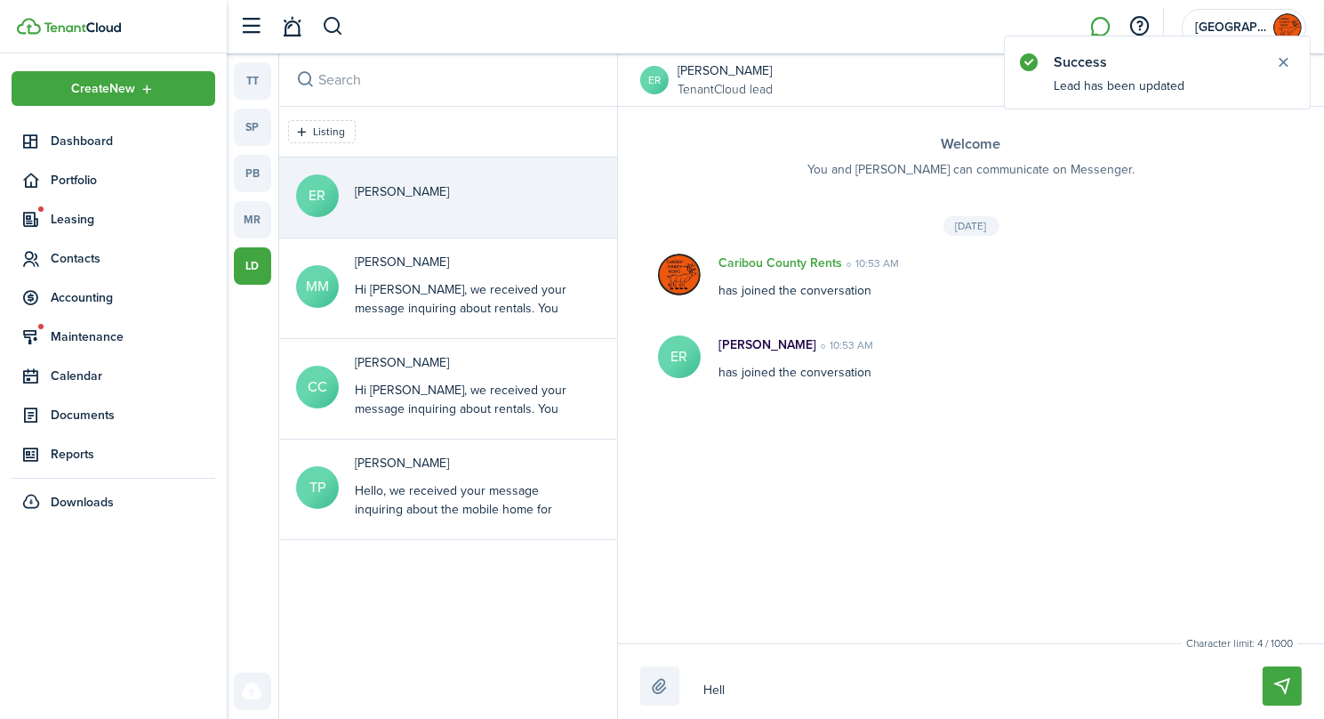
type textarea "Hello"
type textarea "Hello,"
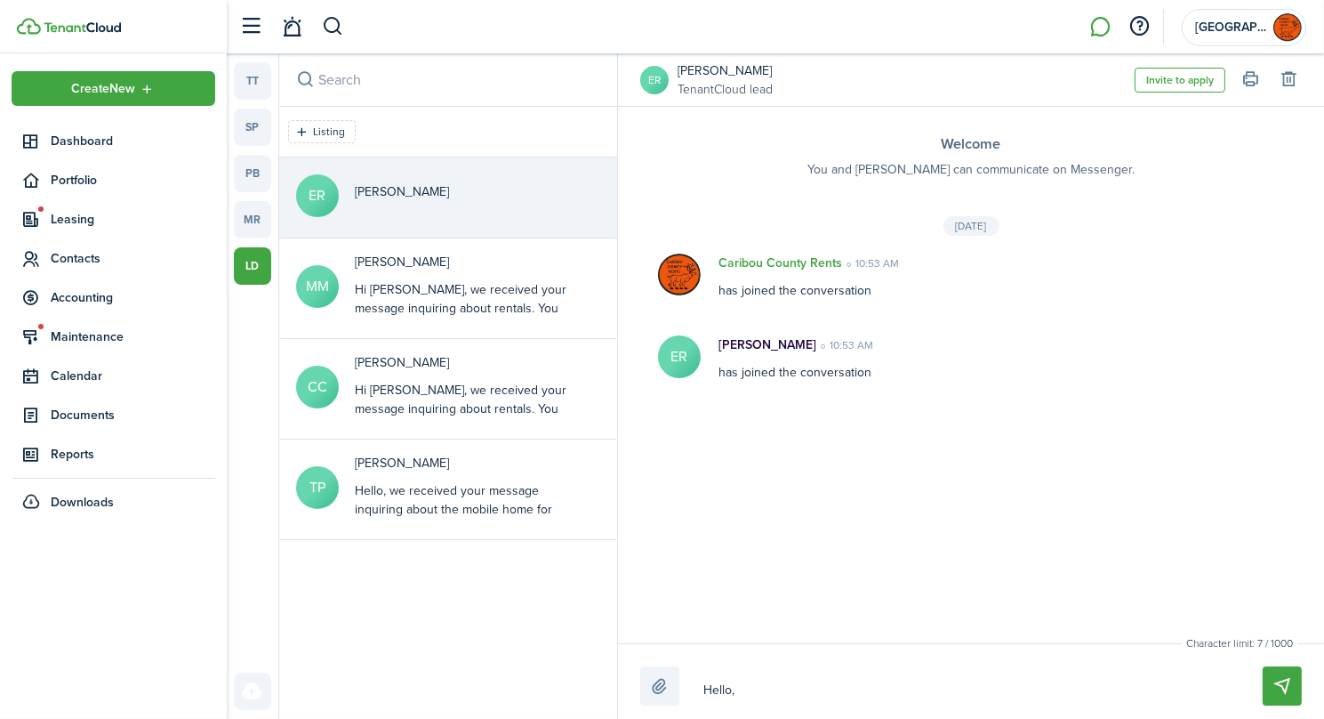
type textarea "Hello, w"
type textarea "Hello, we"
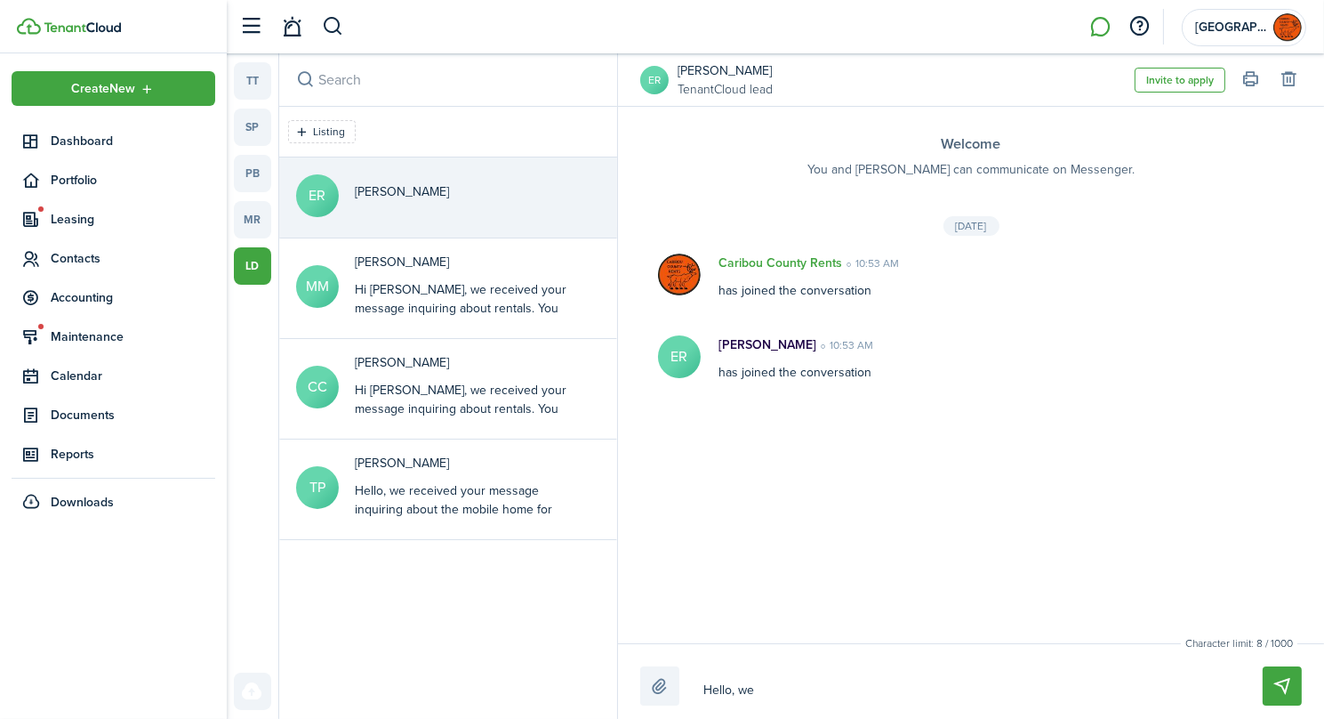
type textarea "Hello, we"
type textarea "Hello, we h"
type textarea "Hello, we ha"
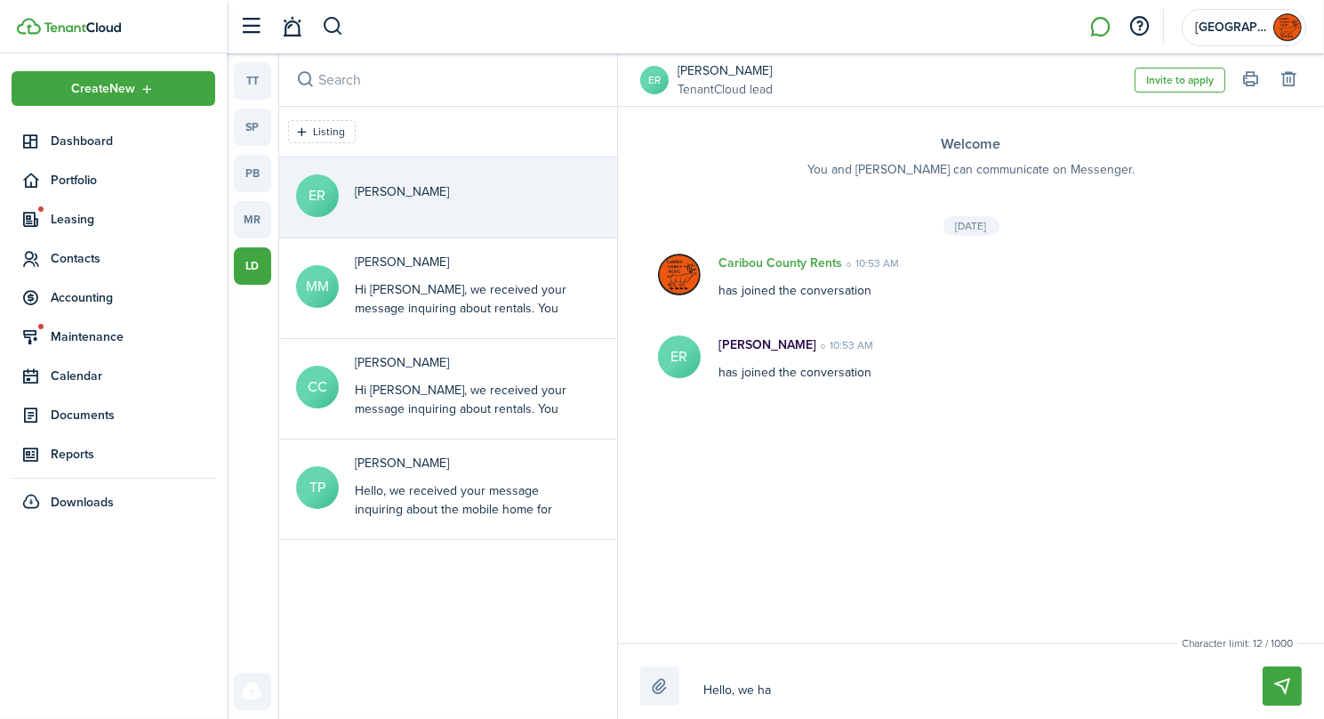
type textarea "Hello, we hav"
type textarea "Hello, we have"
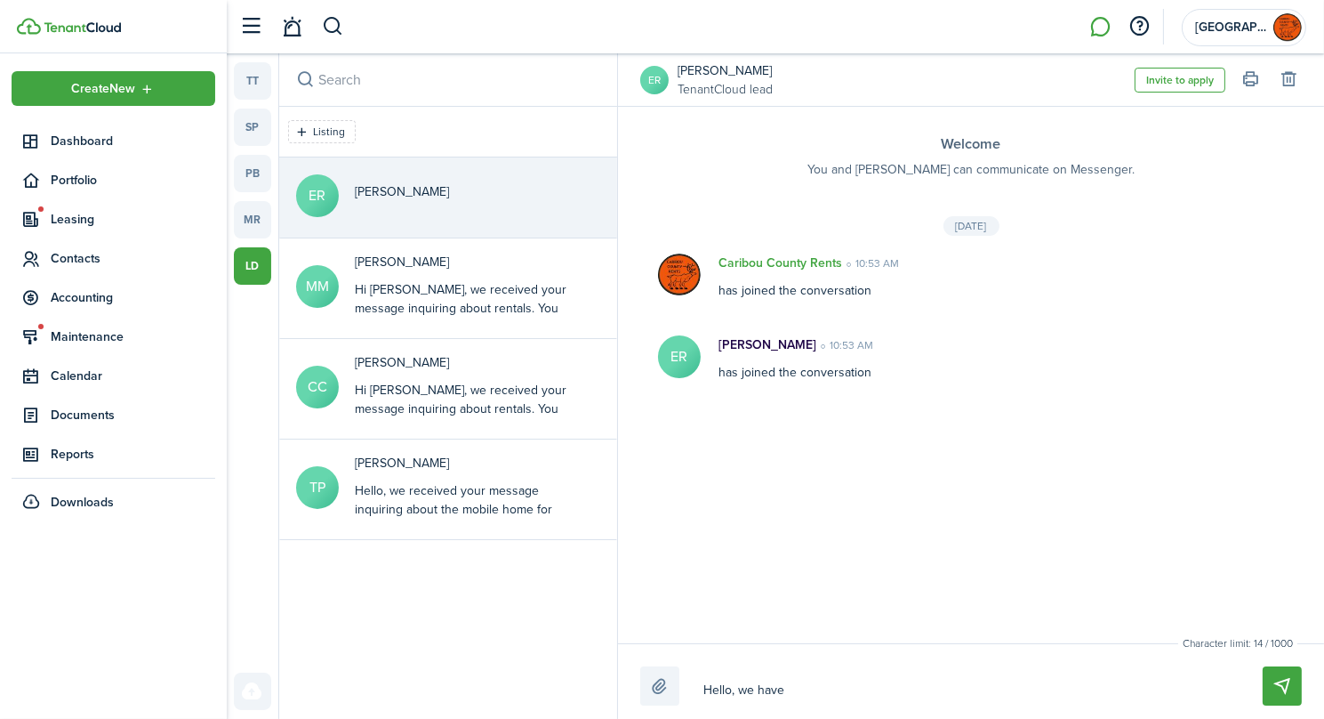
type textarea "Hello, we have"
type textarea "Hello, we have b"
type textarea "Hello, we have be"
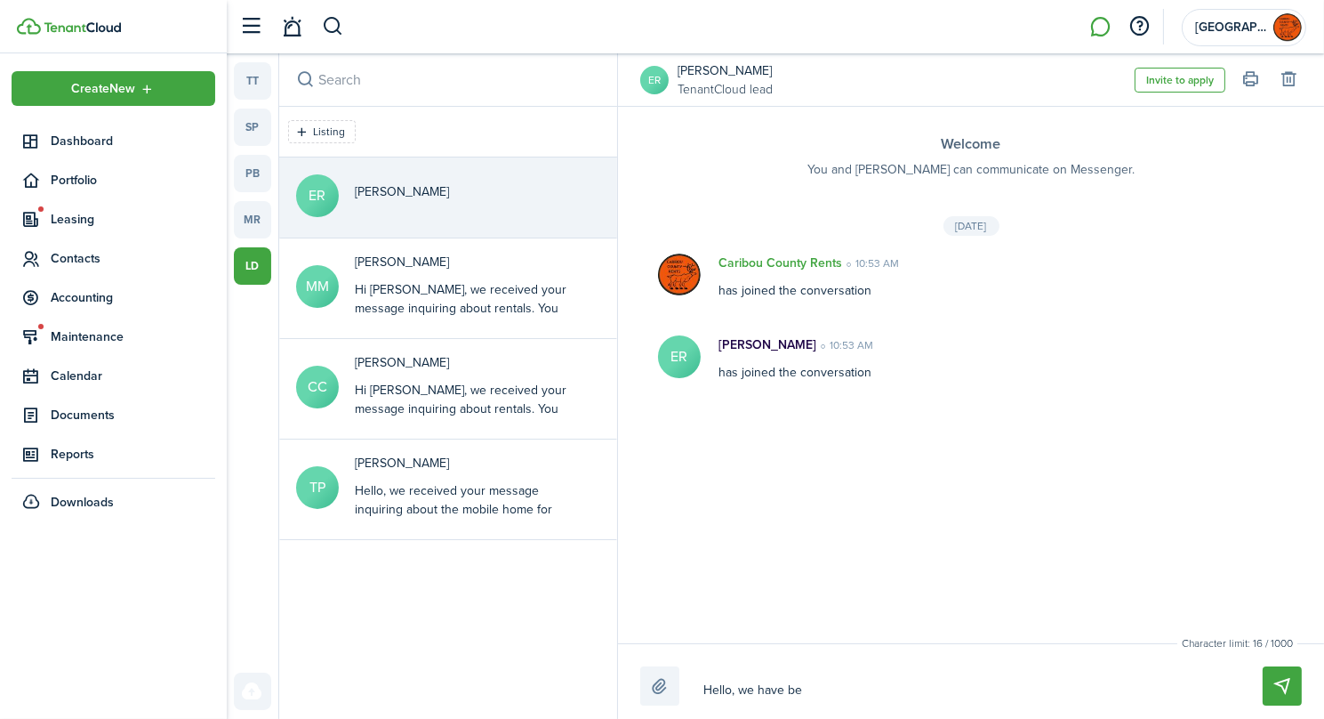
type textarea "Hello, we have bee"
type textarea "Hello, we have been"
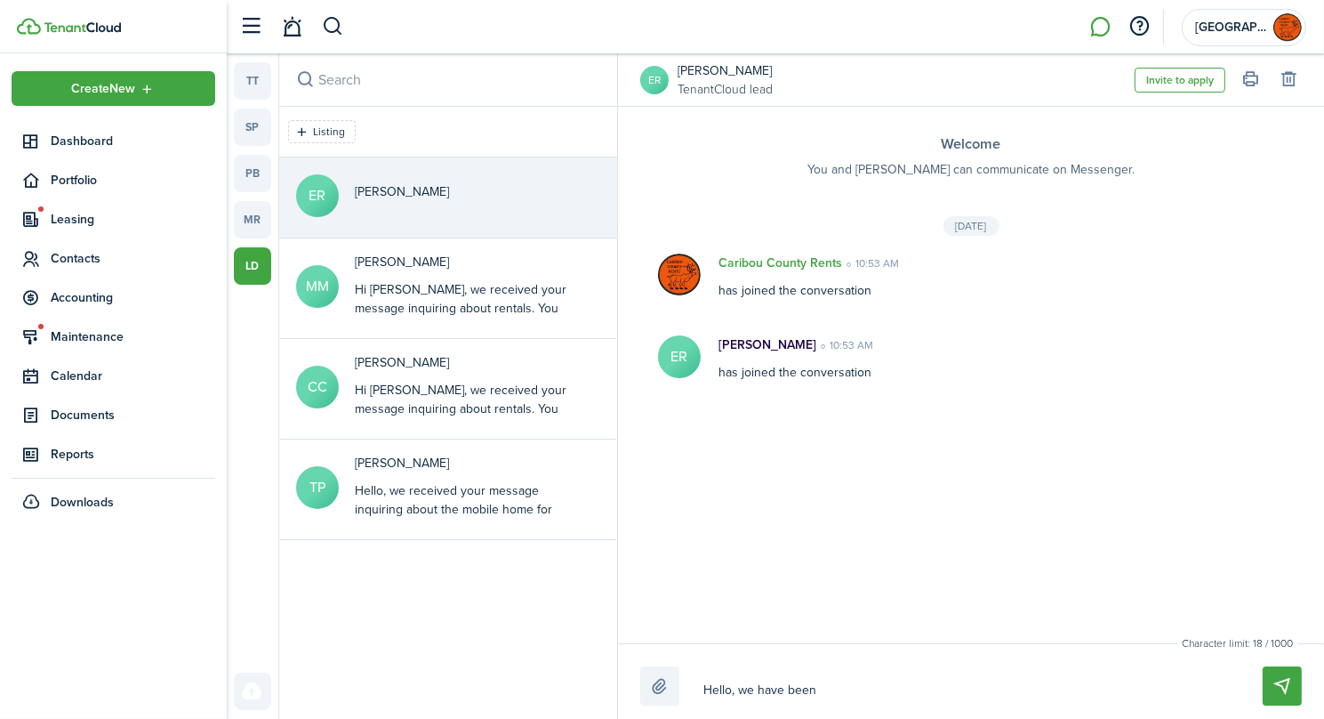
type textarea "Hello, we have been"
type textarea "Hello, we have been n"
type textarea "Hello, we have been no"
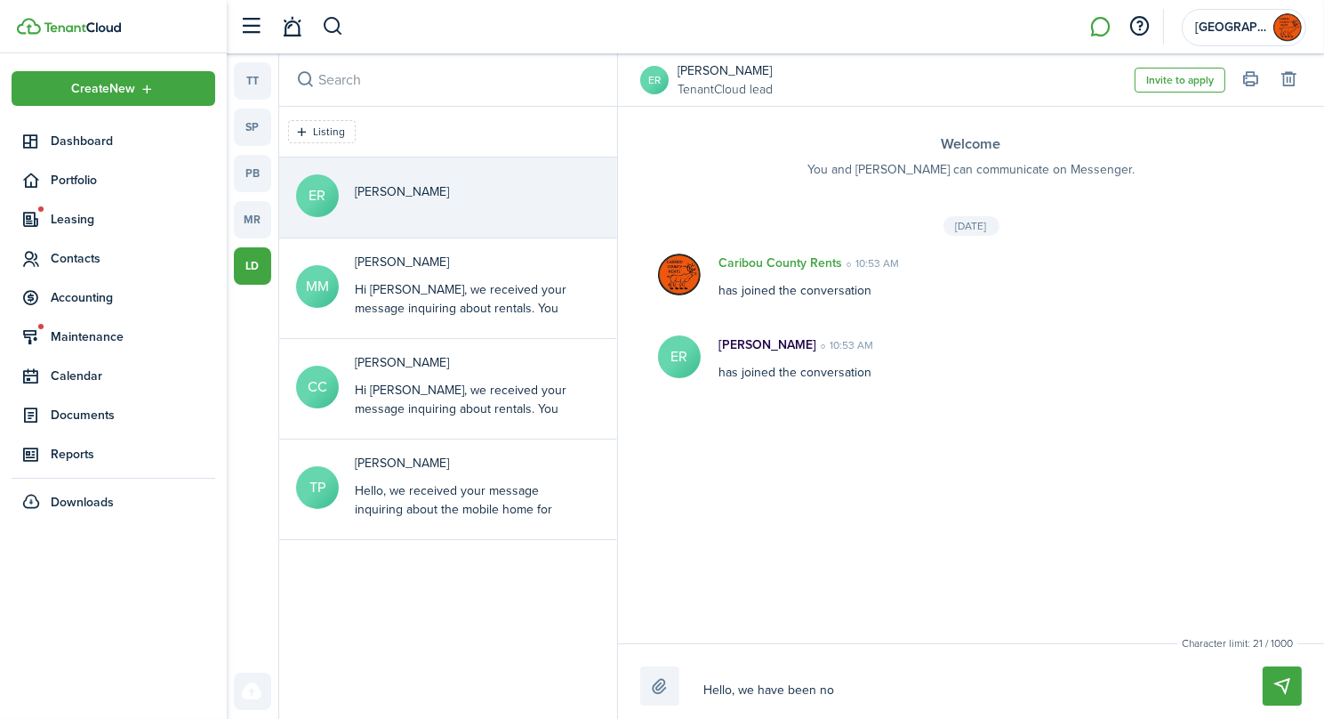
type textarea "Hello, we have been not"
type textarea "Hello, we have been noti"
type textarea "Hello, we have been not"
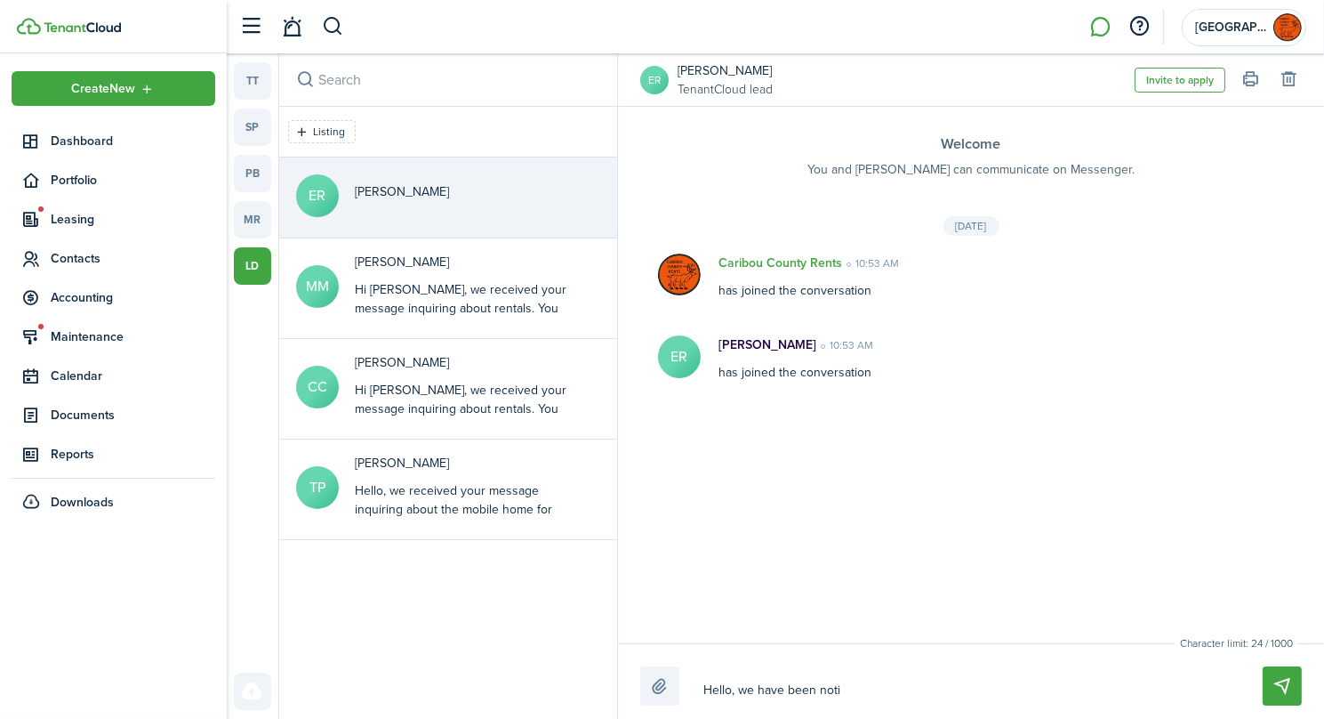
type textarea "Hello, we have been not"
type textarea "Hello, we have been no"
type textarea "Hello, we have been n"
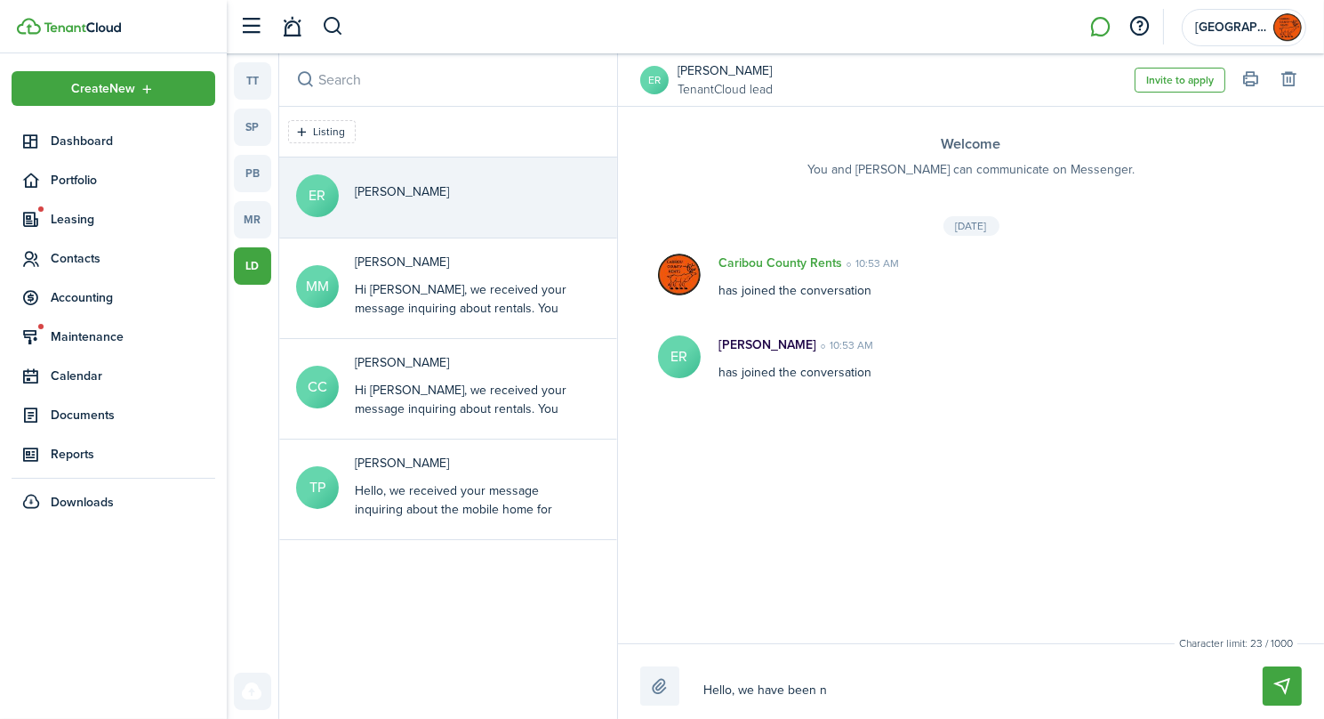
type textarea "Hello, we have been"
type textarea "Hello, we have bee"
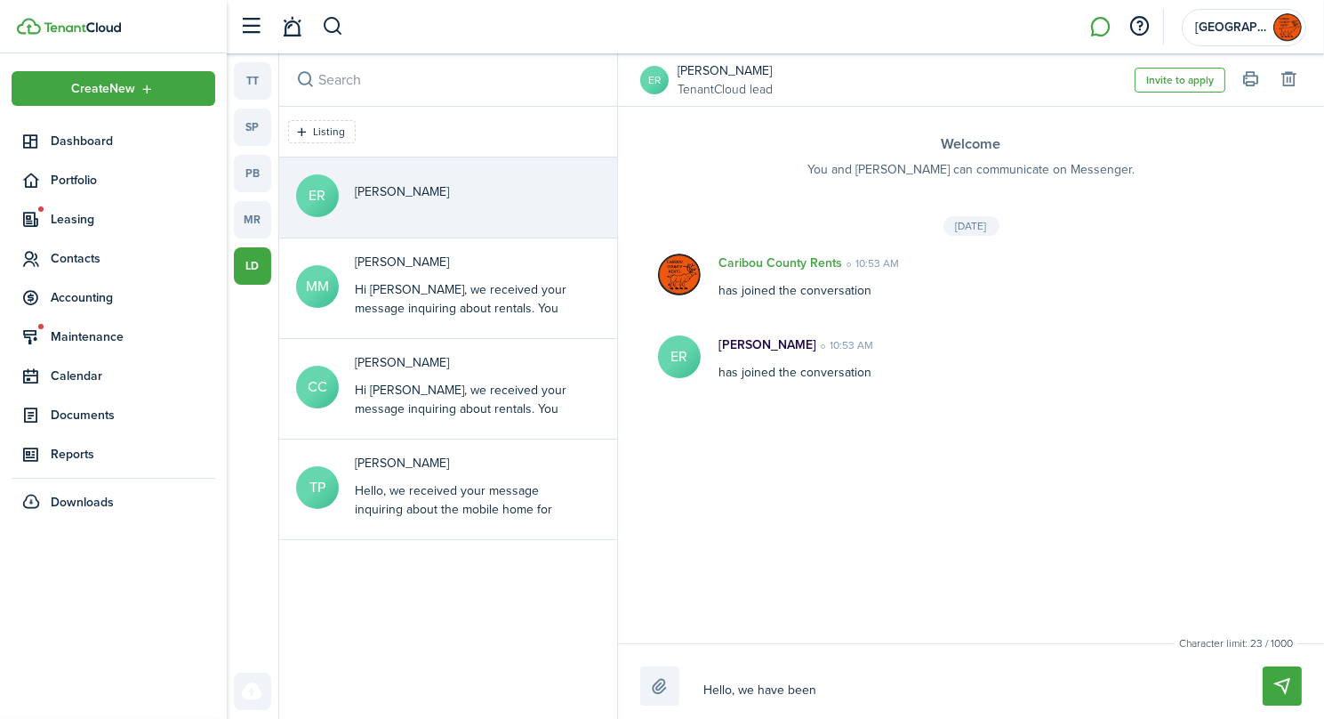
type textarea "Hello, we have bee"
type textarea "Hello, we have be"
type textarea "Hello, we have b"
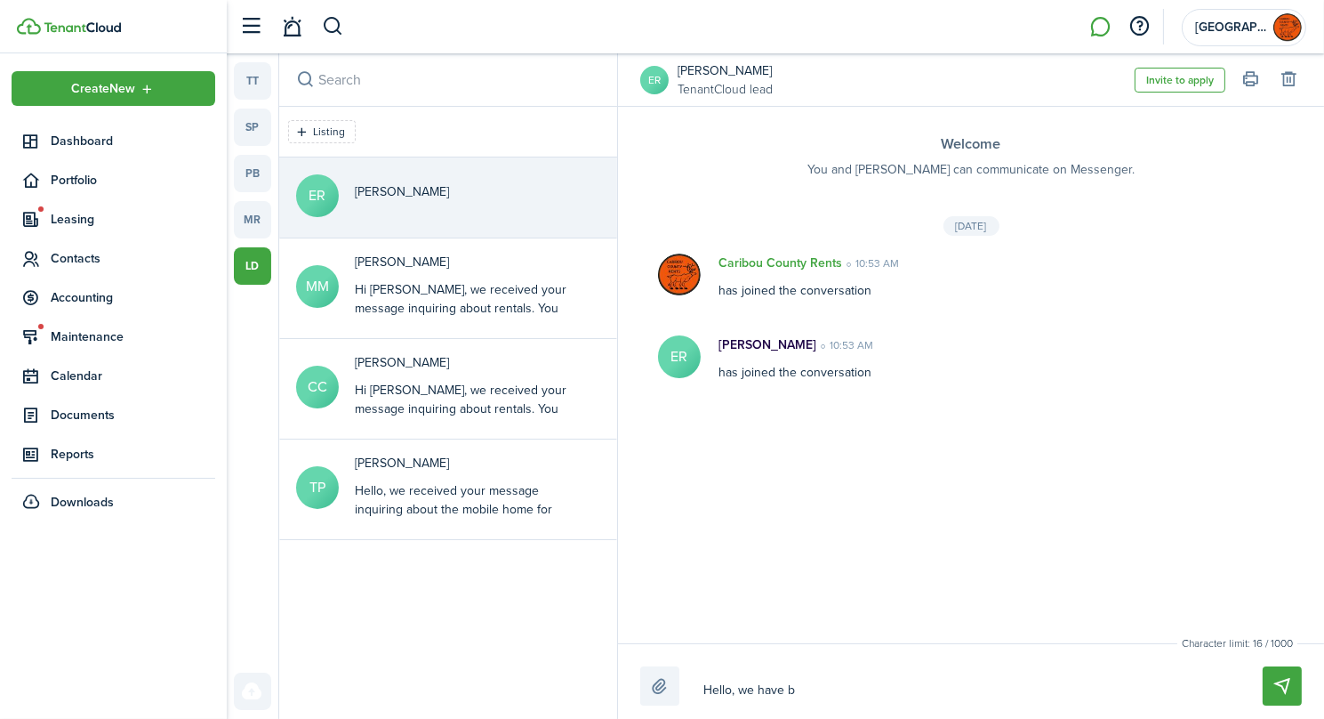
type textarea "Hello, we have"
type textarea "Hello, we hav"
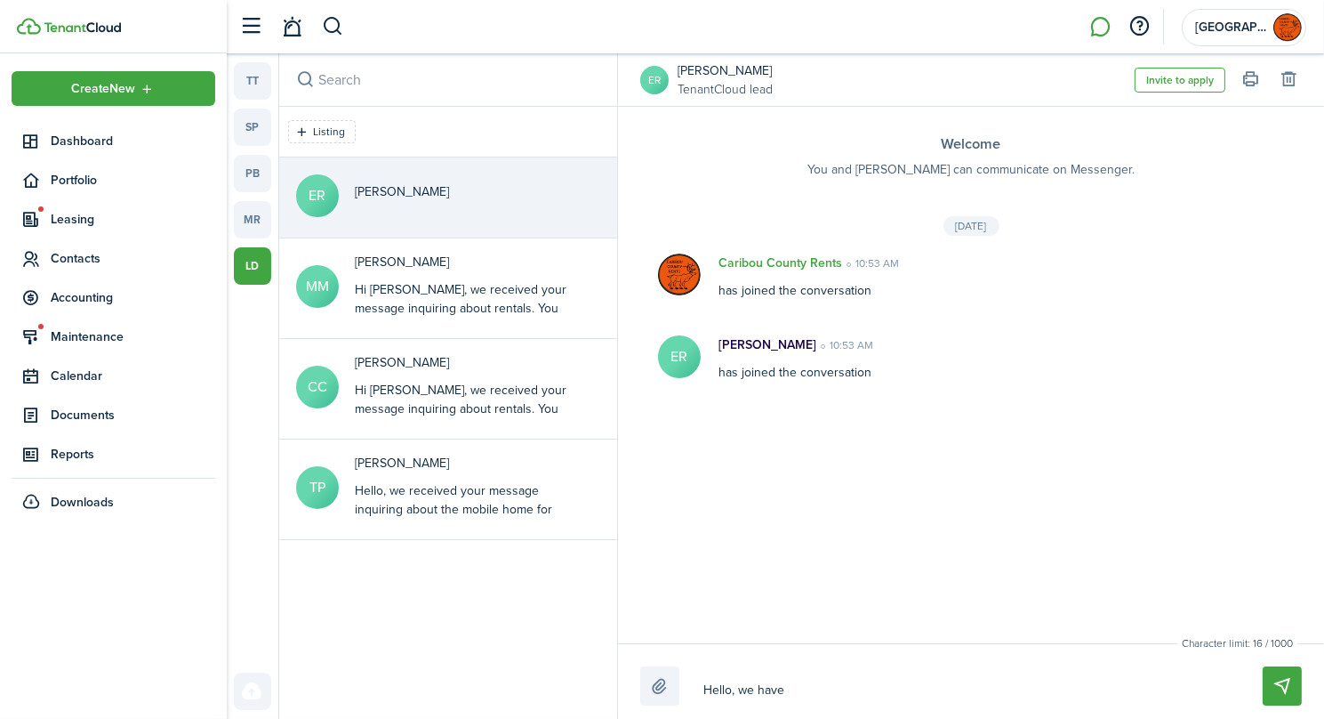
type textarea "Hello, we hav"
type textarea "Hello, we ha"
type textarea "Hello, we h"
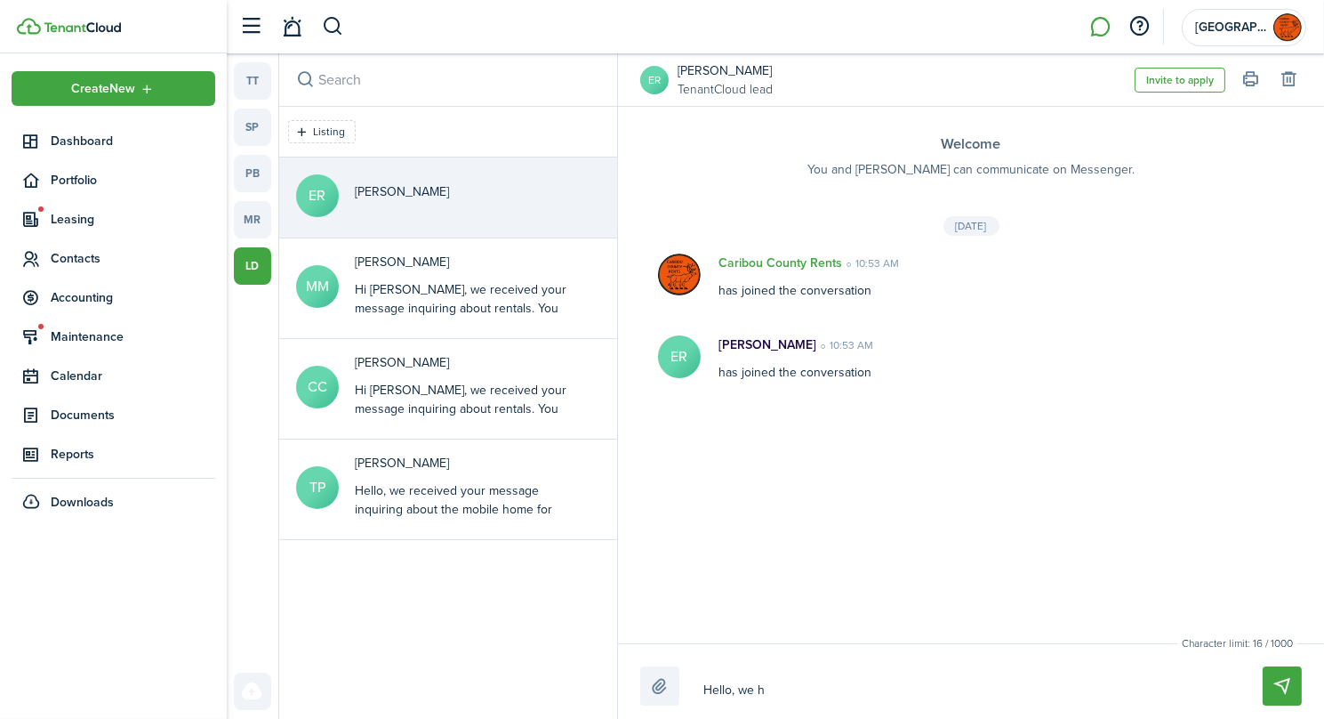
type textarea "Hello, we"
type textarea "Hello, w"
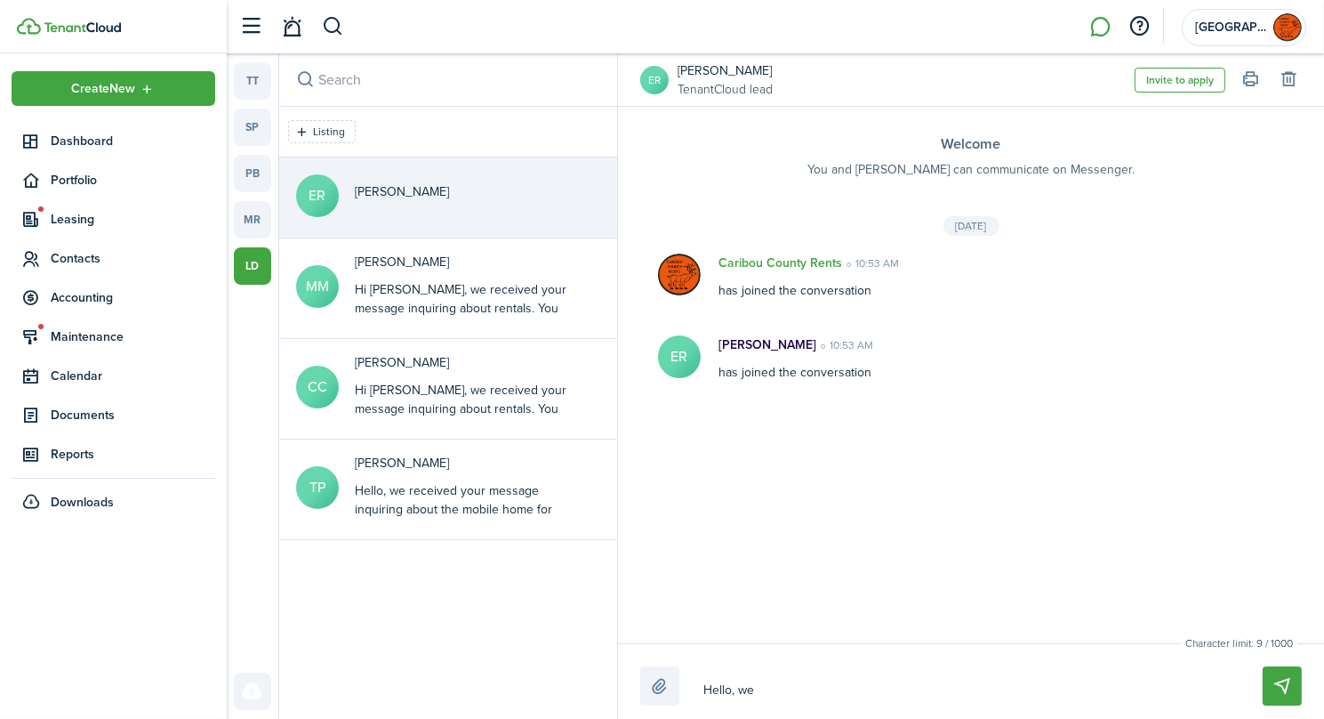
type textarea "Hello, w"
type textarea "Hello,"
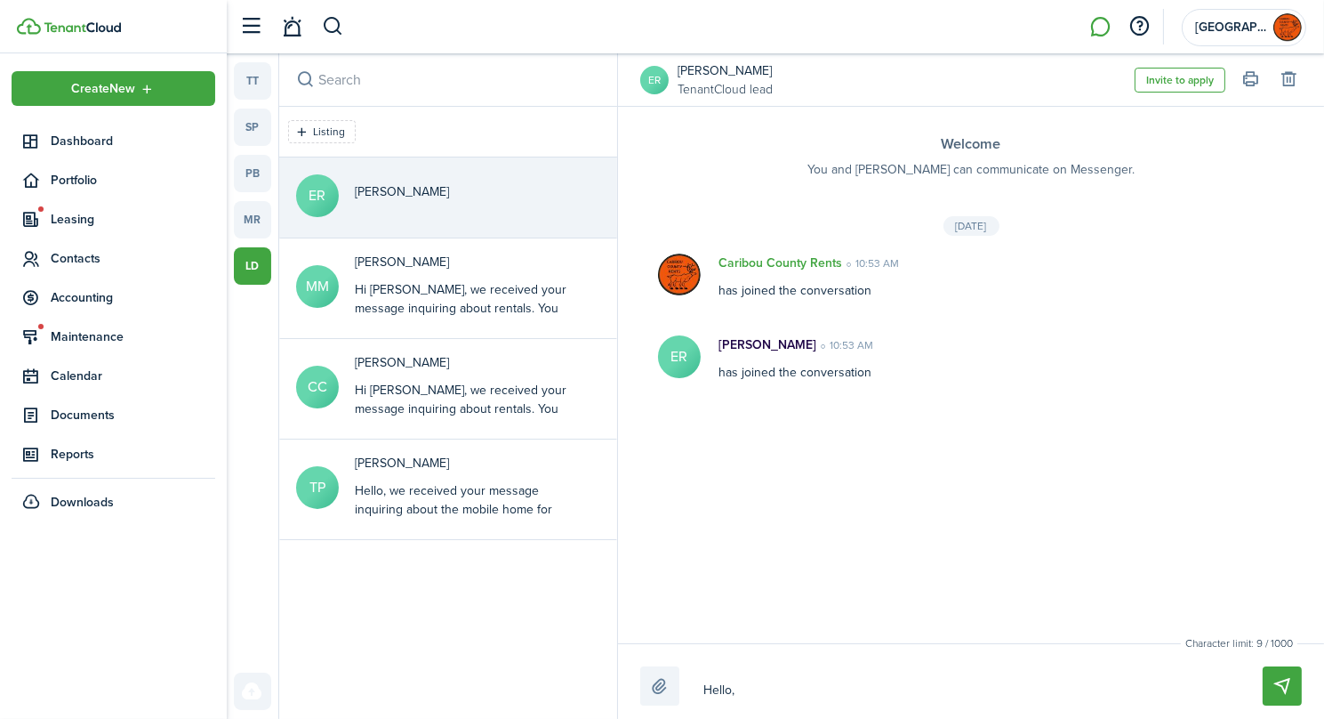
type textarea "Hello"
type textarea "Hell"
type textarea "Hel"
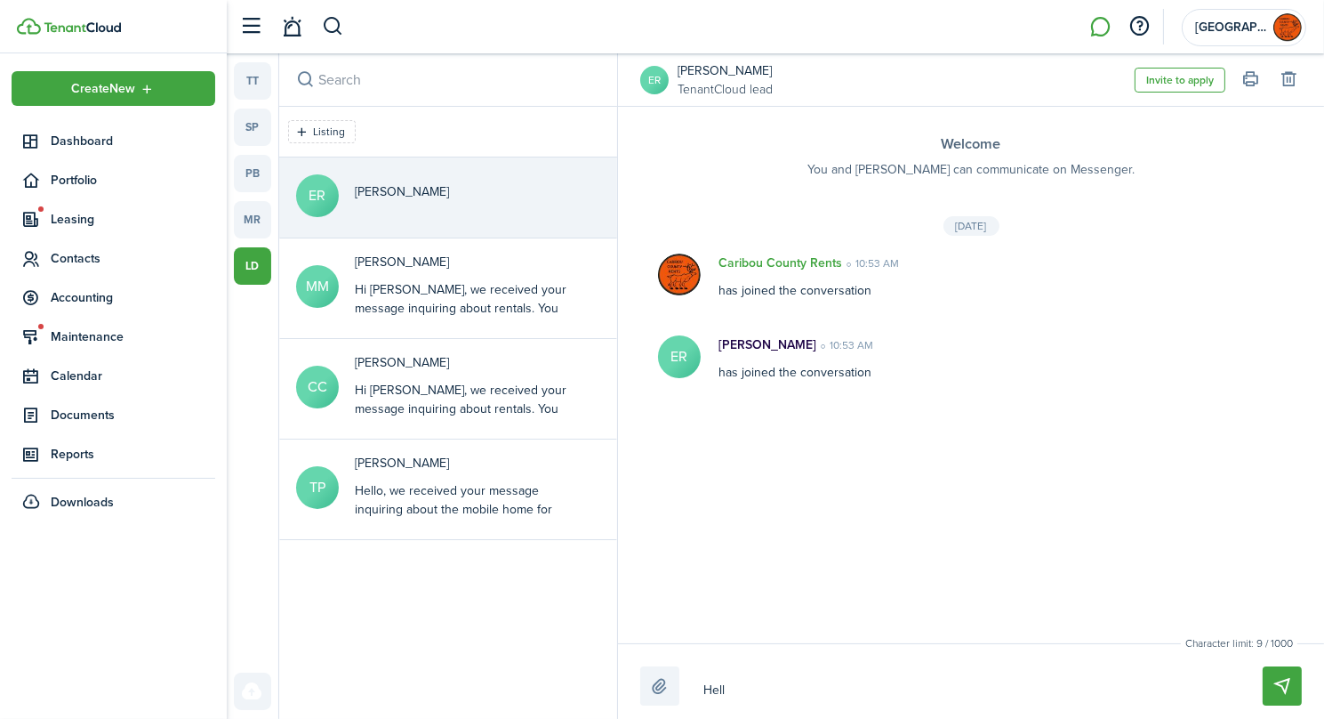
type textarea "Hel"
type textarea "He"
type textarea "H"
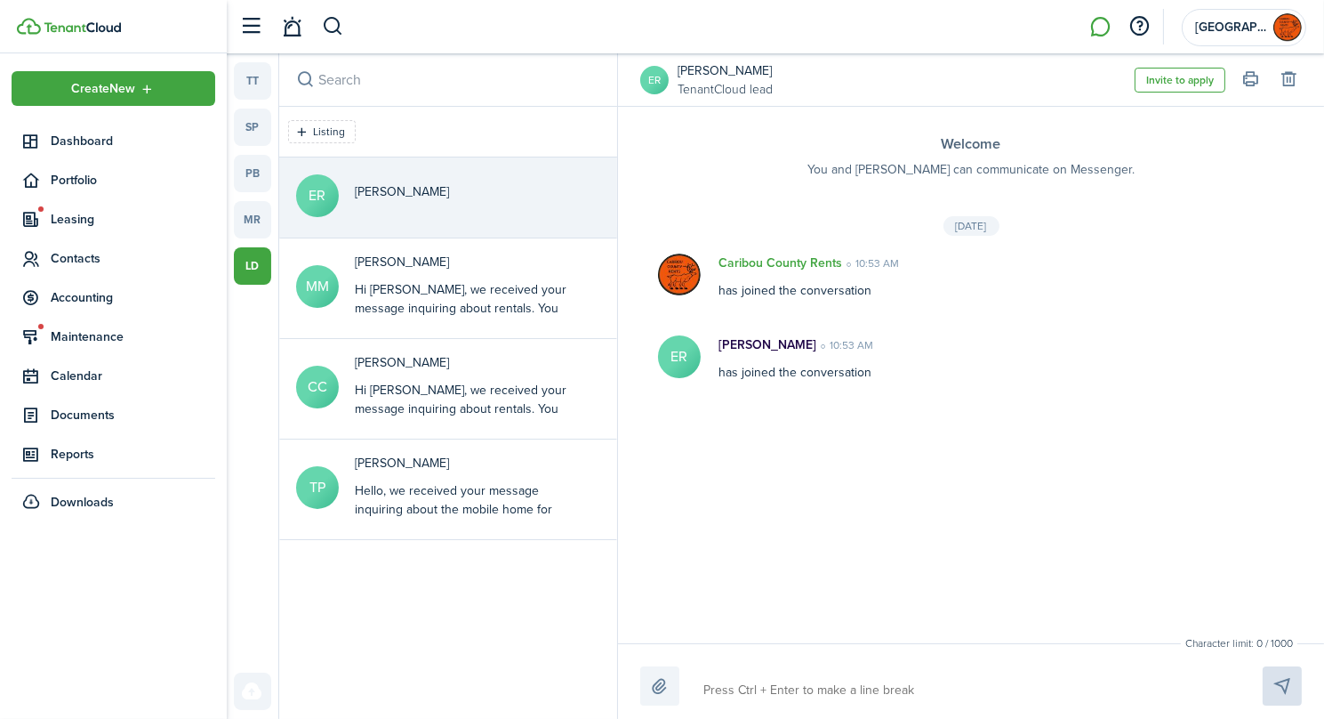
type textarea "H"
type textarea "Hl"
type textarea "H"
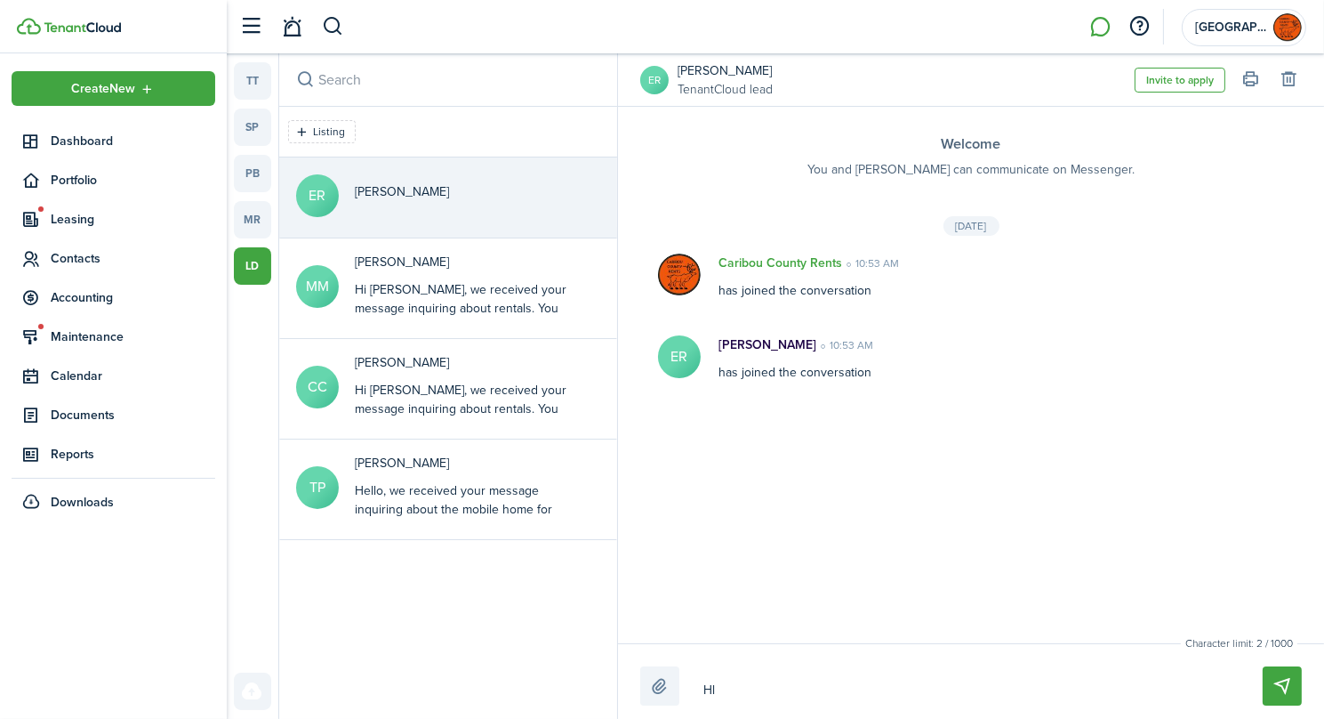
type textarea "H"
type textarea "He"
type textarea "Hel"
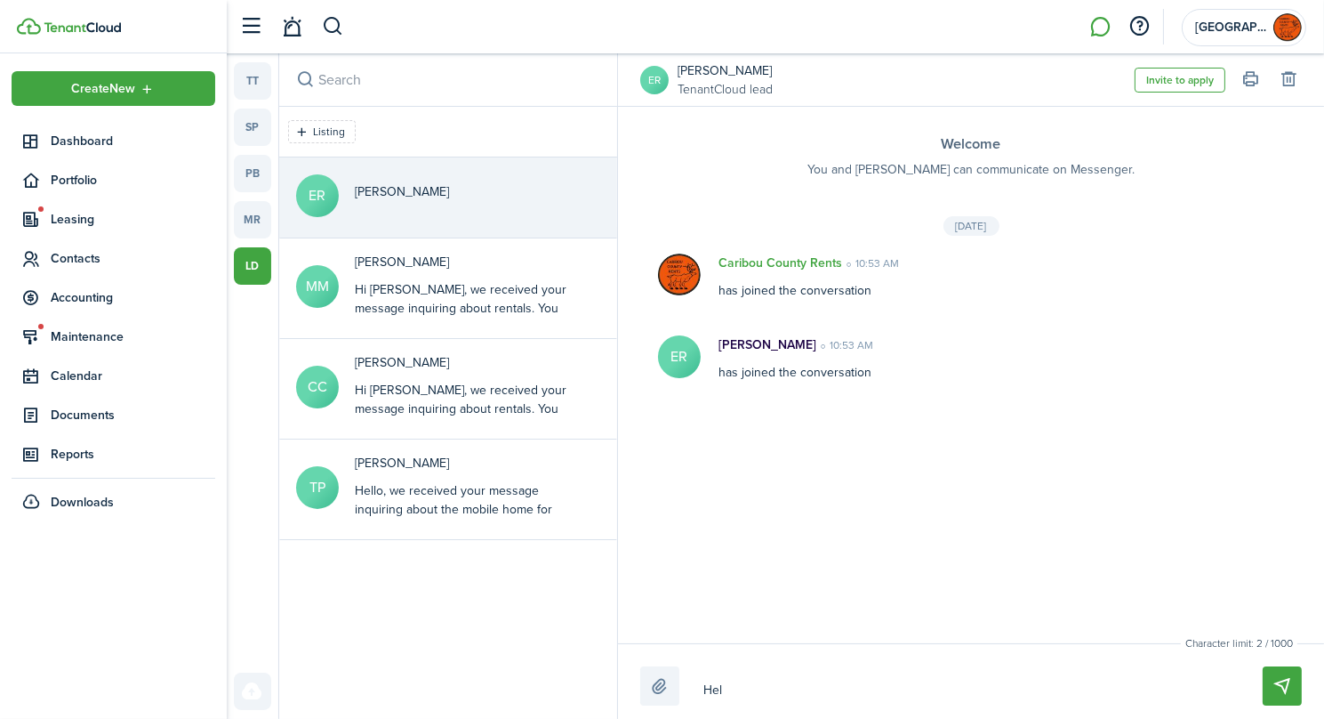
type textarea "Hell"
type textarea "Hello"
type textarea "Hello,"
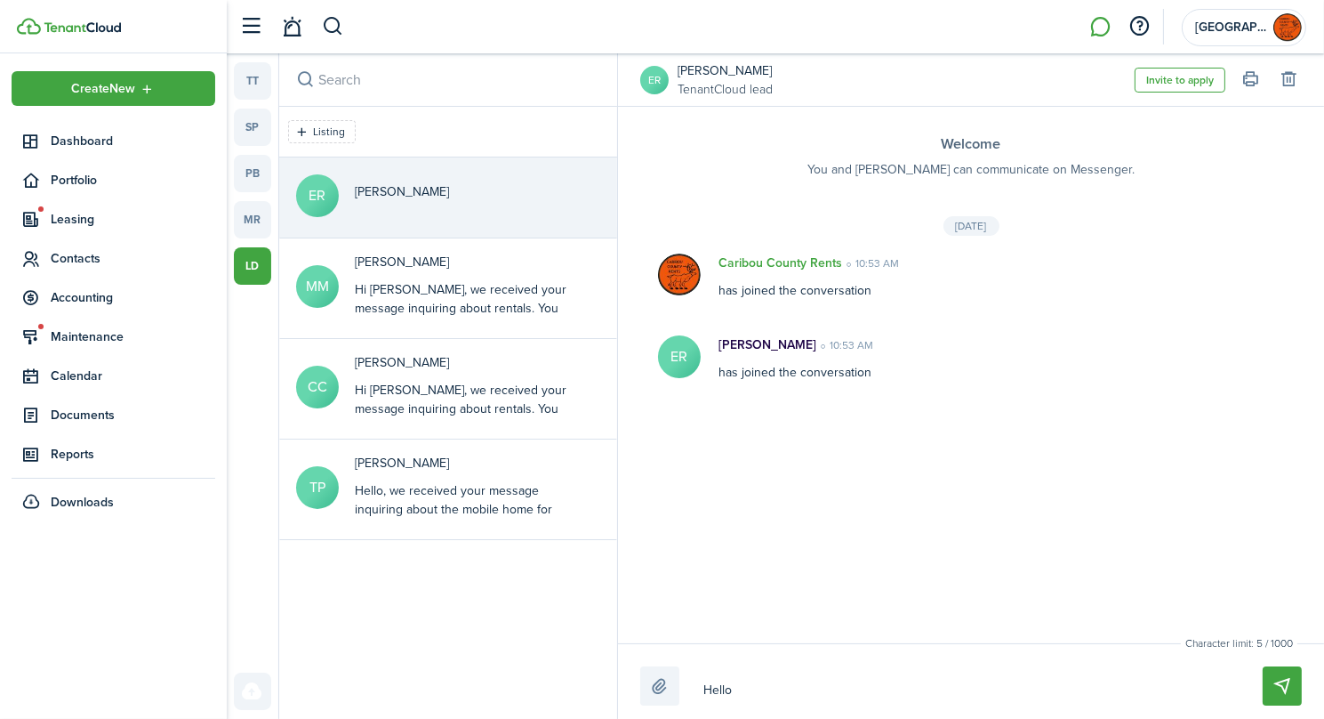
type textarea "Hello,"
type textarea "Hello, a"
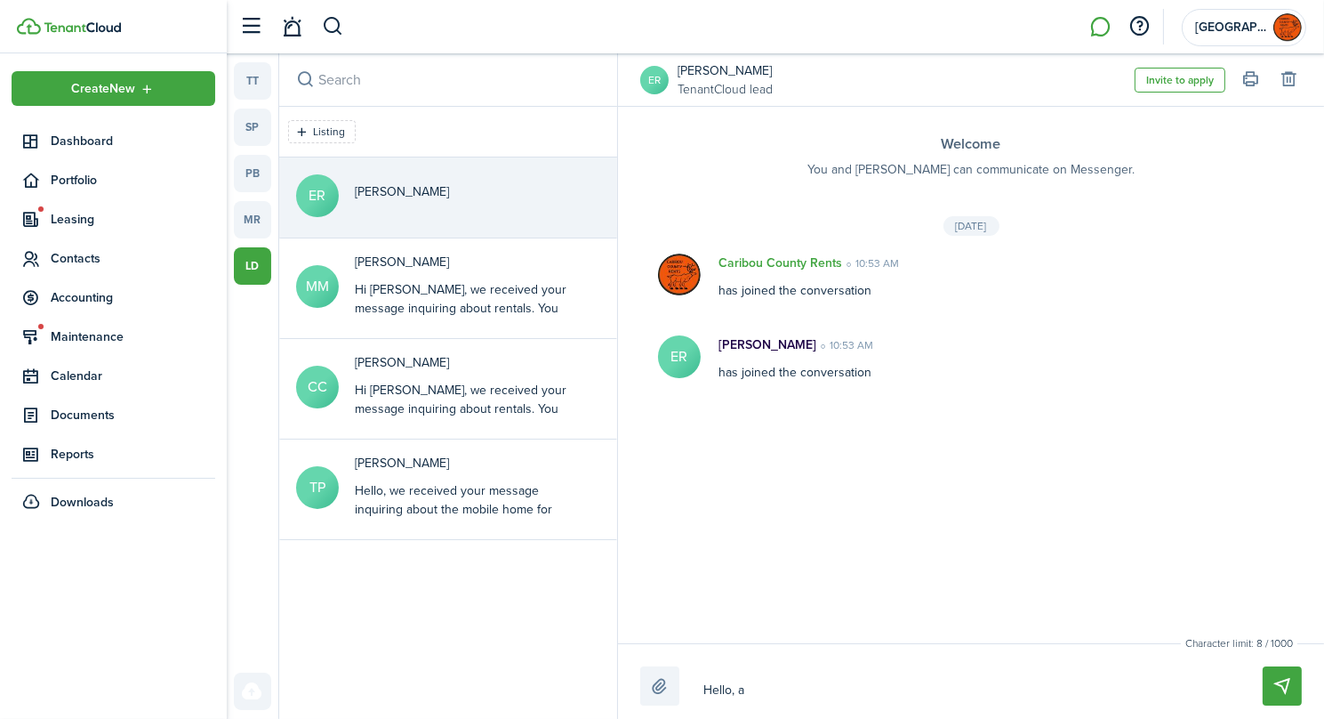
type textarea "Hello, an"
type textarea "Hello, an e"
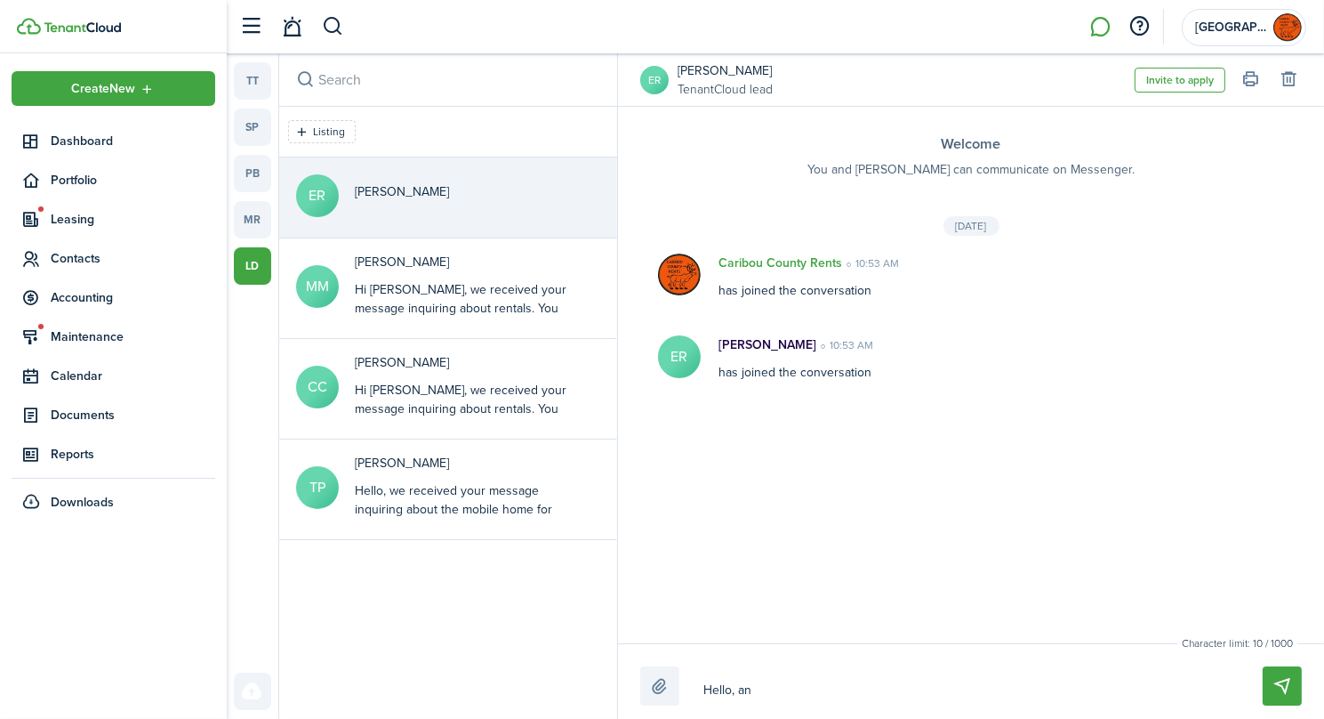
type textarea "Hello, an e"
type textarea "Hello, an em"
type textarea "Hello, an ema"
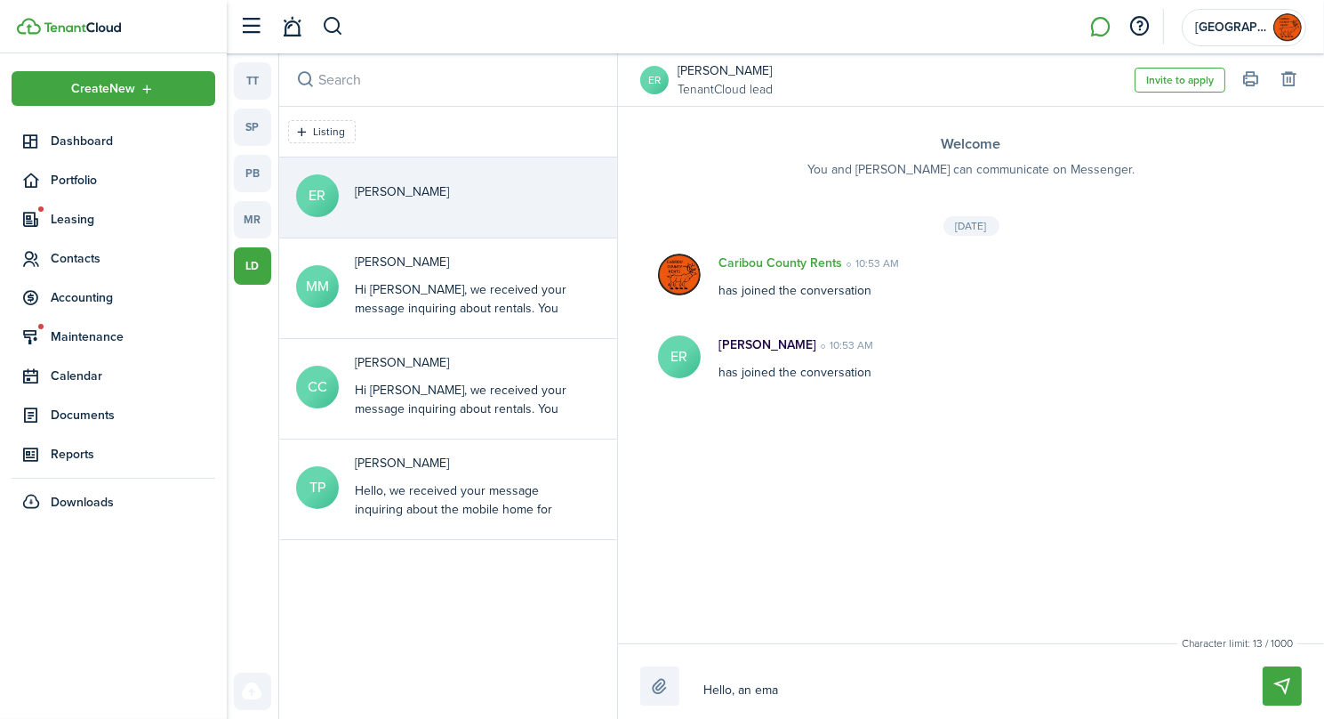
type textarea "Hello, an emai"
type textarea "Hello, an email"
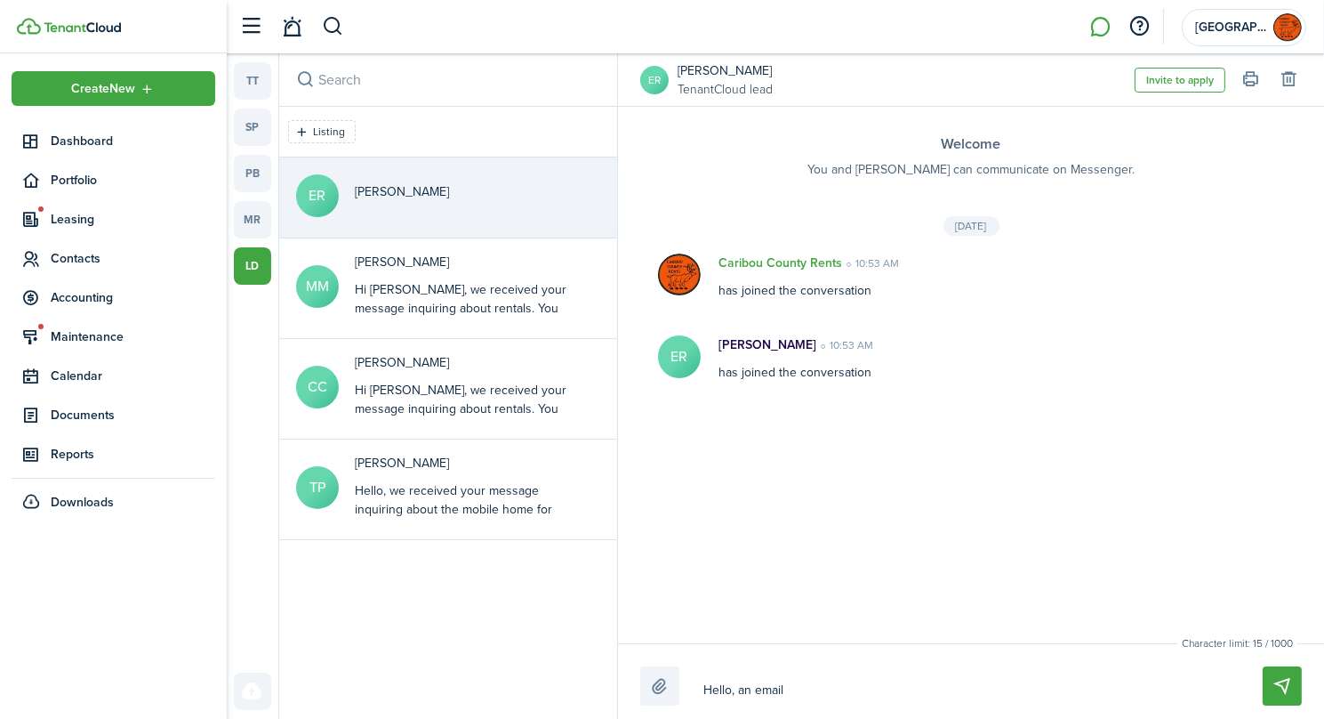
type textarea "Hello, an email"
type textarea "Hello, an email w"
type textarea "Hello, an email wi"
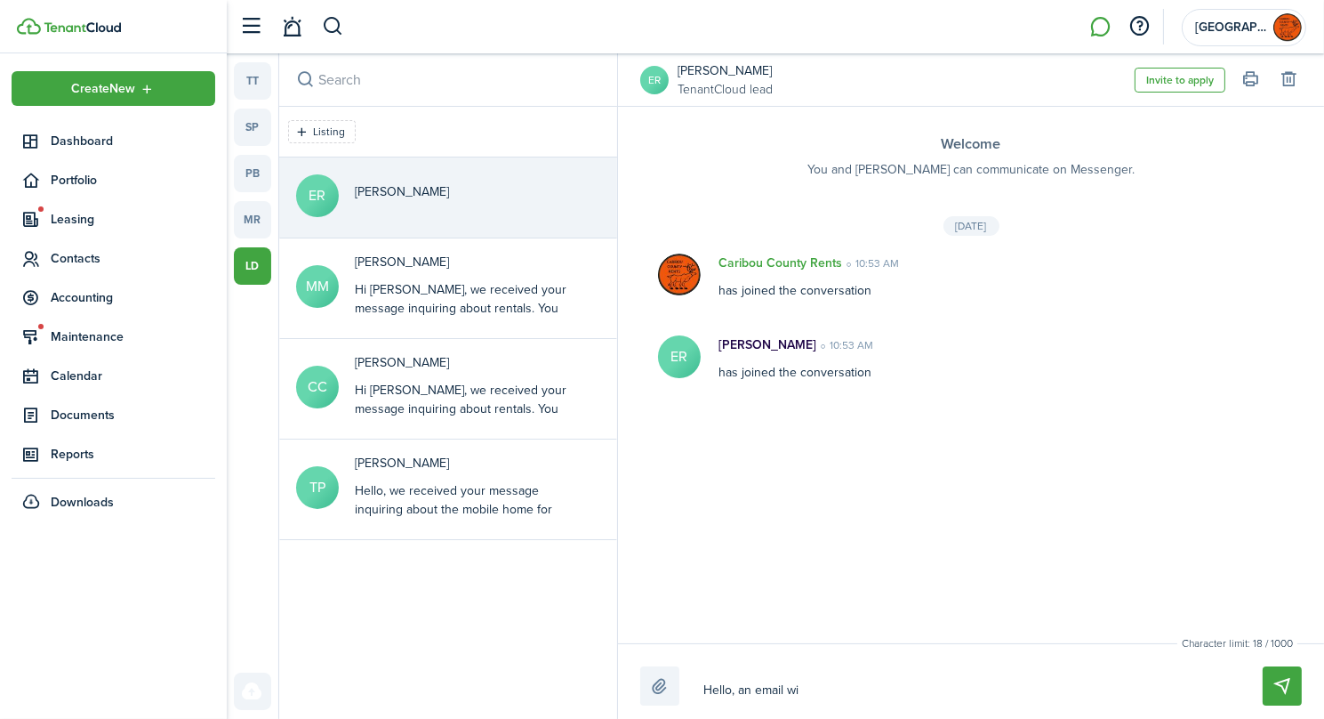
type textarea "Hello, an email wit"
type textarea "Hello, an email with"
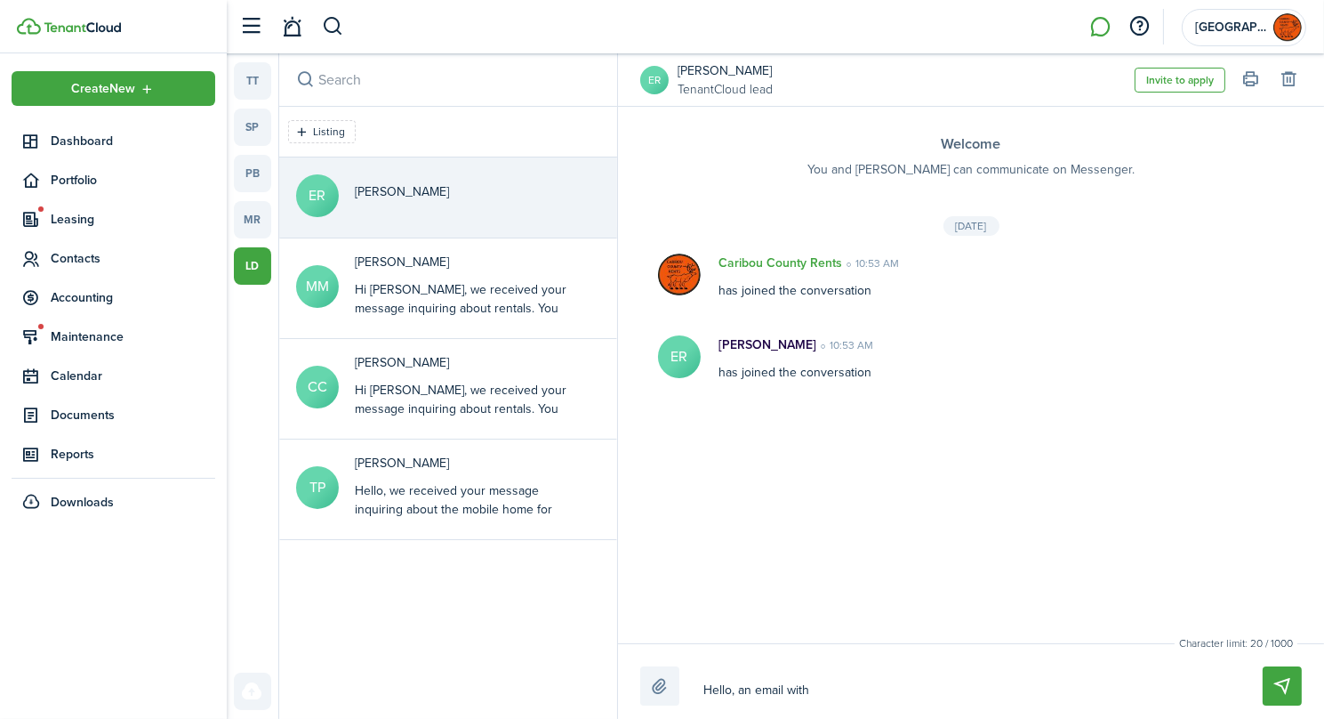
type textarea "Hello, an email with"
type textarea "Hello, an email with a"
type textarea "Hello, an email with an"
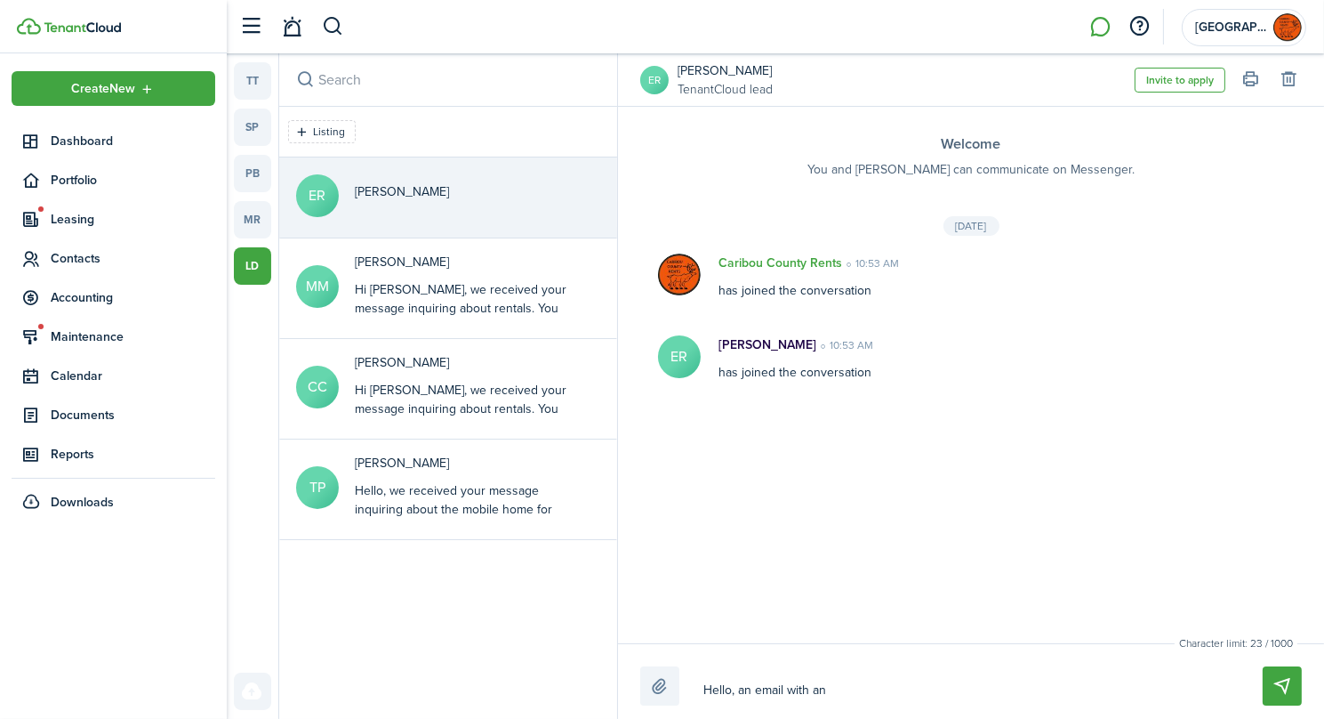
type textarea "Hello, an email with an"
type textarea "Hello, an email with an i"
type textarea "Hello, an email with an in"
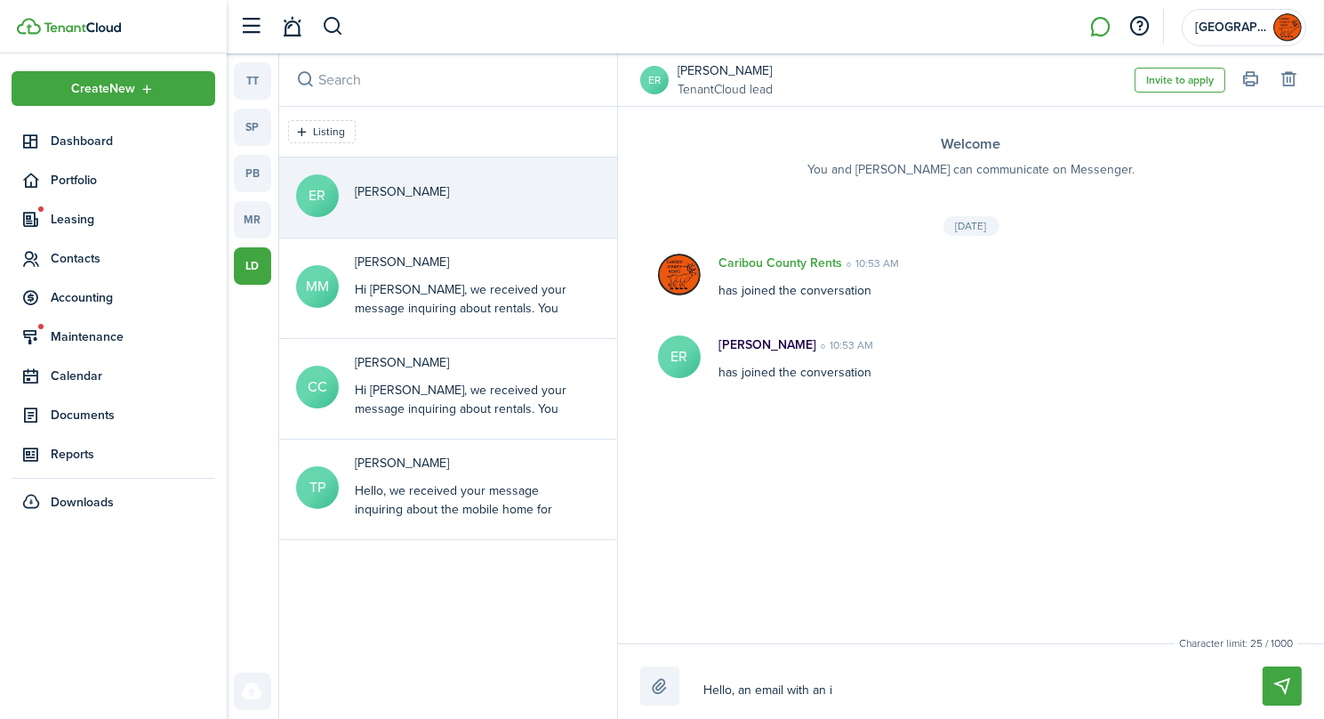
type textarea "Hello, an email with an in"
type textarea "Hello, an email with an inv"
type textarea "Hello, an email with an invi"
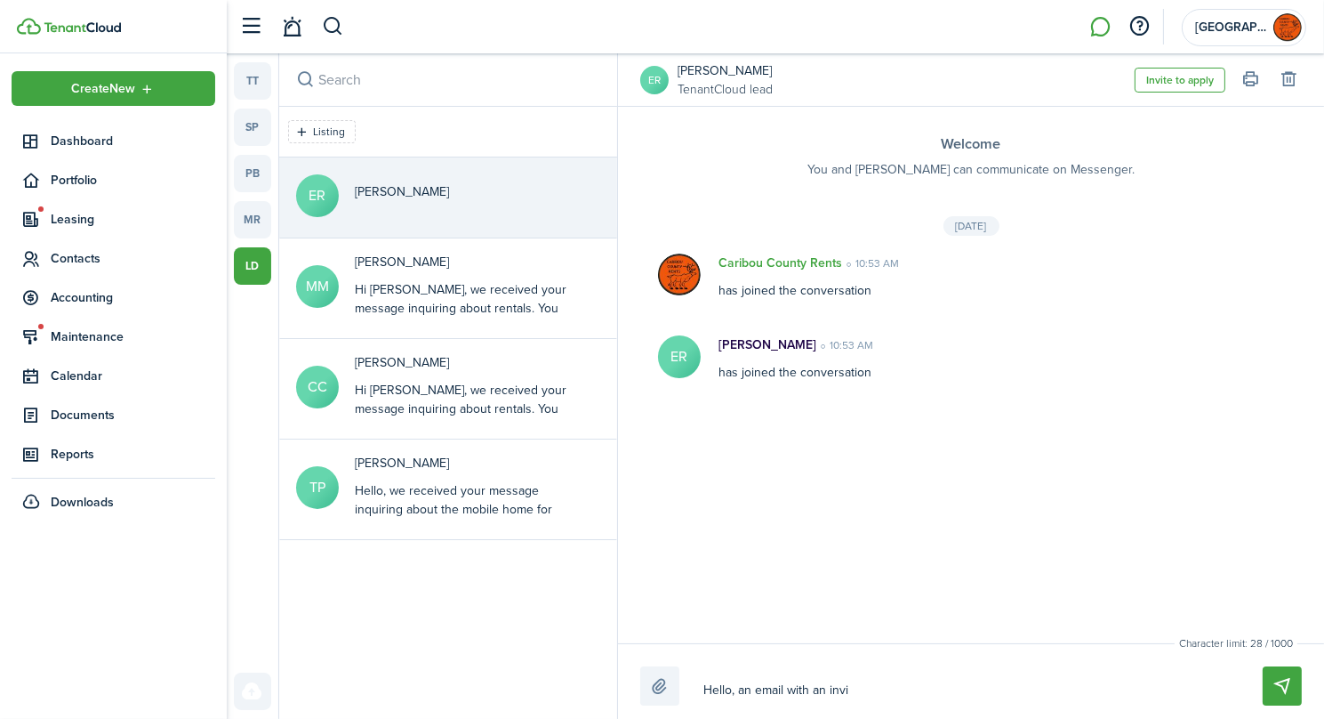
type textarea "Hello, an email with an invit"
type textarea "Hello, an email with an invita"
type textarea "Hello, an email with an invitai"
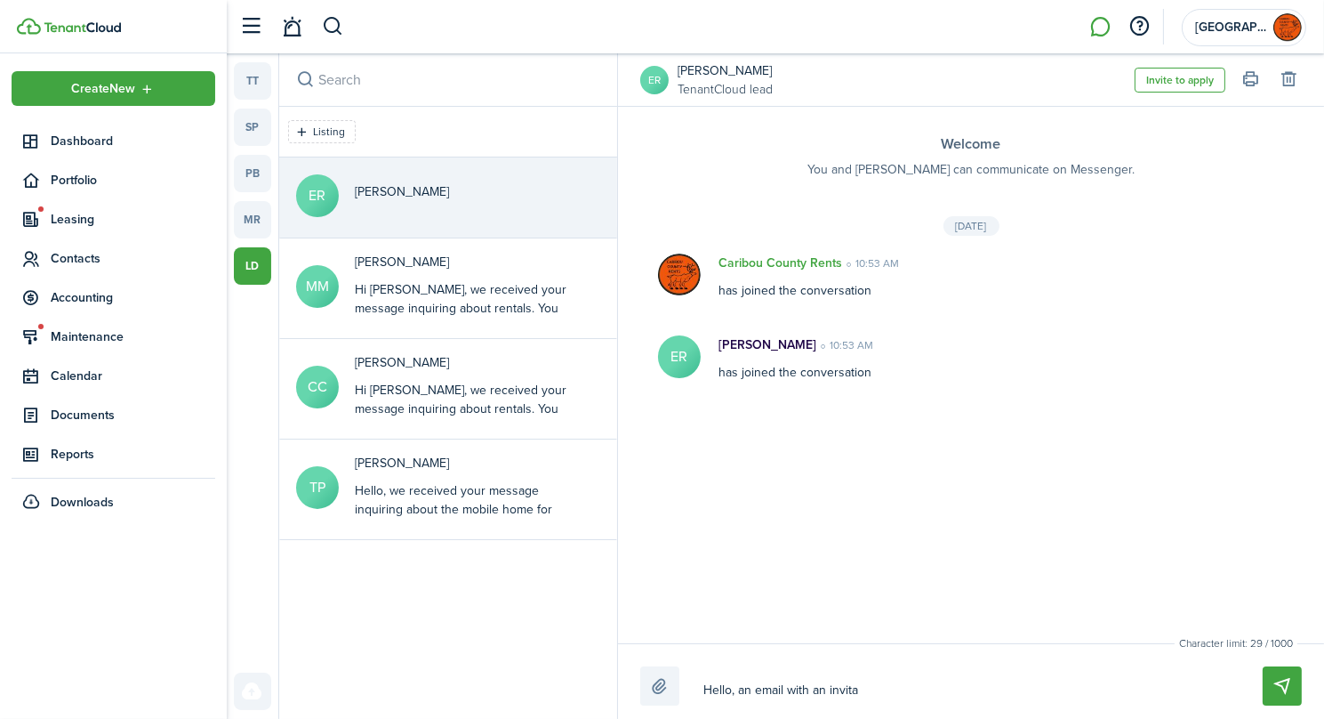
type textarea "Hello, an email with an invitai"
type textarea "Hello, an email with an invitaio"
type textarea "Hello, an email with an invitaion"
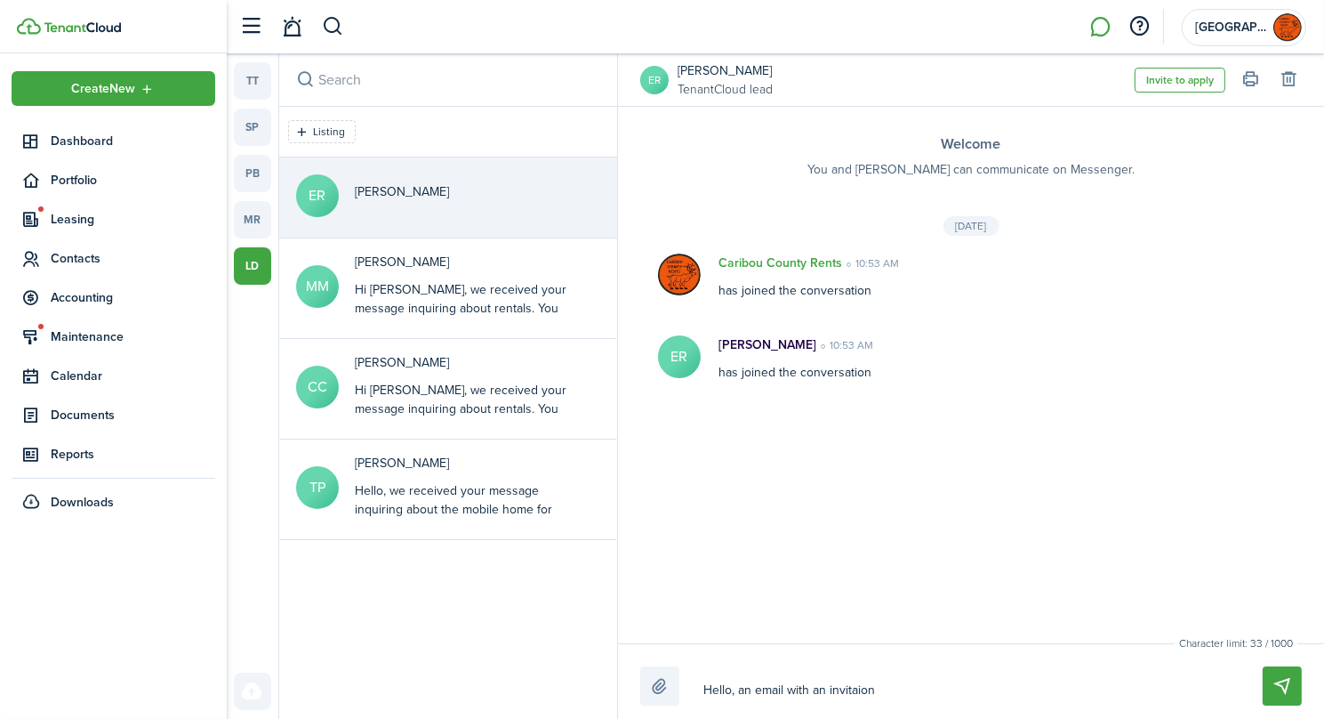
type textarea "Hello, an email with an invitaion"
type textarea "Hello, an email with an invitaion t"
type textarea "Hello, an email with an invitaion to"
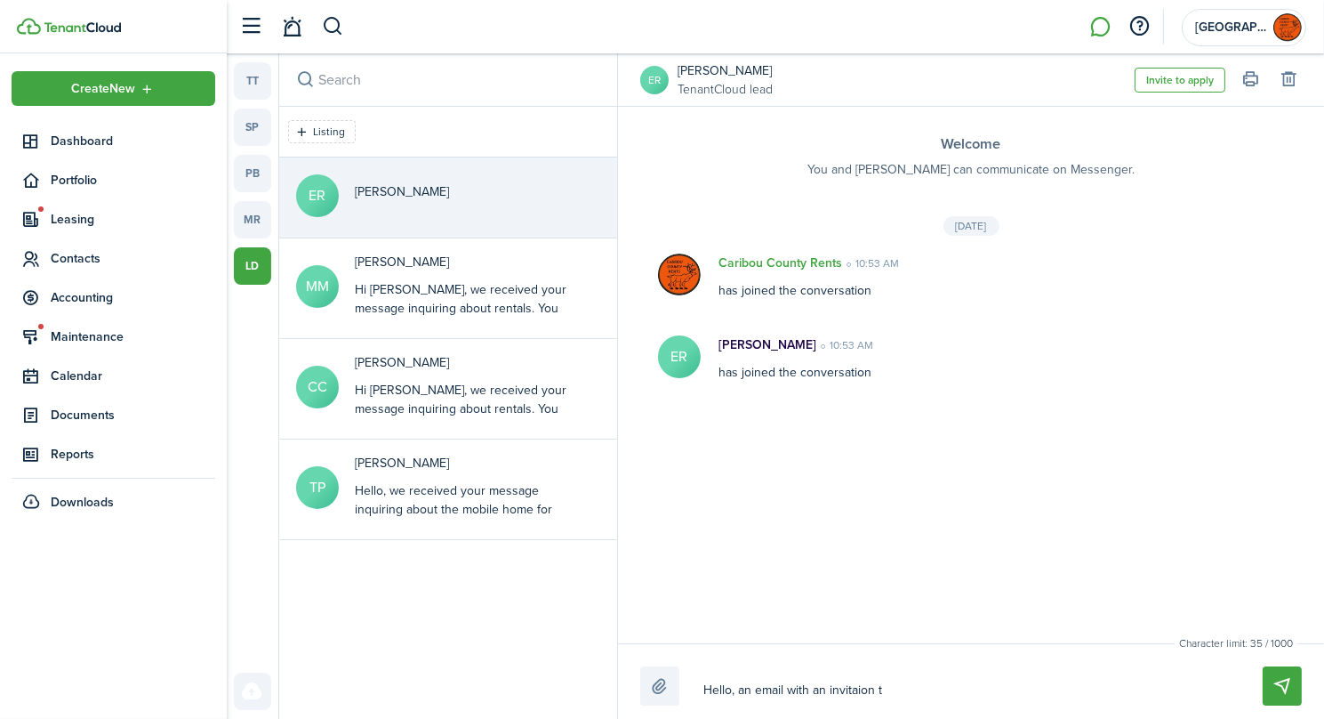
type textarea "Hello, an email with an invitaion to"
type textarea "Hello, an email with an invitaion to a"
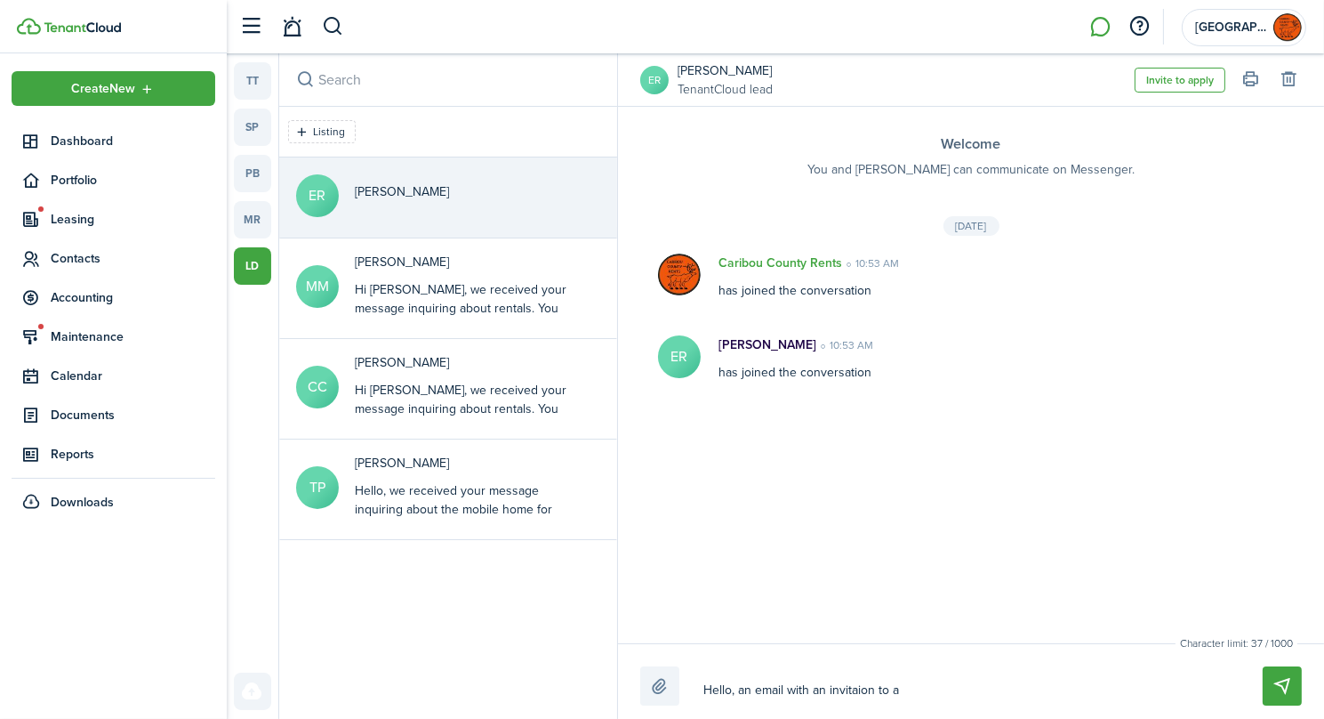
type textarea "Hello, an email with an invitaion to ap"
type textarea "Hello, an email with an invitaion to app"
type textarea "Hello, an email with an invitaion to appl"
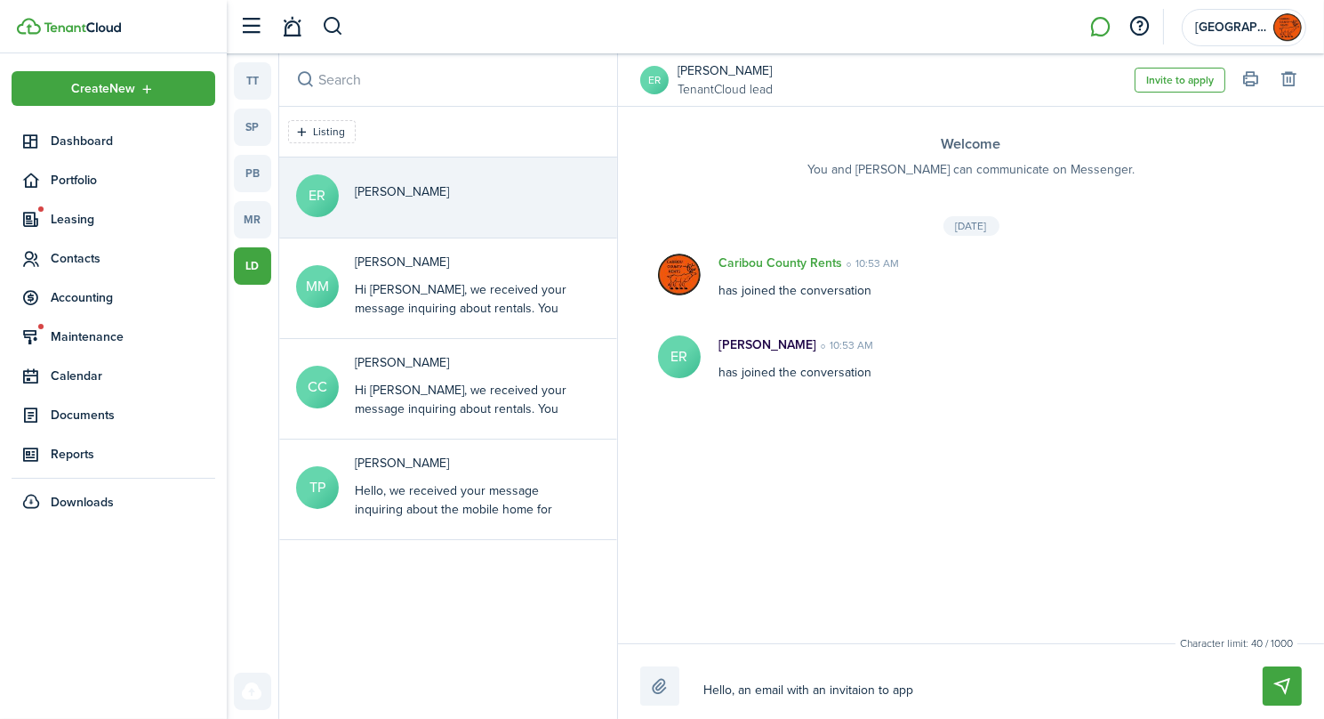
type textarea "Hello, an email with an invitaion to appl"
type textarea "Hello, an email with an invitaion to apply"
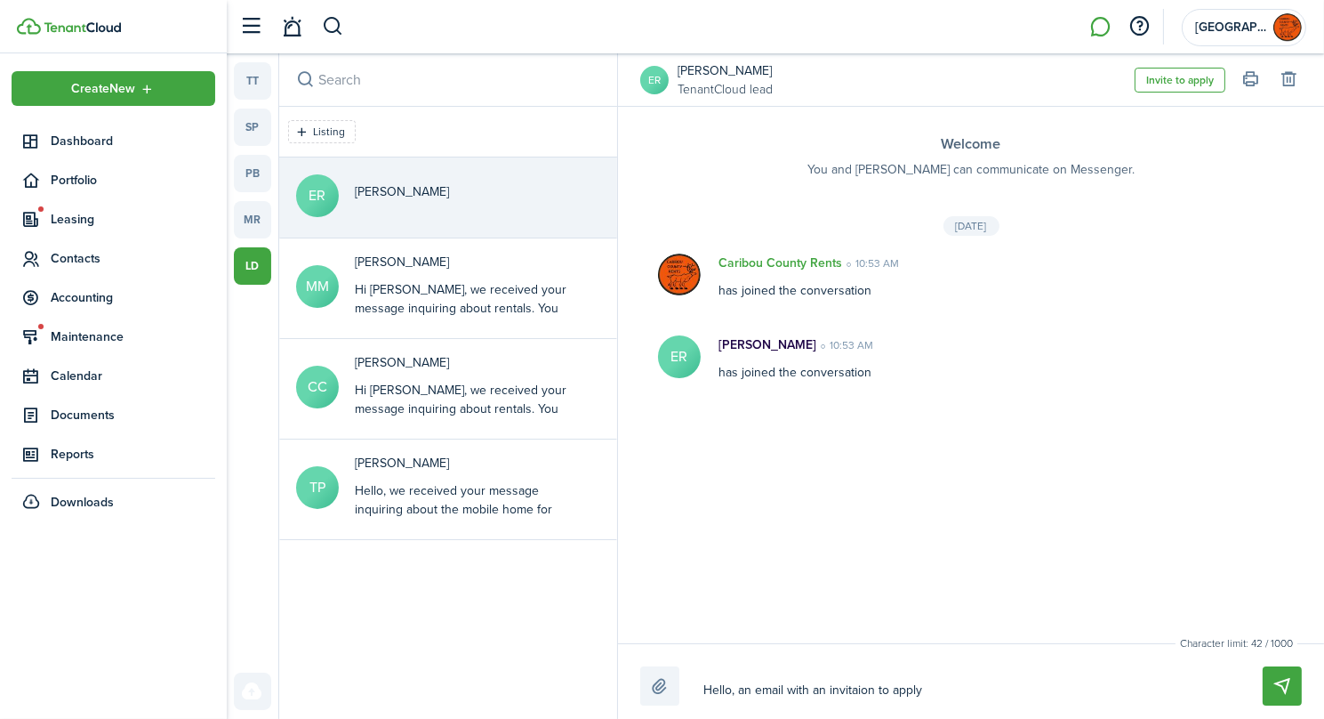
type textarea "Hello, an email with an invitaion to apply a"
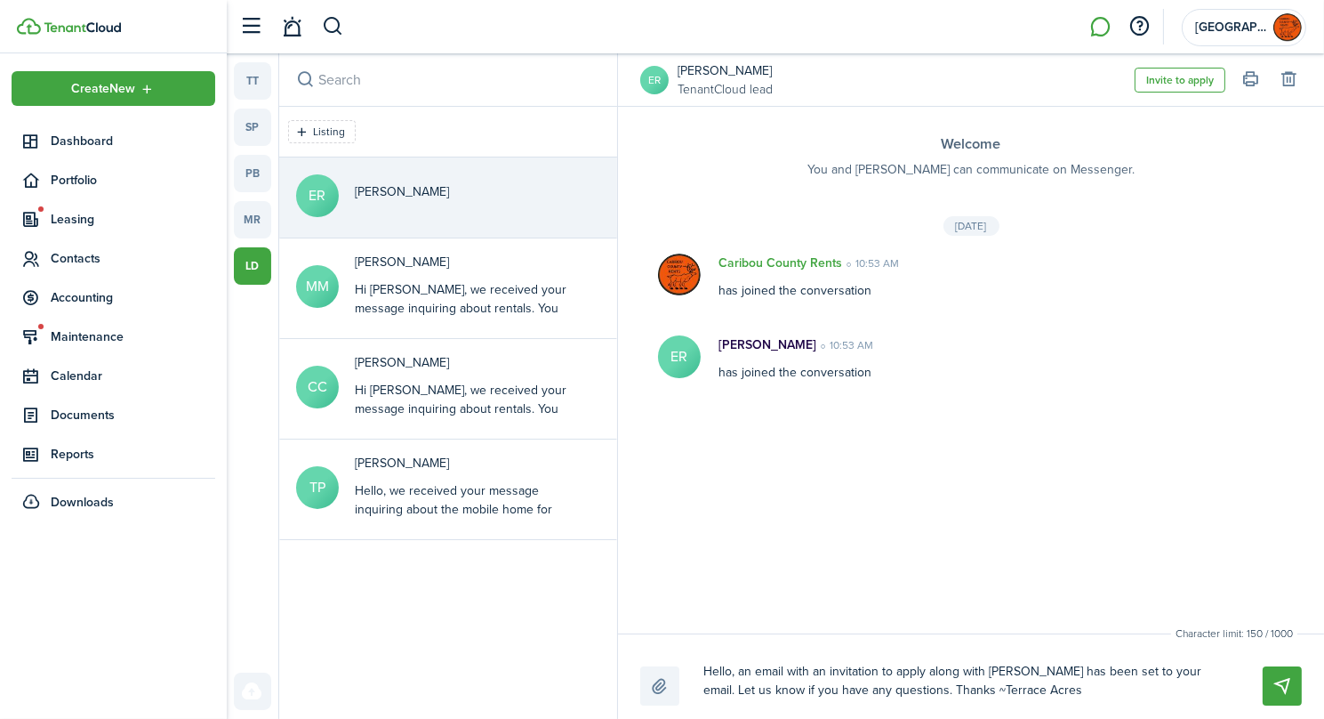
click at [1022, 673] on textarea "Hello, an email with an invitation to apply along with [PERSON_NAME] has been s…" at bounding box center [962, 680] width 530 height 49
click at [1093, 673] on textarea "Hello, an email with an invitation to apply along with [PERSON_NAME], has been …" at bounding box center [962, 680] width 530 height 49
click at [1284, 686] on button "Send" at bounding box center [1282, 685] width 39 height 39
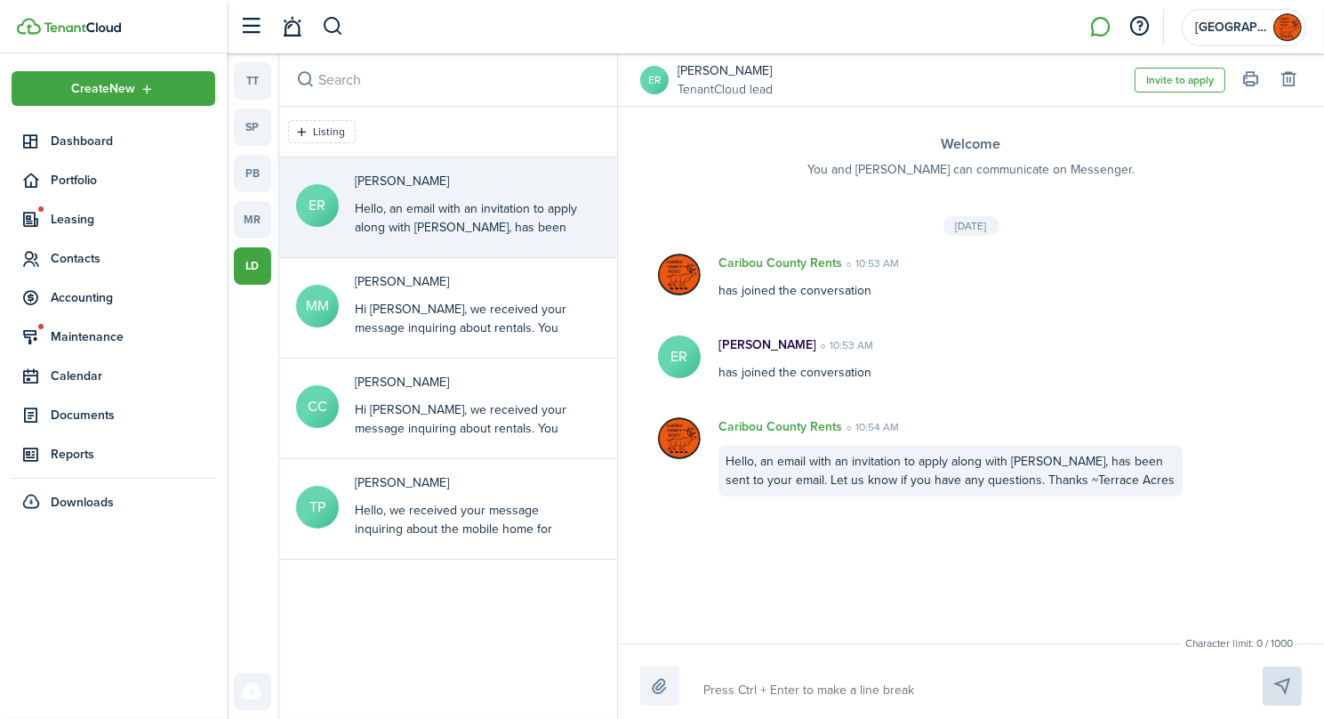
click at [720, 70] on link "[PERSON_NAME]" at bounding box center [725, 70] width 95 height 19
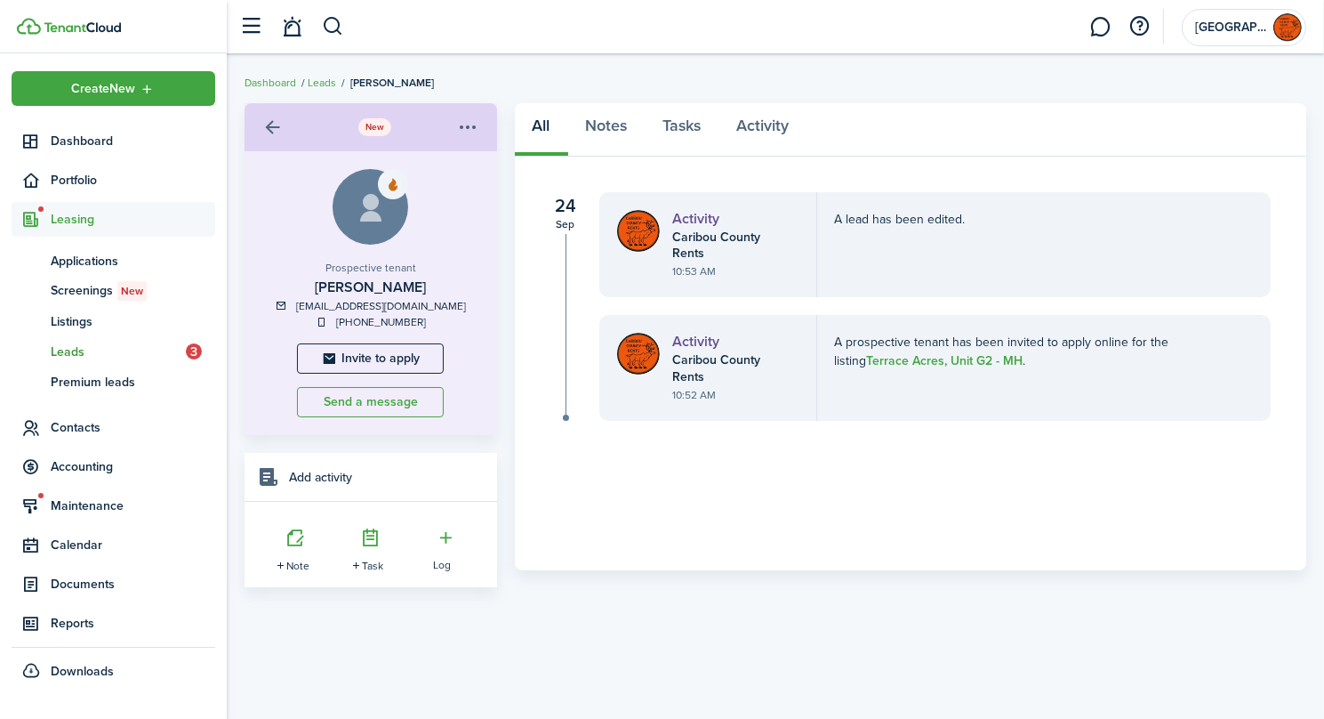
click at [83, 352] on span "Leads" at bounding box center [118, 351] width 135 height 19
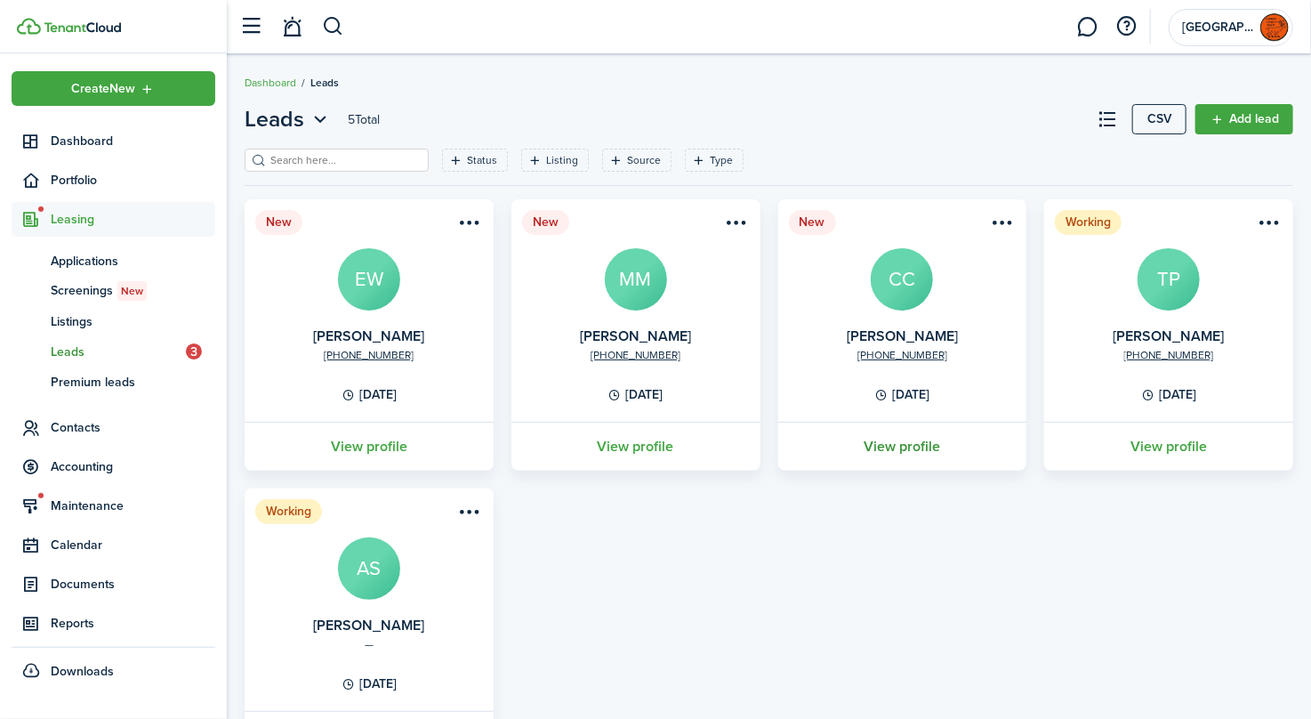
click at [889, 442] on link "View profile" at bounding box center [903, 446] width 254 height 49
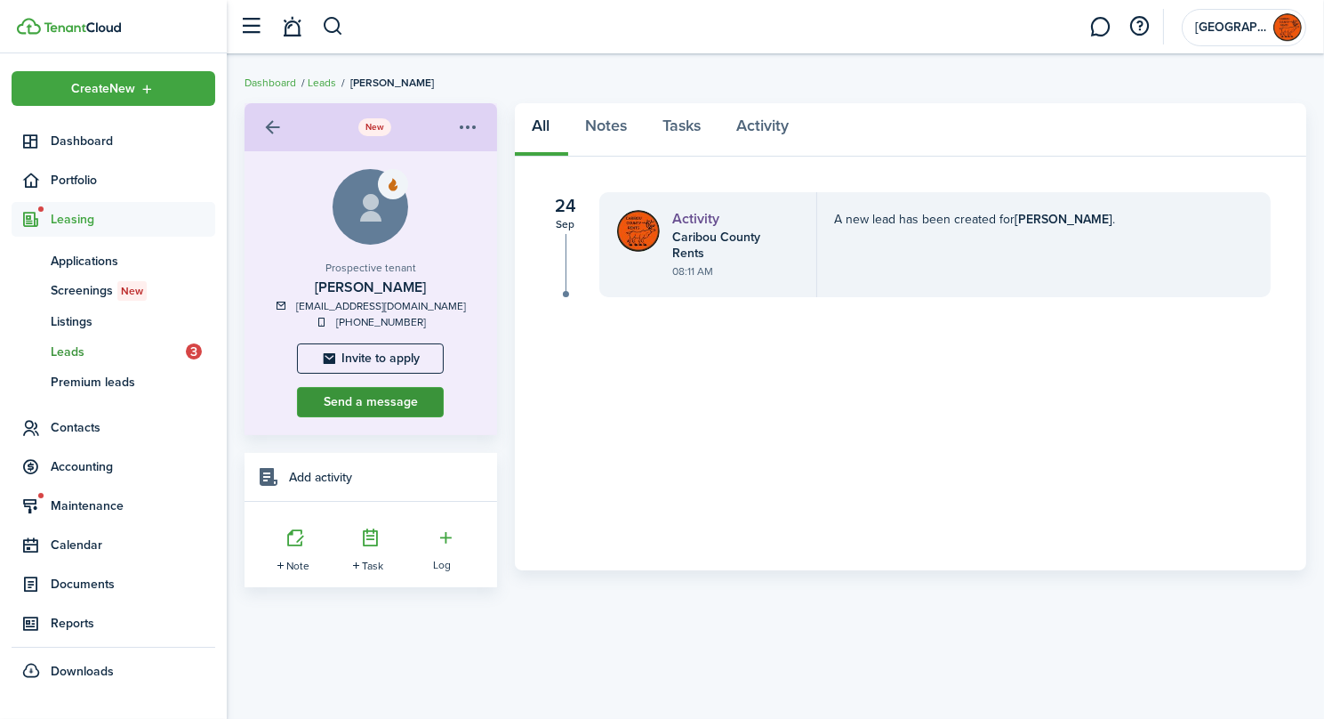
click at [382, 407] on button "Send a message" at bounding box center [370, 402] width 147 height 30
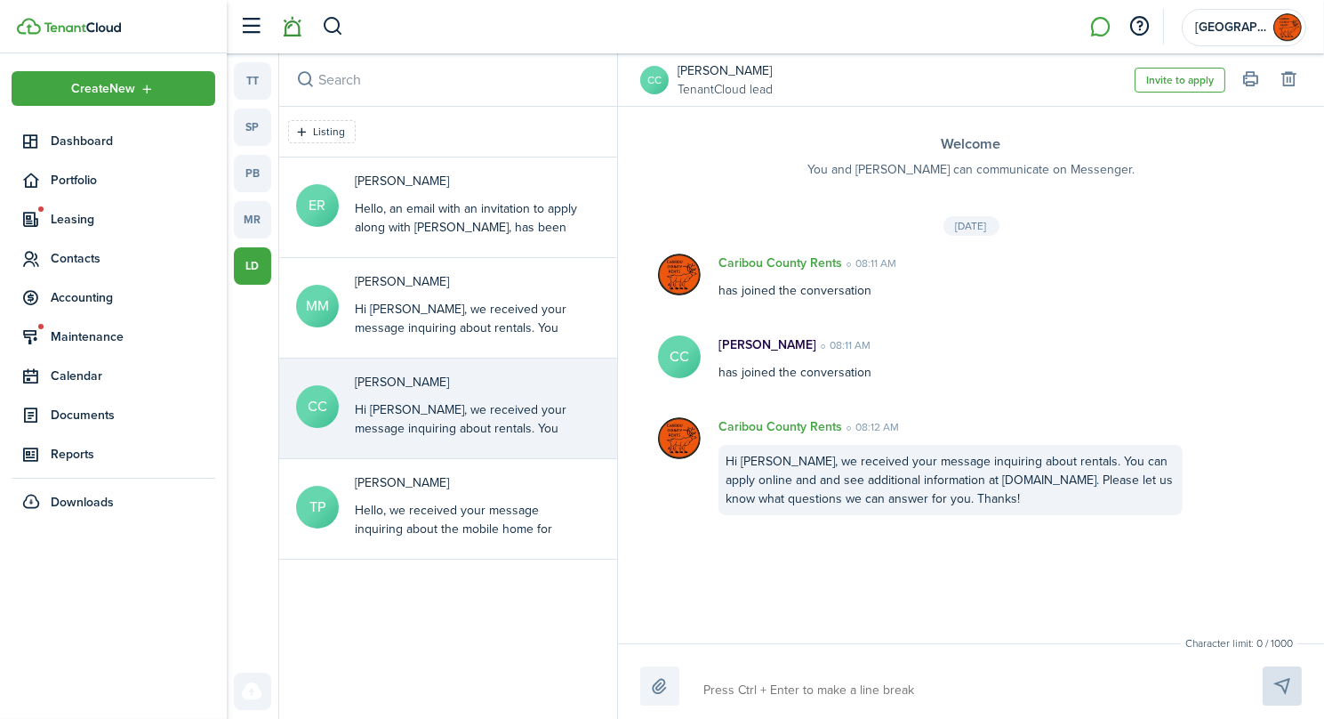
click at [296, 28] on link at bounding box center [293, 26] width 34 height 45
